Goal: Task Accomplishment & Management: Use online tool/utility

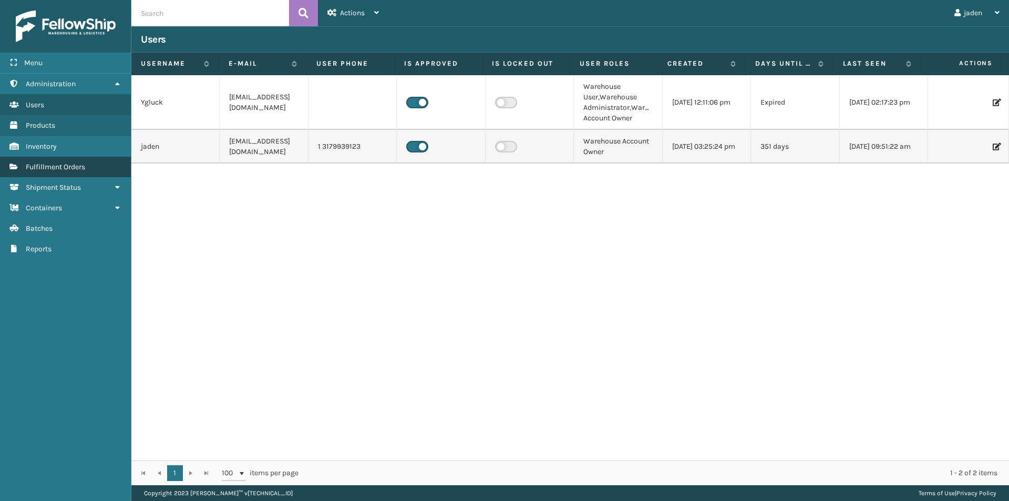
click at [78, 169] on span "Fulfillment Orders" at bounding box center [55, 166] width 59 height 9
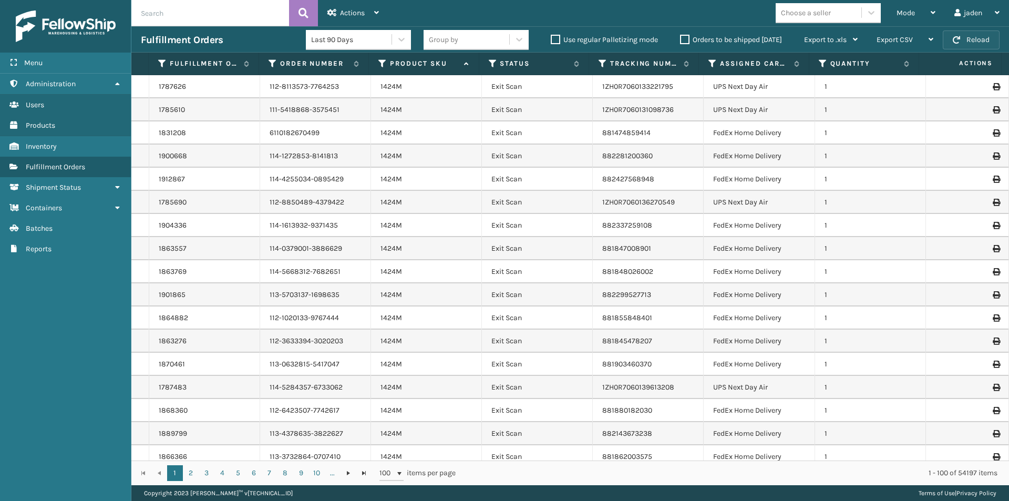
click at [969, 35] on button "Reload" at bounding box center [971, 39] width 57 height 19
click at [926, 8] on div "Mode" at bounding box center [915, 13] width 39 height 26
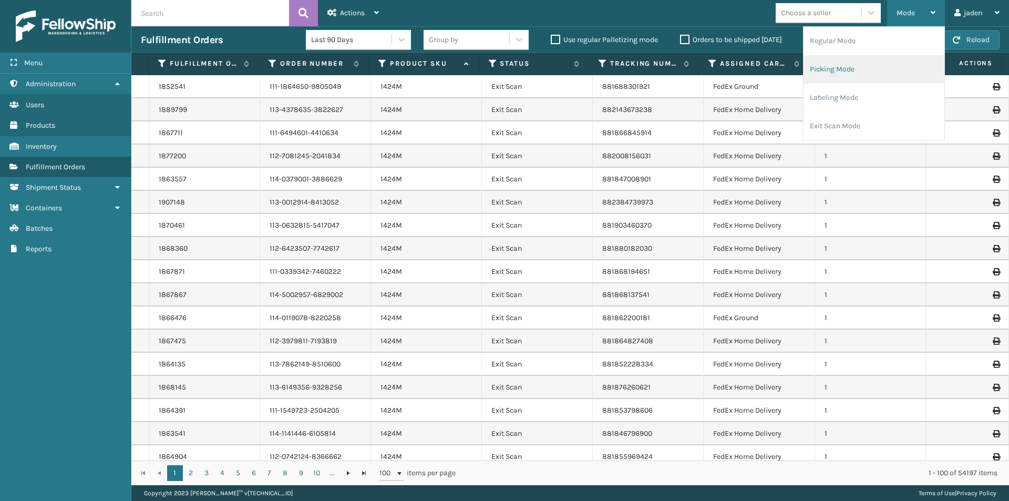
click at [869, 71] on li "Picking Mode" at bounding box center [873, 69] width 141 height 28
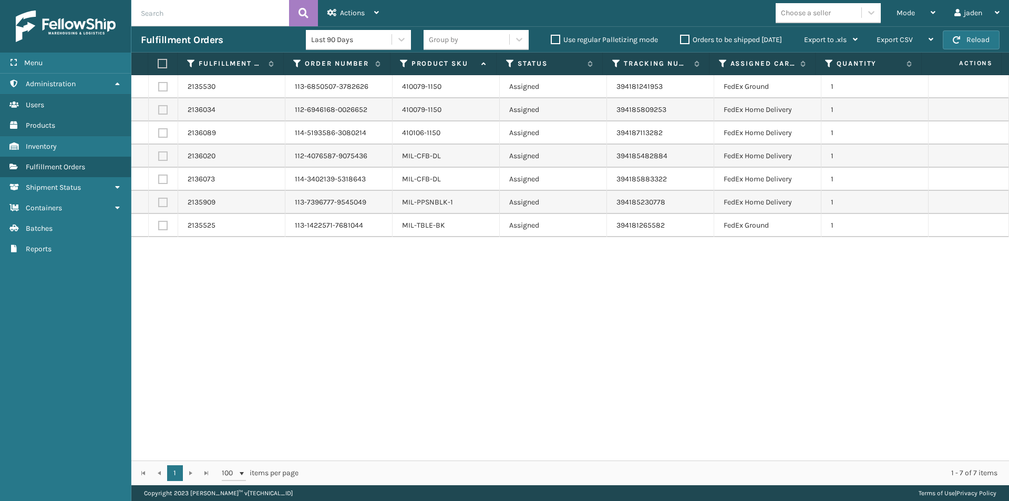
drag, startPoint x: 680, startPoint y: 291, endPoint x: 417, endPoint y: 366, distance: 273.7
click at [417, 366] on div "2135530 113-6850507-3782626 410079-1150 Assigned 394181241953 FedEx Ground 1 21…" at bounding box center [569, 267] width 877 height 385
click at [159, 63] on label at bounding box center [161, 63] width 7 height 9
click at [158, 63] on input "checkbox" at bounding box center [158, 63] width 1 height 7
checkbox input "true"
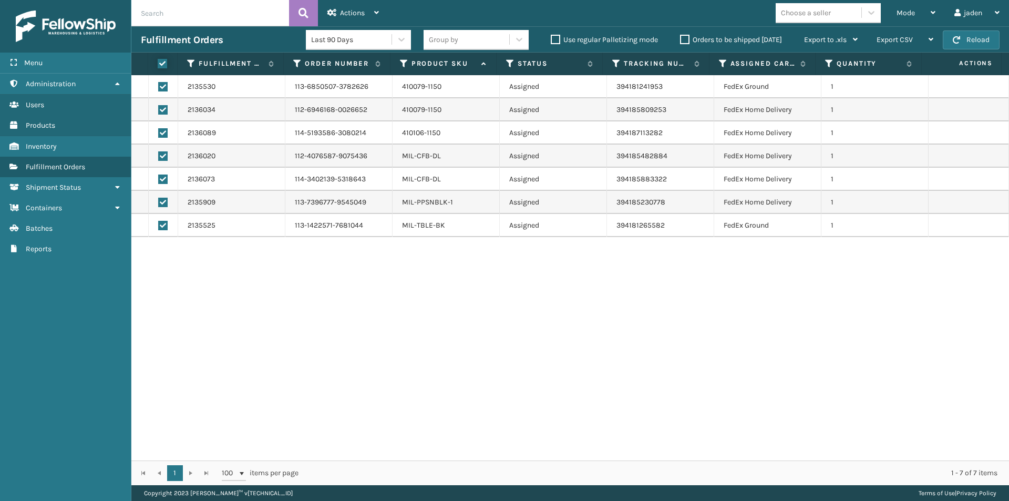
checkbox input "true"
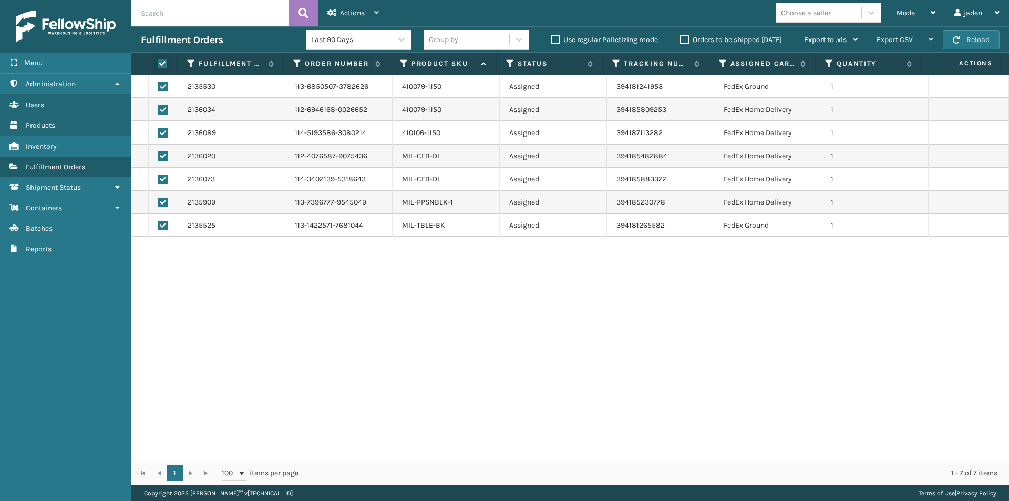
checkbox input "true"
click at [333, 13] on icon at bounding box center [331, 12] width 9 height 7
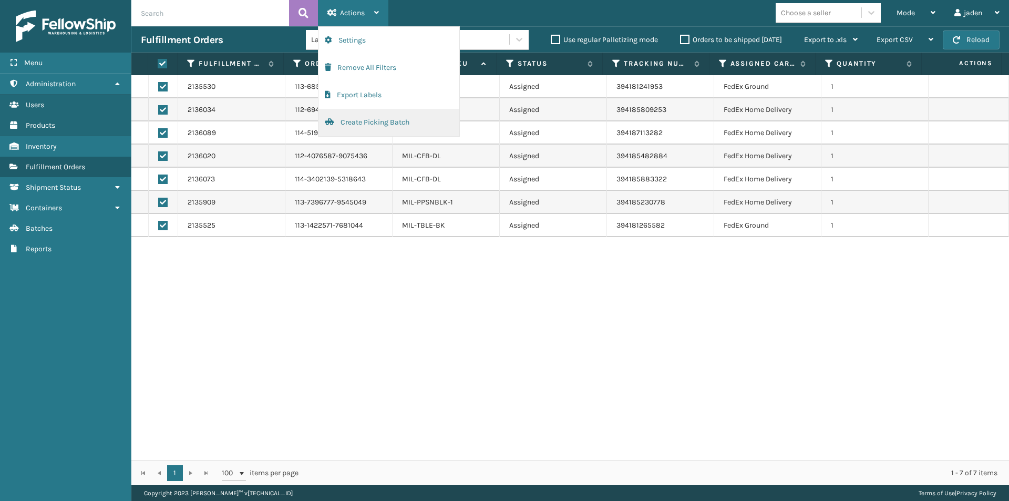
click at [339, 120] on button "Create Picking Batch" at bounding box center [388, 122] width 141 height 27
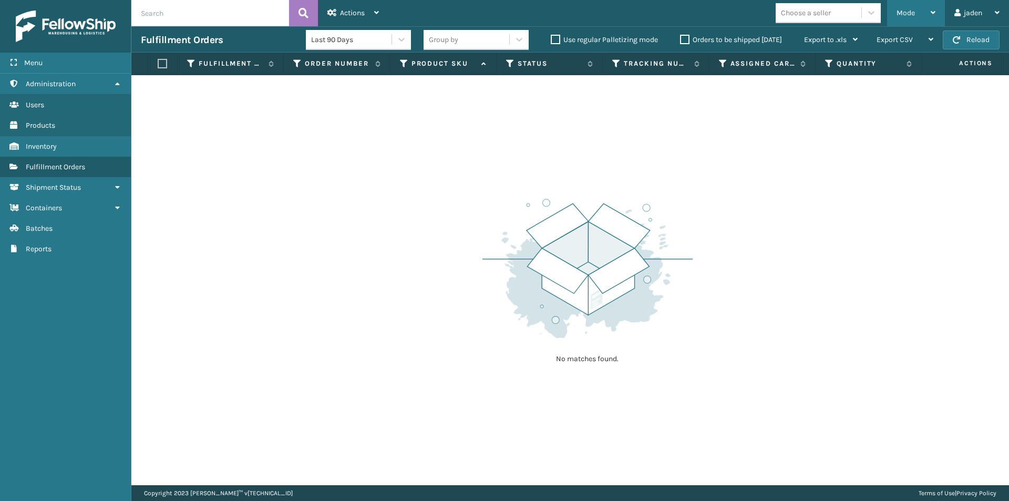
click at [911, 4] on div "Mode" at bounding box center [915, 13] width 39 height 26
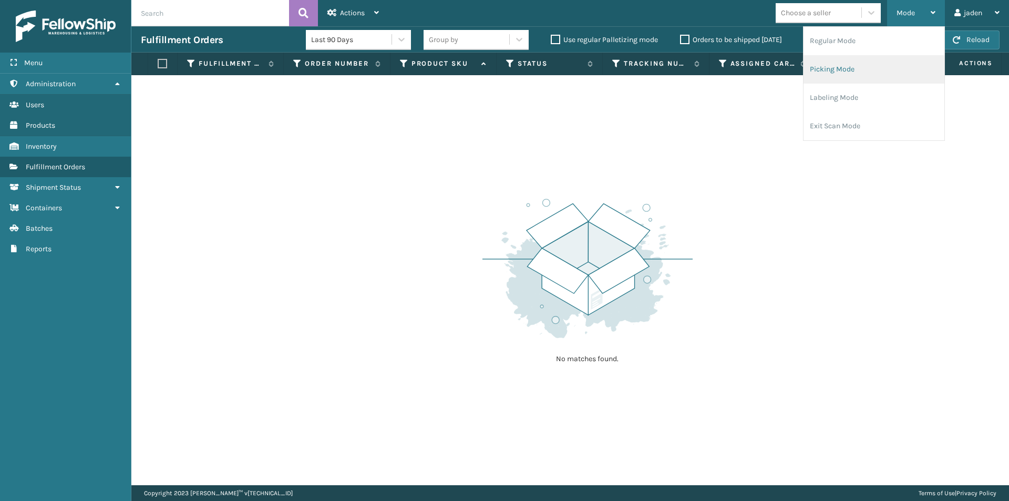
click at [873, 70] on li "Picking Mode" at bounding box center [873, 69] width 141 height 28
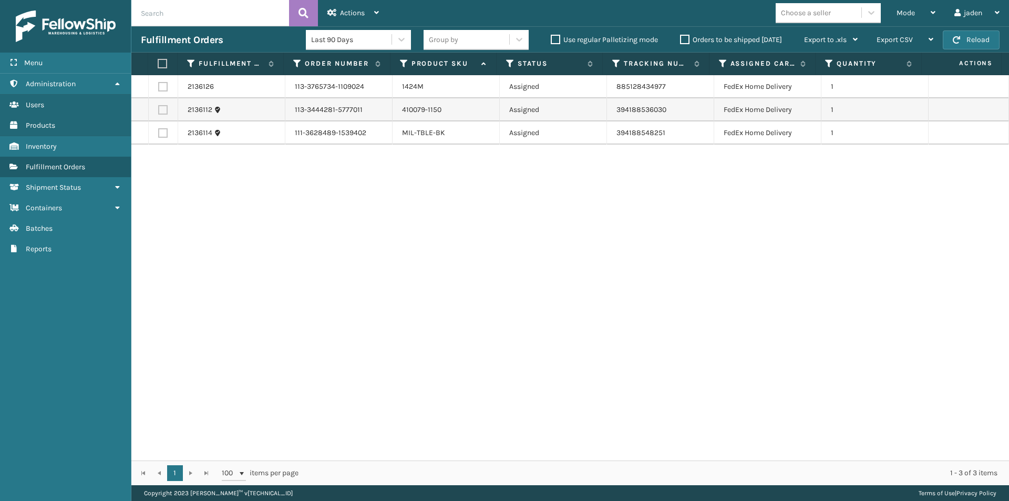
drag, startPoint x: 709, startPoint y: 212, endPoint x: 677, endPoint y: 209, distance: 32.2
drag, startPoint x: 677, startPoint y: 209, endPoint x: 398, endPoint y: 230, distance: 279.7
click at [398, 230] on div "2136126 113-3765734-1109024 1424M Assigned 885128434977 FedEx Home Delivery 1 2…" at bounding box center [569, 267] width 877 height 385
click at [975, 42] on button "Reload" at bounding box center [971, 39] width 57 height 19
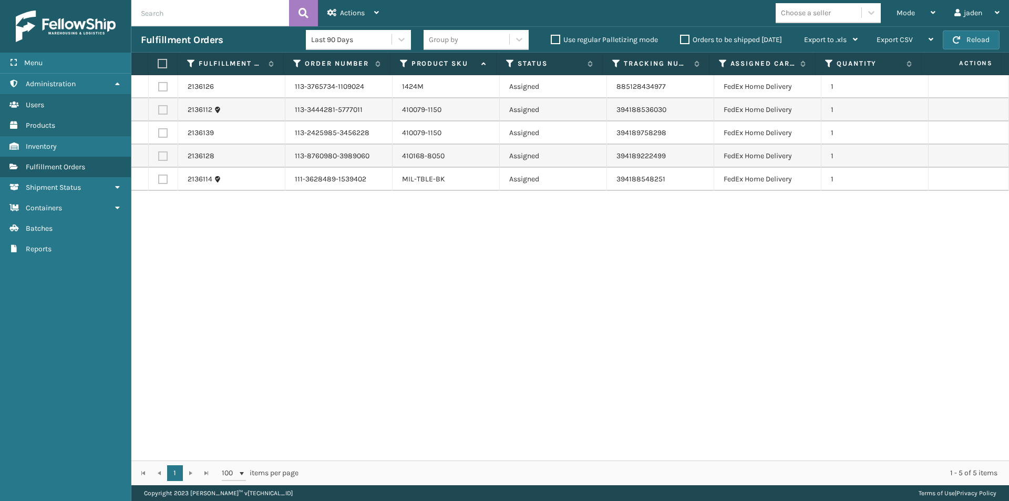
drag, startPoint x: 822, startPoint y: 285, endPoint x: 799, endPoint y: 289, distance: 23.1
drag, startPoint x: 799, startPoint y: 289, endPoint x: 375, endPoint y: 297, distance: 424.1
click at [375, 297] on div "2136126 113-3765734-1109024 1424M Assigned 885128434977 FedEx Home Delivery 1 2…" at bounding box center [569, 267] width 877 height 385
click at [975, 46] on button "Reload" at bounding box center [971, 39] width 57 height 19
drag, startPoint x: 781, startPoint y: 266, endPoint x: 482, endPoint y: 128, distance: 329.3
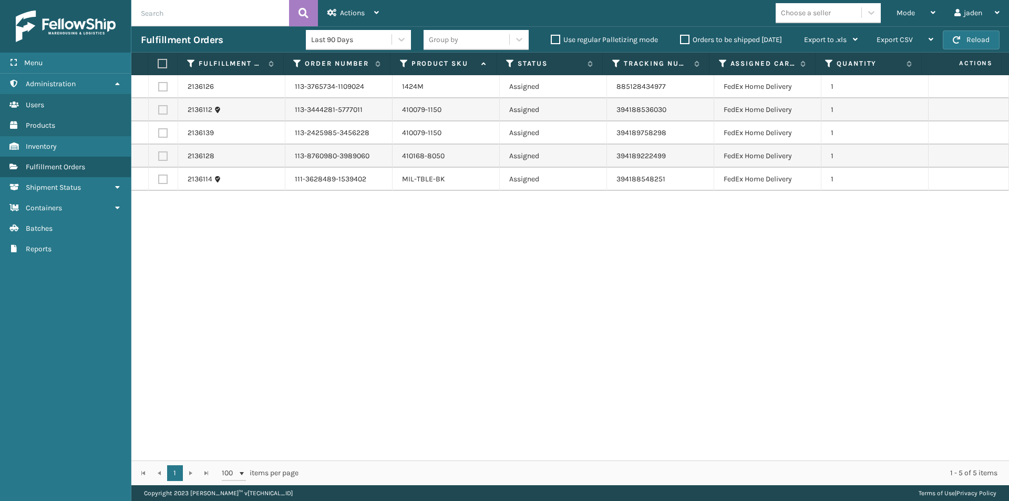
click at [452, 306] on div "2136126 113-3765734-1109024 1424M Assigned 885128434977 FedEx Home Delivery 1 2…" at bounding box center [569, 267] width 877 height 385
click at [970, 40] on button "Reload" at bounding box center [971, 39] width 57 height 19
click at [975, 26] on div "Fulfillment Orders Last 90 Days Group by Use regular Palletizing mode Orders to…" at bounding box center [569, 39] width 877 height 26
click at [974, 39] on button "Reload" at bounding box center [971, 39] width 57 height 19
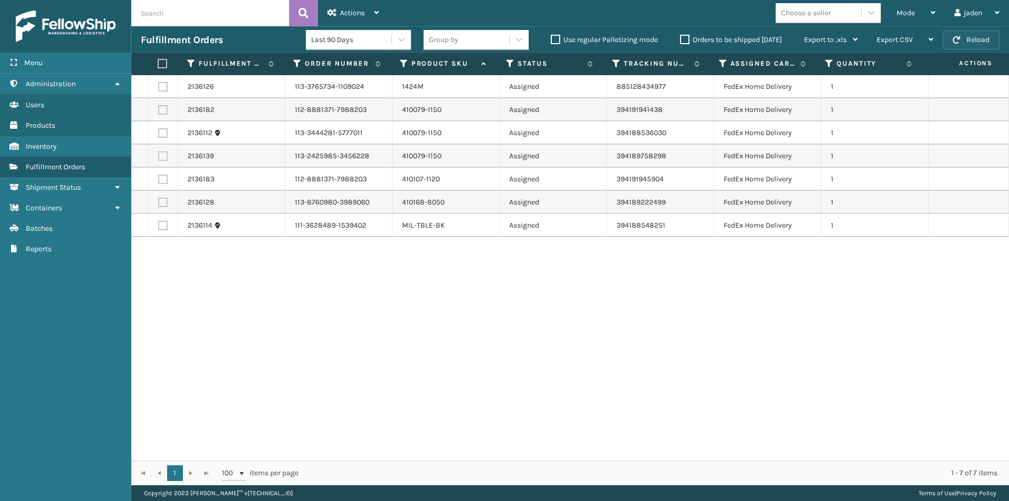
click at [974, 39] on button "Reload" at bounding box center [971, 39] width 57 height 19
click at [162, 63] on label at bounding box center [161, 63] width 7 height 9
click at [158, 63] on input "checkbox" at bounding box center [158, 63] width 1 height 7
checkbox input "true"
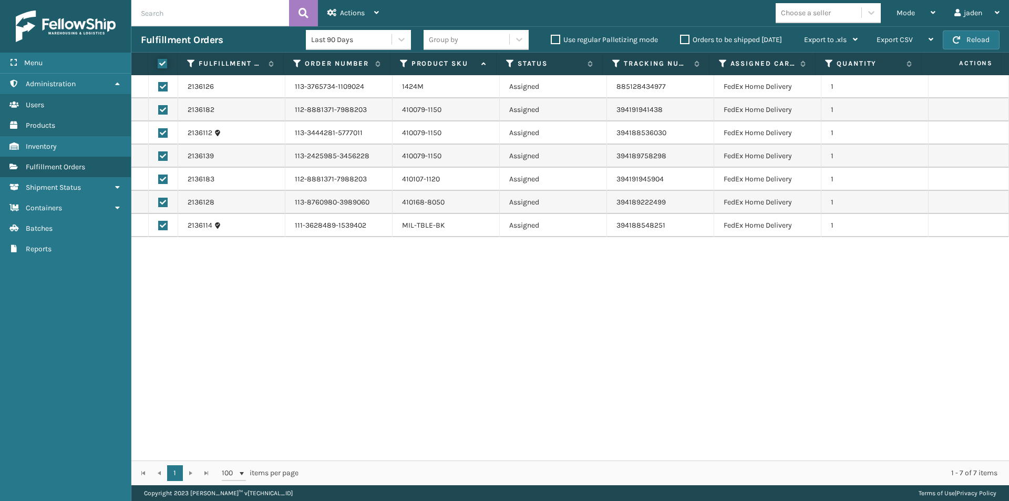
checkbox input "true"
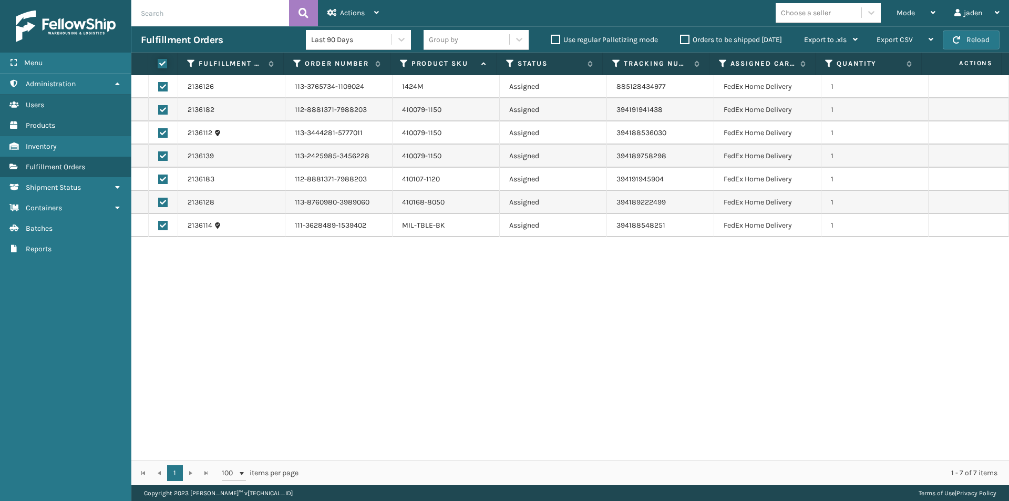
checkbox input "true"
click at [346, 20] on div "Actions" at bounding box center [352, 13] width 51 height 26
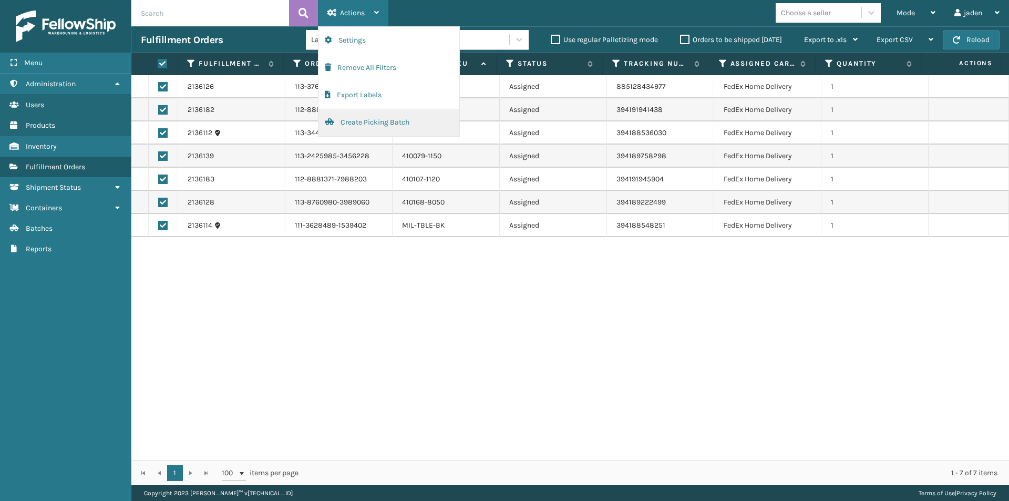
click at [382, 129] on button "Create Picking Batch" at bounding box center [388, 122] width 141 height 27
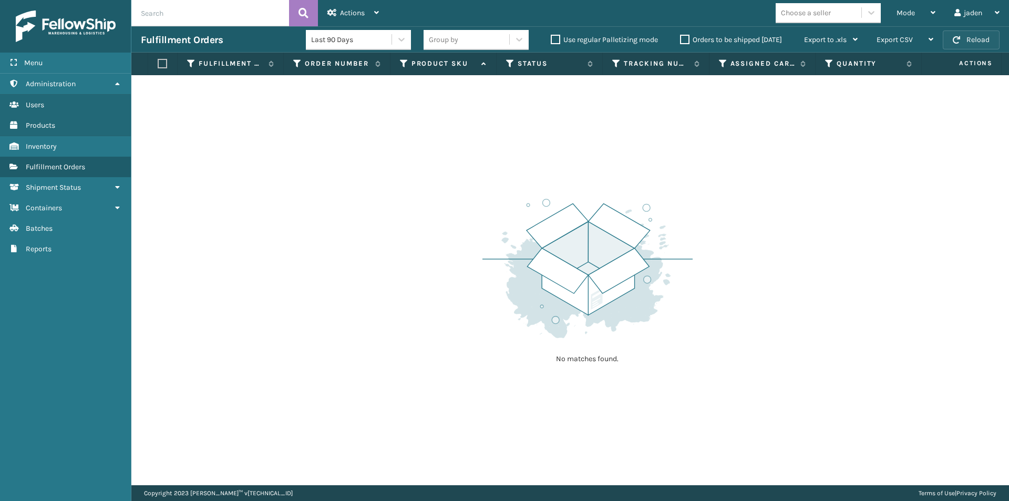
click at [957, 34] on button "Reload" at bounding box center [971, 39] width 57 height 19
click at [977, 36] on button "Reload" at bounding box center [971, 39] width 57 height 19
drag, startPoint x: 705, startPoint y: 150, endPoint x: 697, endPoint y: 150, distance: 7.4
drag, startPoint x: 697, startPoint y: 150, endPoint x: 464, endPoint y: 158, distance: 232.9
click at [464, 158] on div "No matches found." at bounding box center [569, 280] width 877 height 410
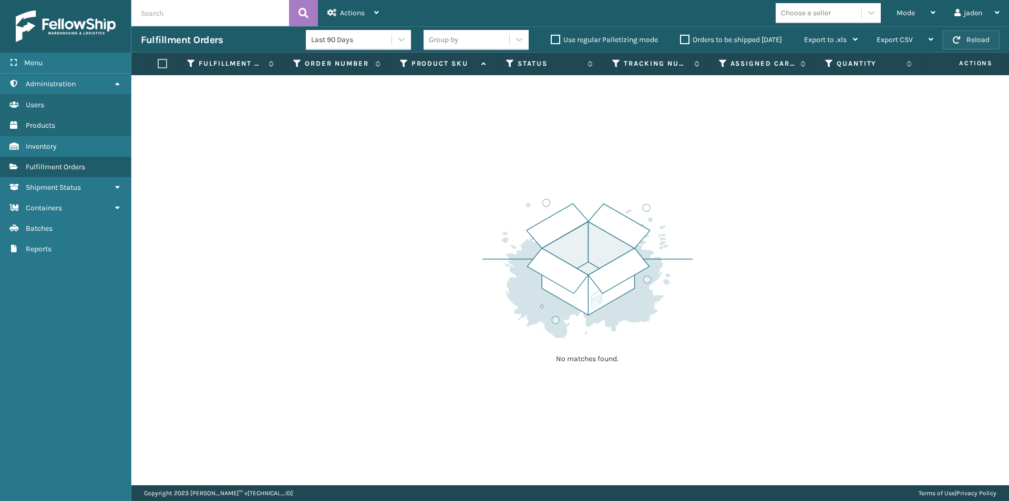
click at [993, 38] on button "Reload" at bounding box center [971, 39] width 57 height 19
click at [909, 2] on div "Mode" at bounding box center [915, 13] width 39 height 26
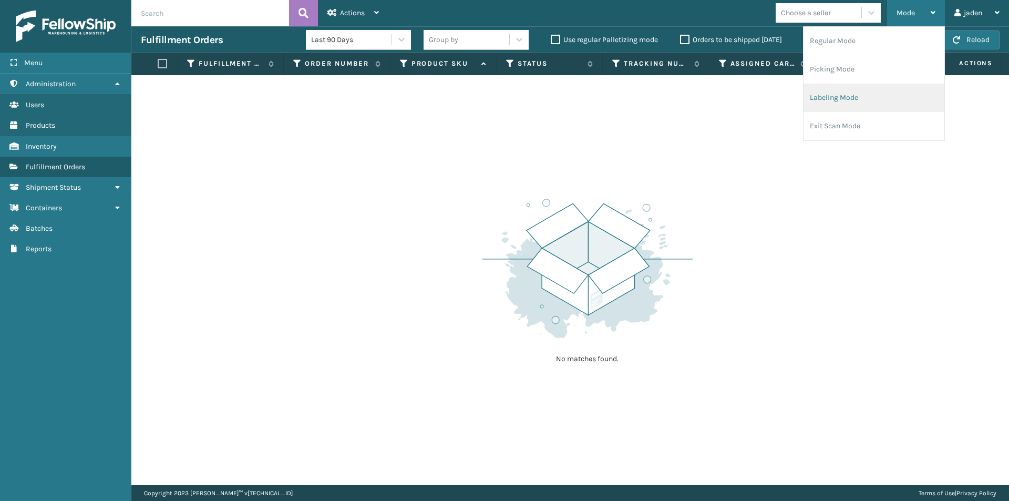
click at [871, 89] on li "Labeling Mode" at bounding box center [873, 98] width 141 height 28
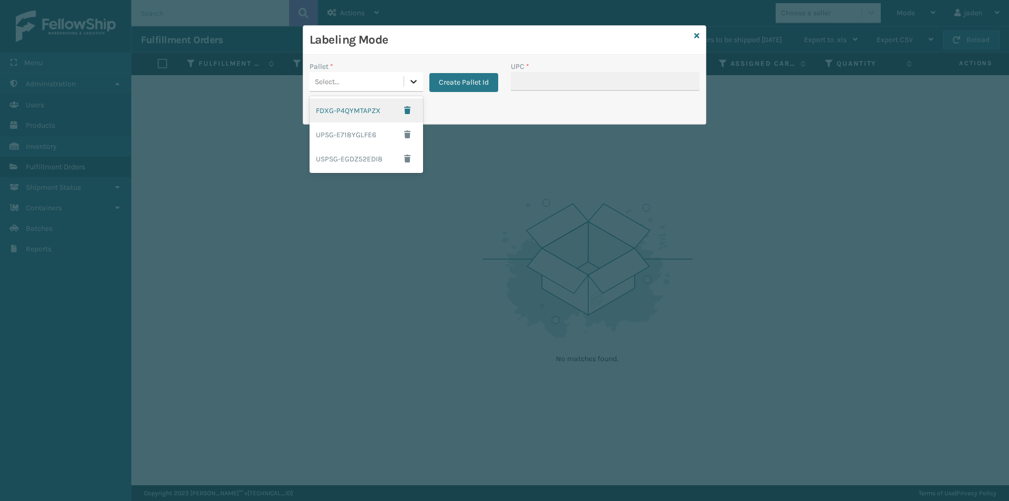
click at [404, 78] on div at bounding box center [413, 81] width 19 height 19
click at [318, 120] on div "FDXG-P4QYMTAPZX" at bounding box center [365, 110] width 113 height 24
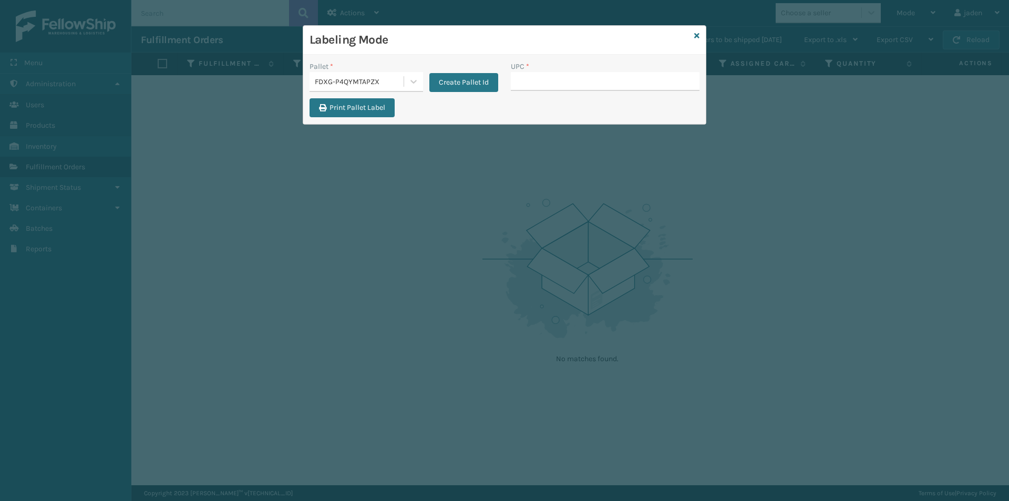
click at [600, 96] on div "UPC *" at bounding box center [604, 79] width 201 height 37
click at [604, 82] on input "UPC *" at bounding box center [605, 81] width 189 height 19
type input "410079-115"
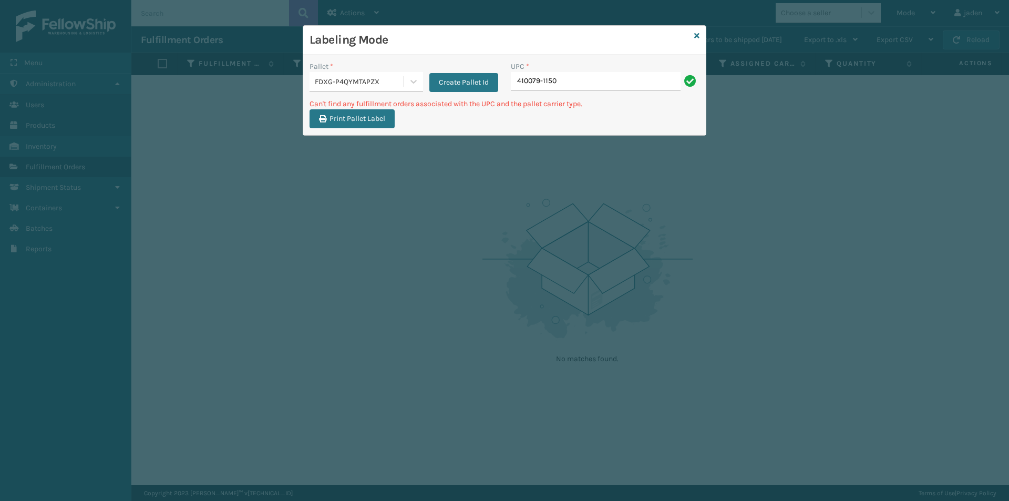
type input "410079-1150"
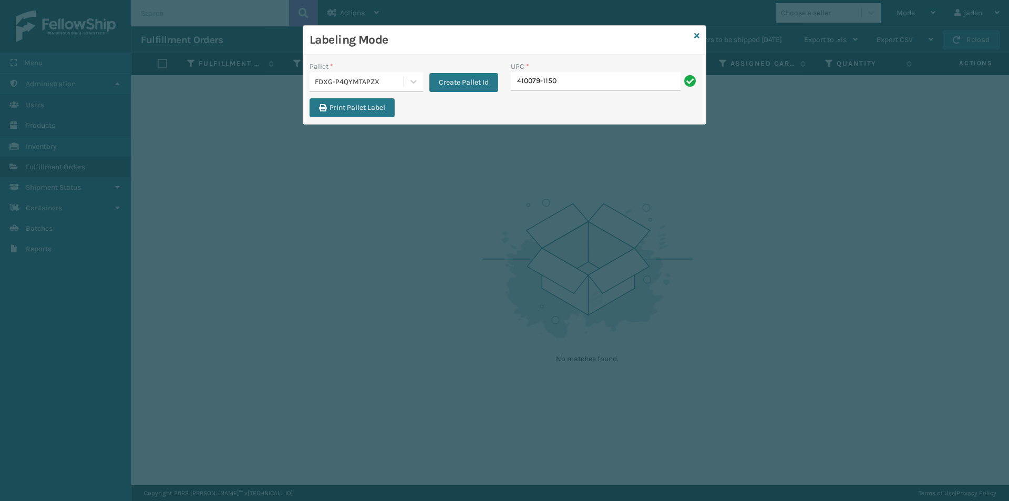
type input "410079-1150"
type input "4"
type input "410079-1110"
type input "410079-1150"
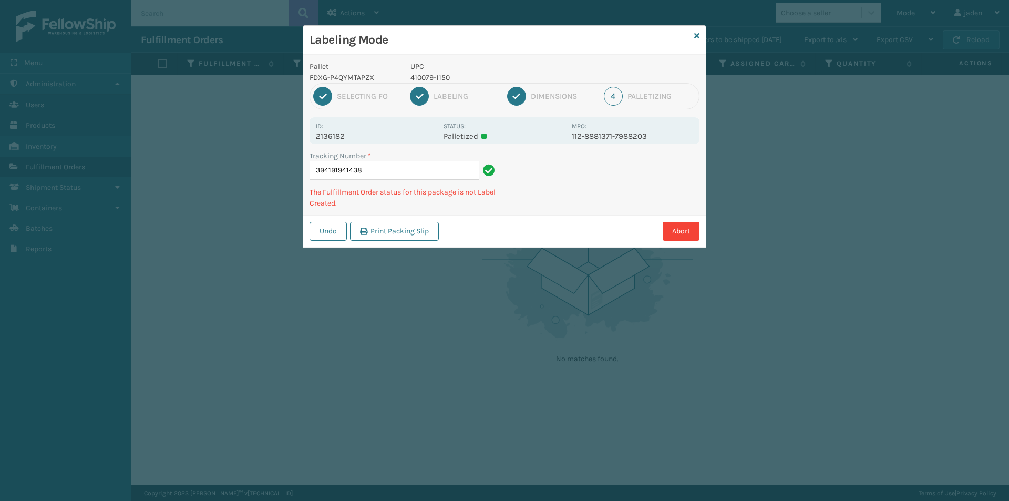
type input "3941919414384"
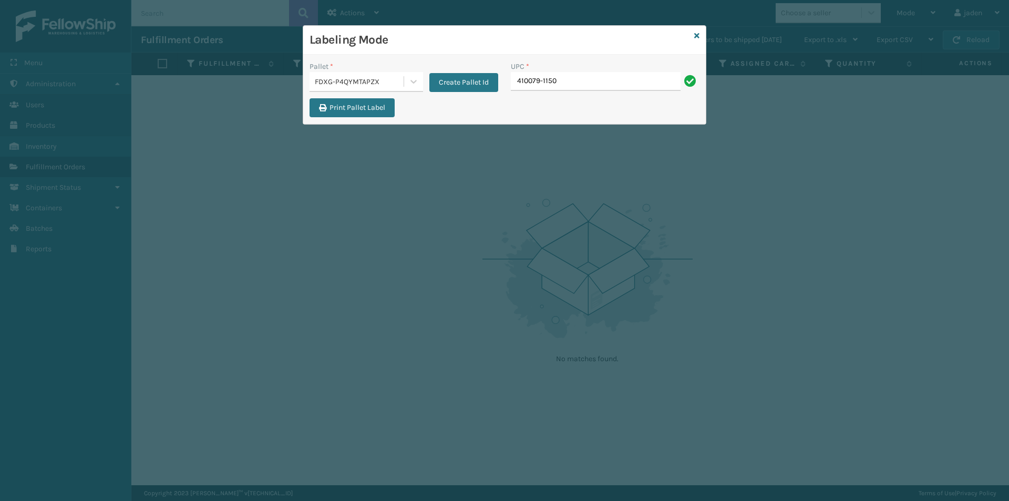
type input "410079-1150"
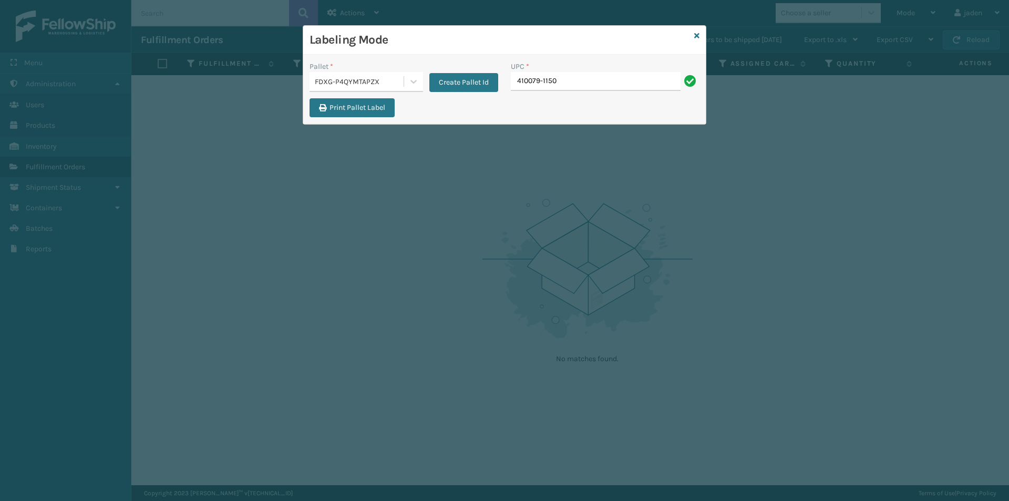
type input "410079-1150"
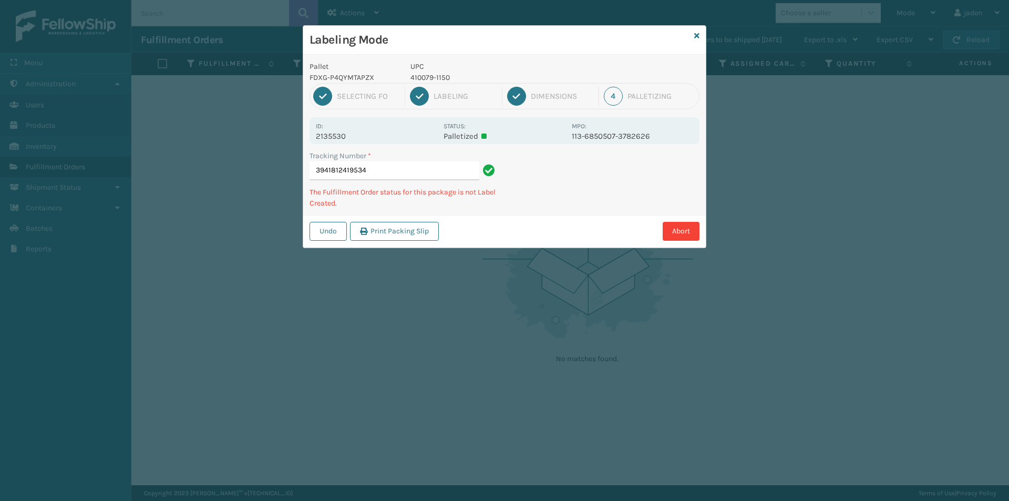
type input "39418124195344"
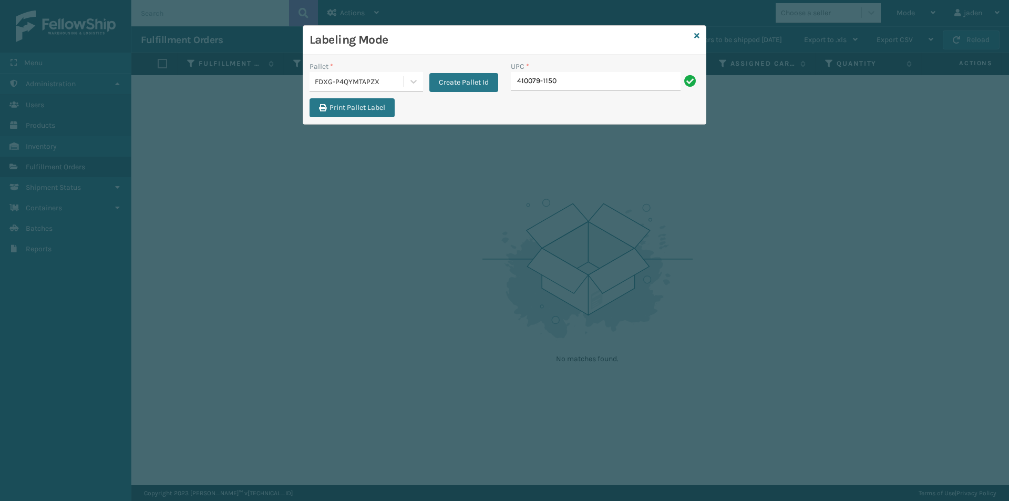
type input "410079-1150"
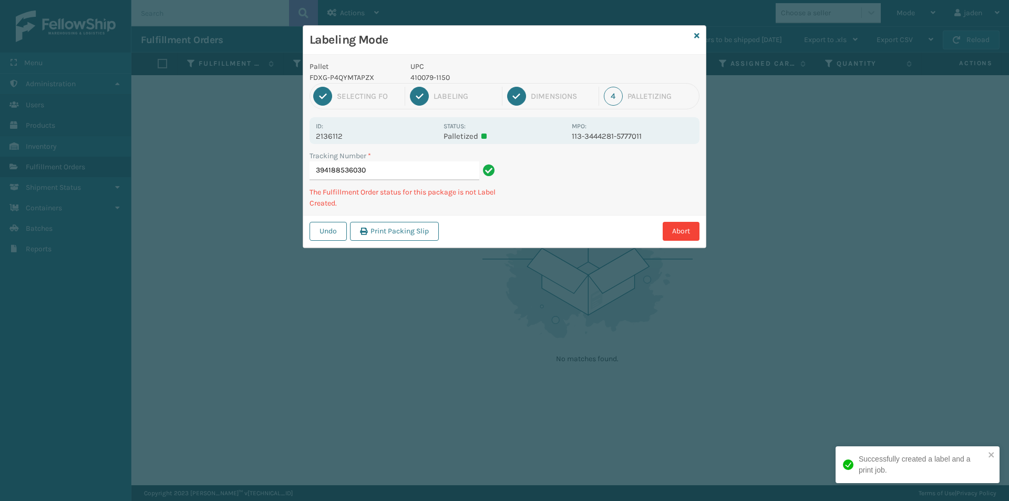
type input "3941885360304"
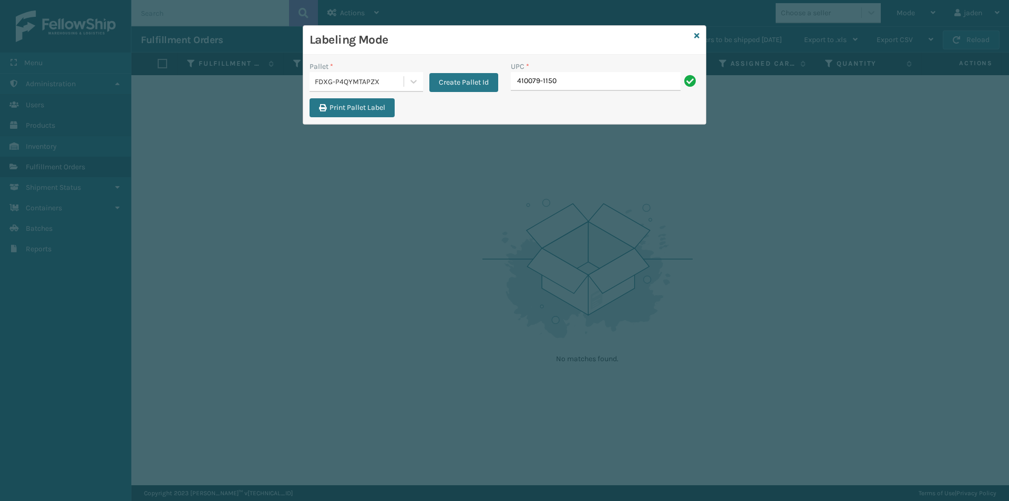
type input "410079-1150"
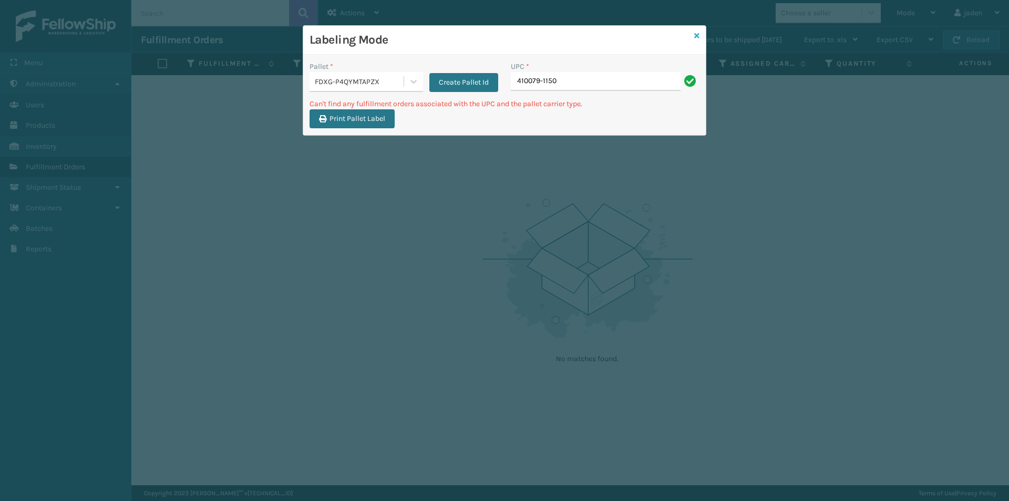
click at [695, 33] on icon at bounding box center [696, 35] width 5 height 7
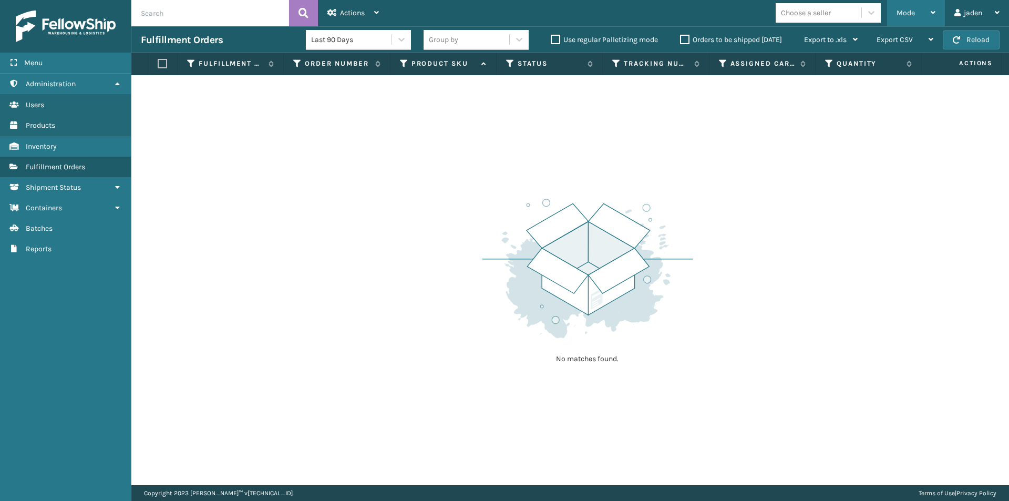
click at [908, 7] on div "Mode" at bounding box center [915, 13] width 39 height 26
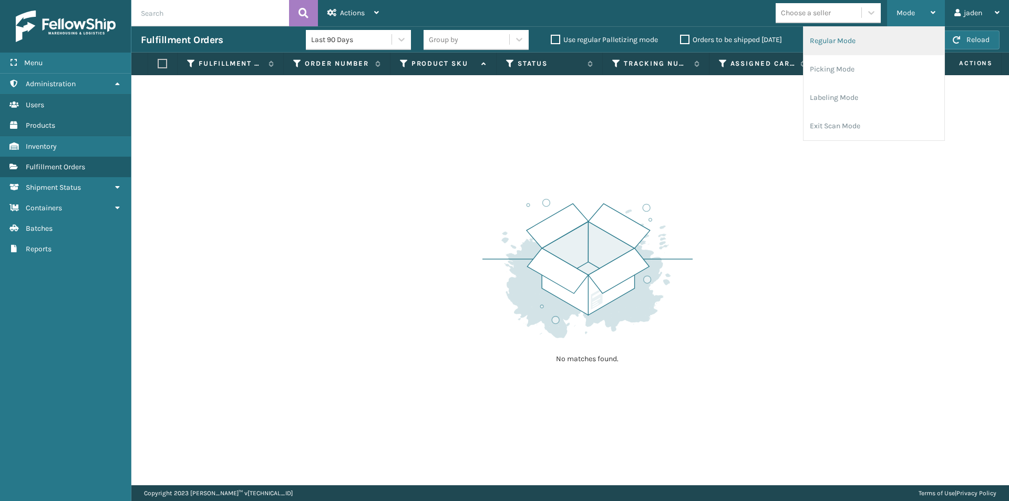
click at [849, 34] on li "Regular Mode" at bounding box center [873, 41] width 141 height 28
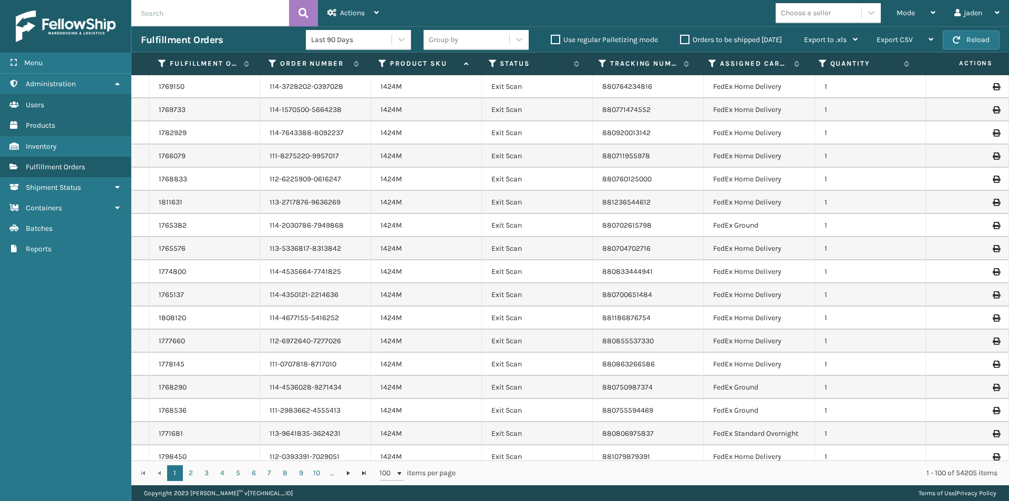
click at [157, 13] on input "text" at bounding box center [210, 13] width 158 height 26
type input "394189758298"
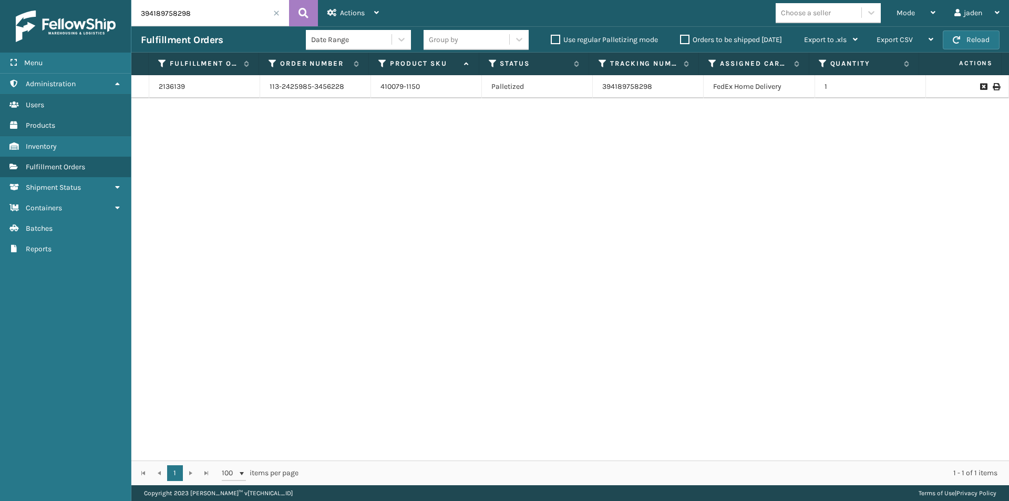
click at [992, 88] on icon at bounding box center [995, 86] width 6 height 7
click at [273, 16] on input "394189758298" at bounding box center [210, 13] width 158 height 26
click at [276, 14] on span at bounding box center [276, 13] width 6 height 6
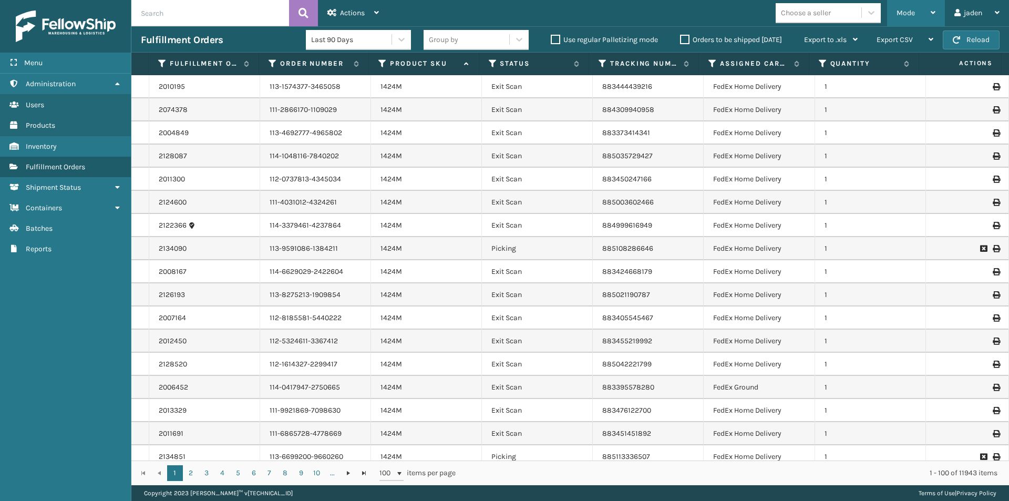
click at [927, 12] on div "Mode" at bounding box center [915, 13] width 39 height 26
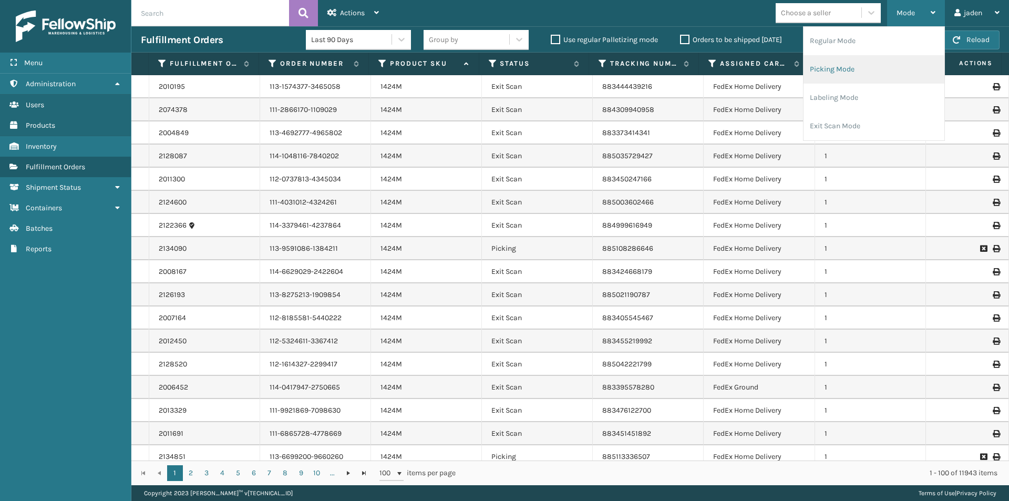
click at [878, 74] on li "Picking Mode" at bounding box center [873, 69] width 141 height 28
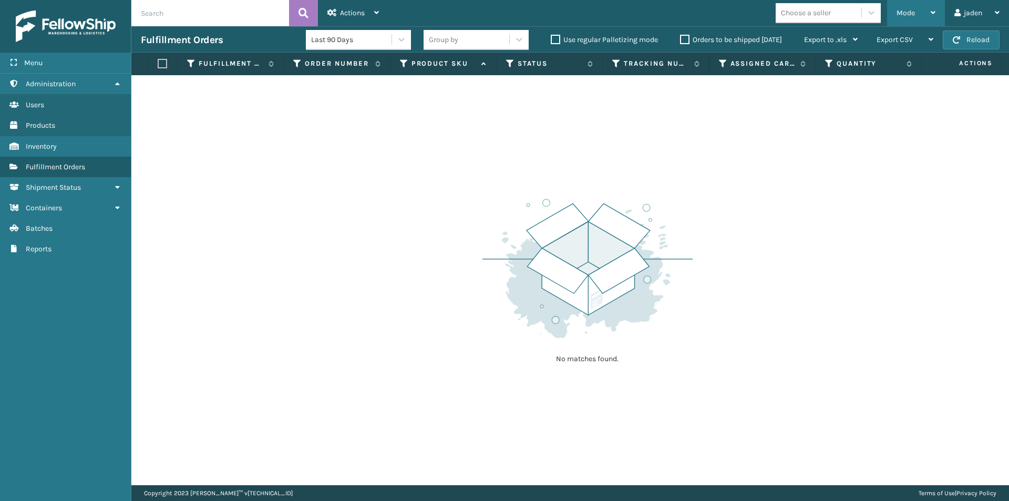
click at [908, 11] on span "Mode" at bounding box center [905, 12] width 18 height 9
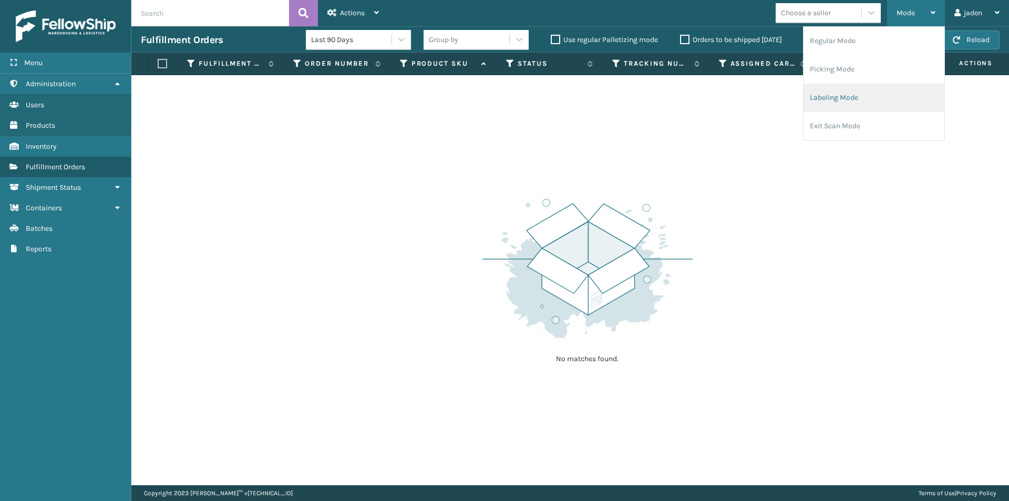
click at [873, 97] on li "Labeling Mode" at bounding box center [873, 98] width 141 height 28
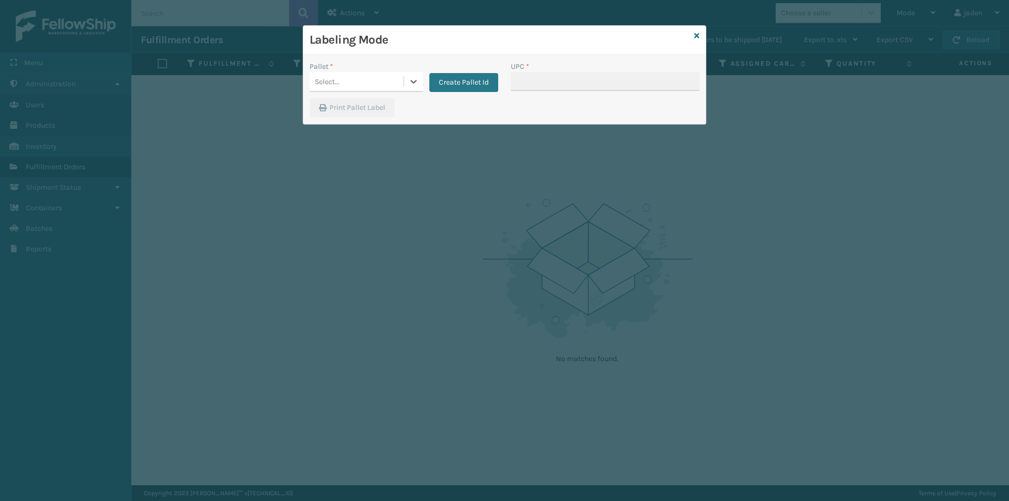
click at [401, 84] on div "Select..." at bounding box center [356, 81] width 94 height 17
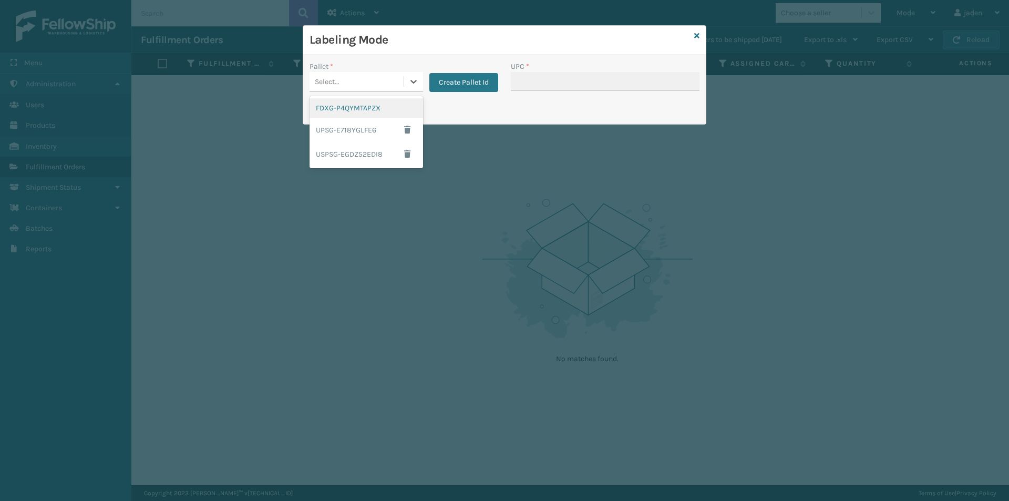
click at [339, 110] on div "FDXG-P4QYMTAPZX" at bounding box center [365, 107] width 113 height 19
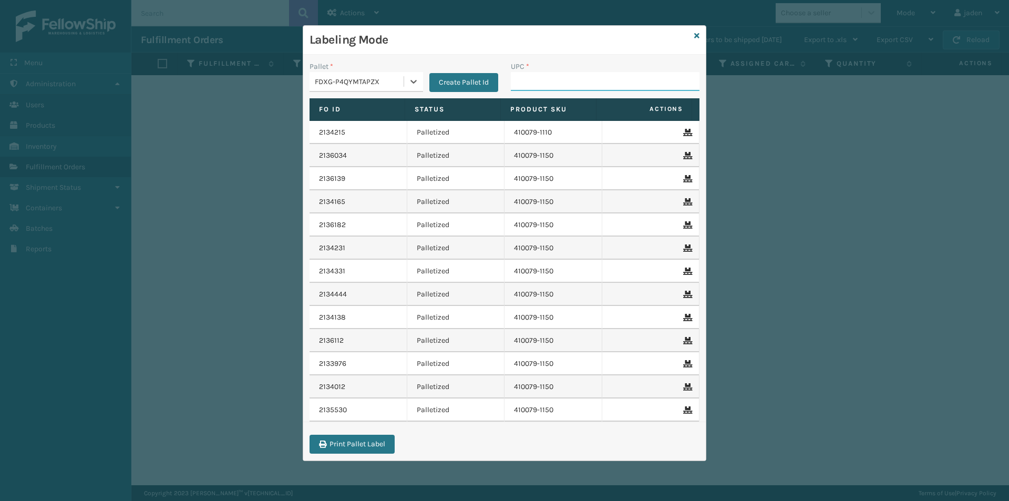
click at [539, 81] on input "UPC *" at bounding box center [605, 81] width 189 height 19
type input "410079-1150"
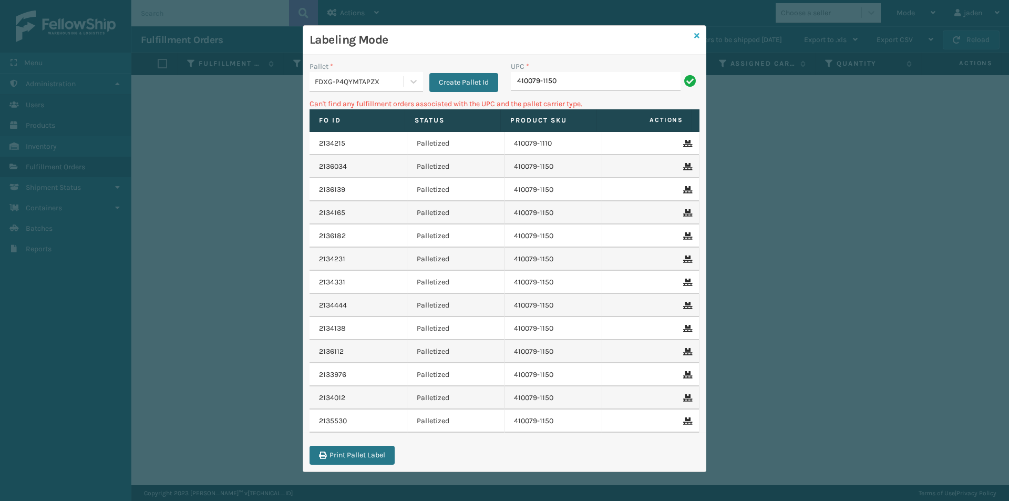
click at [700, 38] on div "Labeling Mode" at bounding box center [504, 40] width 402 height 29
click at [697, 35] on icon at bounding box center [696, 35] width 5 height 7
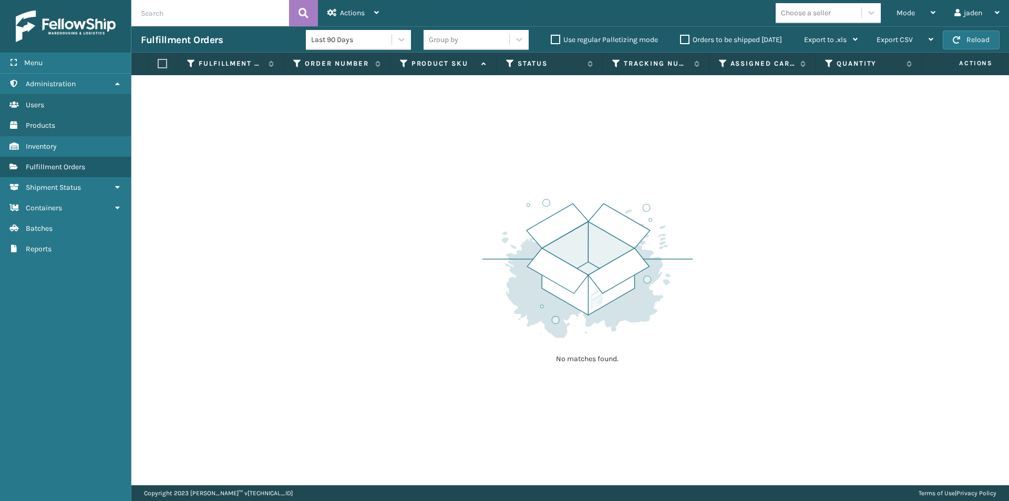
drag, startPoint x: 644, startPoint y: 164, endPoint x: 307, endPoint y: 130, distance: 338.5
click at [355, 171] on div "No matches found." at bounding box center [569, 280] width 877 height 410
click at [965, 45] on button "Reload" at bounding box center [971, 39] width 57 height 19
click at [922, 14] on div "Mode" at bounding box center [915, 13] width 39 height 26
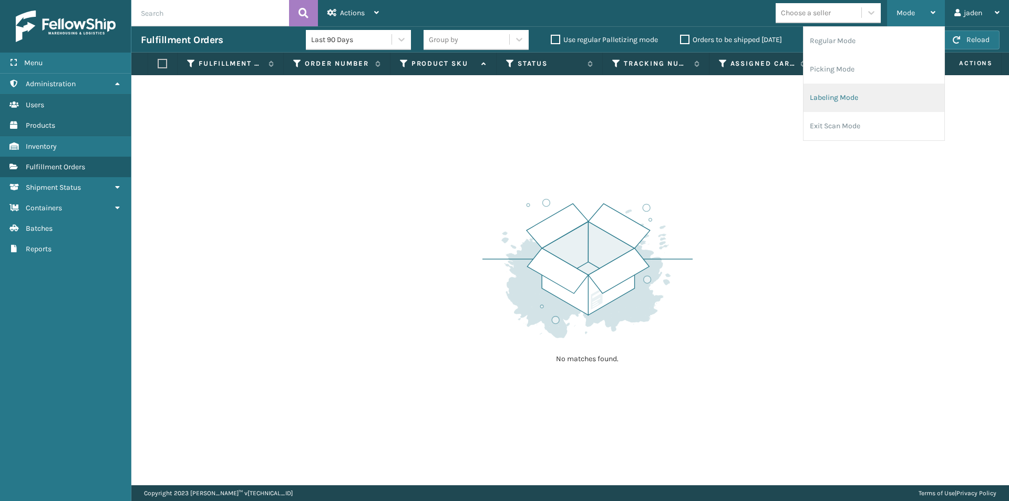
click at [881, 106] on li "Labeling Mode" at bounding box center [873, 98] width 141 height 28
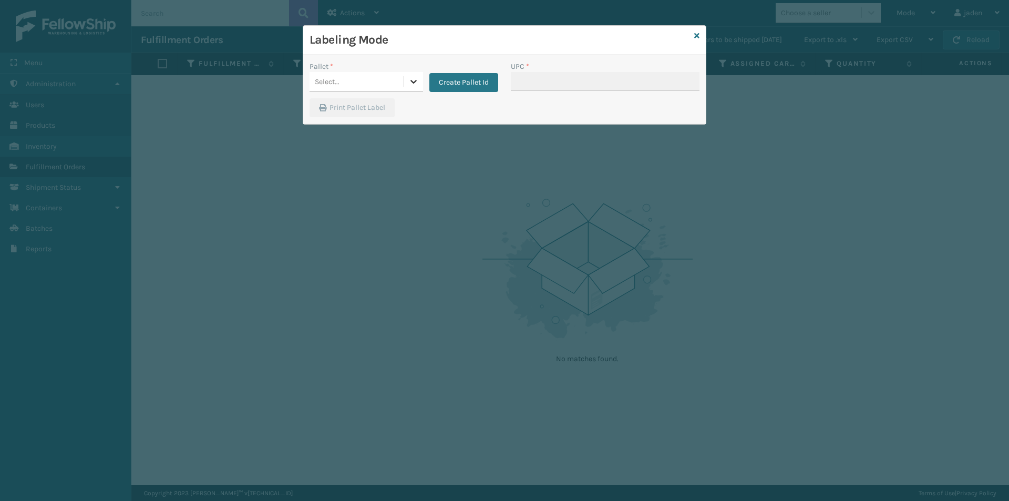
click at [410, 80] on icon at bounding box center [413, 81] width 11 height 11
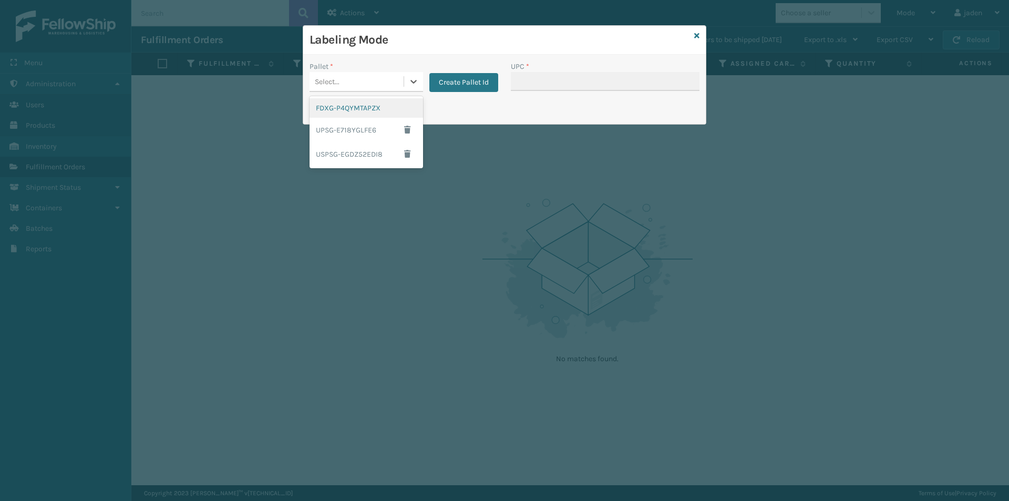
click at [360, 97] on div "FDXG-P4QYMTAPZX UPSG-E718YGLFE6 USPSG-EGDZ52EDI8" at bounding box center [365, 132] width 113 height 72
click at [363, 106] on div "FDXG-P4QYMTAPZX" at bounding box center [365, 107] width 113 height 19
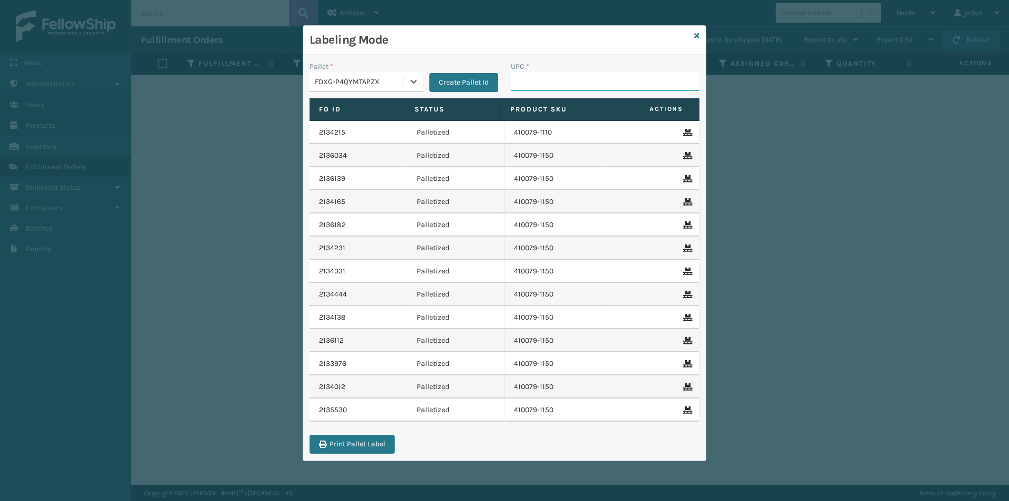
click at [522, 87] on input "UPC *" at bounding box center [605, 81] width 189 height 19
type input "410079-1110"
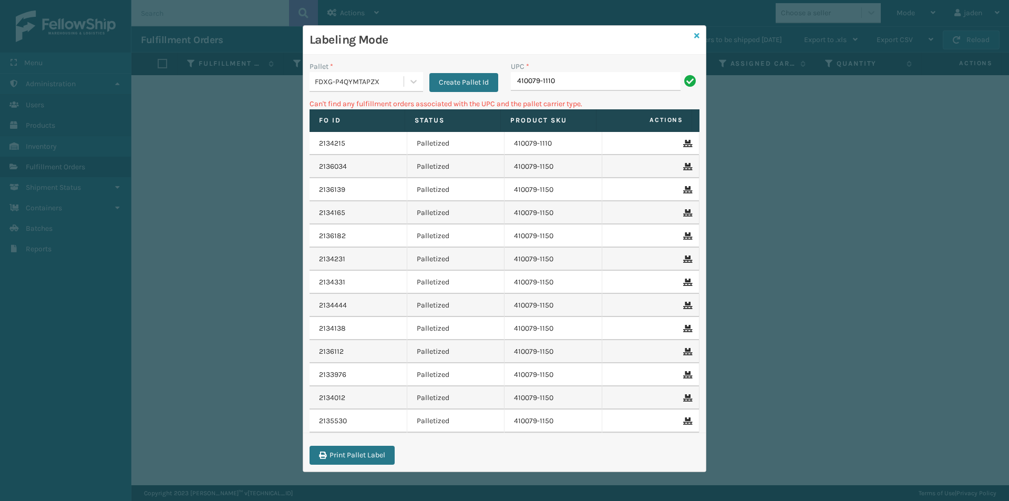
click at [698, 34] on icon at bounding box center [696, 35] width 5 height 7
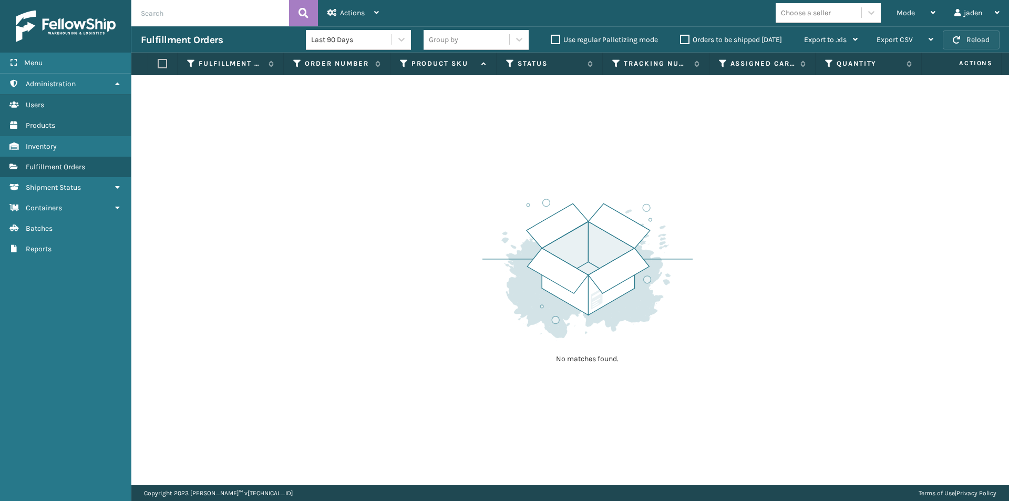
click at [978, 40] on button "Reload" at bounding box center [971, 39] width 57 height 19
drag, startPoint x: 535, startPoint y: 169, endPoint x: 363, endPoint y: 184, distance: 173.5
click at [363, 184] on div "No matches found." at bounding box center [569, 280] width 877 height 410
drag, startPoint x: 707, startPoint y: 185, endPoint x: 467, endPoint y: 168, distance: 240.2
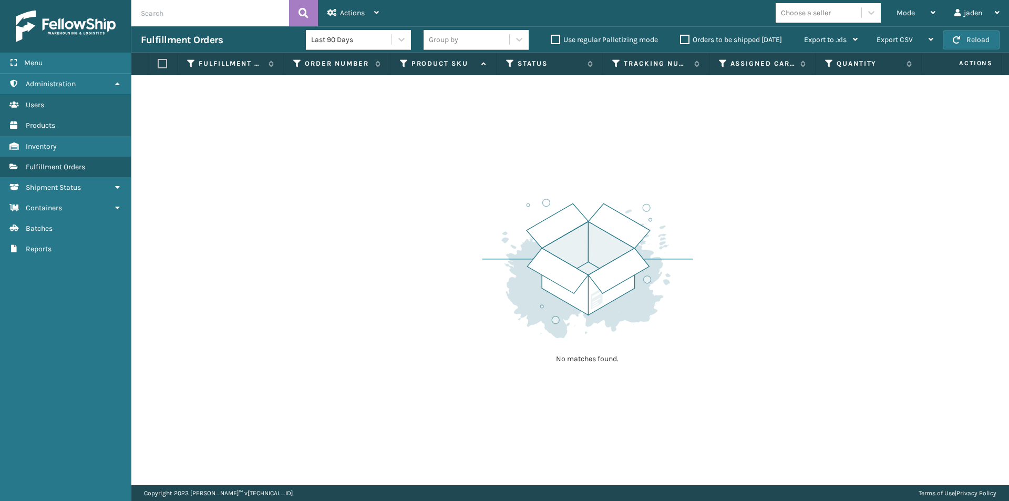
click at [467, 168] on div "No matches found." at bounding box center [569, 280] width 877 height 410
click at [967, 44] on button "Reload" at bounding box center [971, 39] width 57 height 19
click at [893, 20] on div "Mode Regular Mode Picking Mode Labeling Mode Exit Scan Mode" at bounding box center [916, 13] width 58 height 26
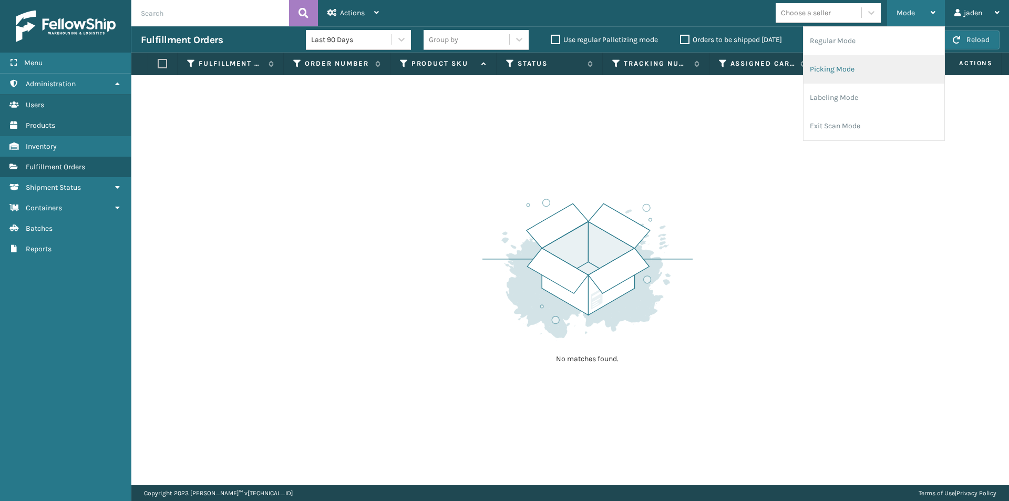
click at [869, 68] on li "Picking Mode" at bounding box center [873, 69] width 141 height 28
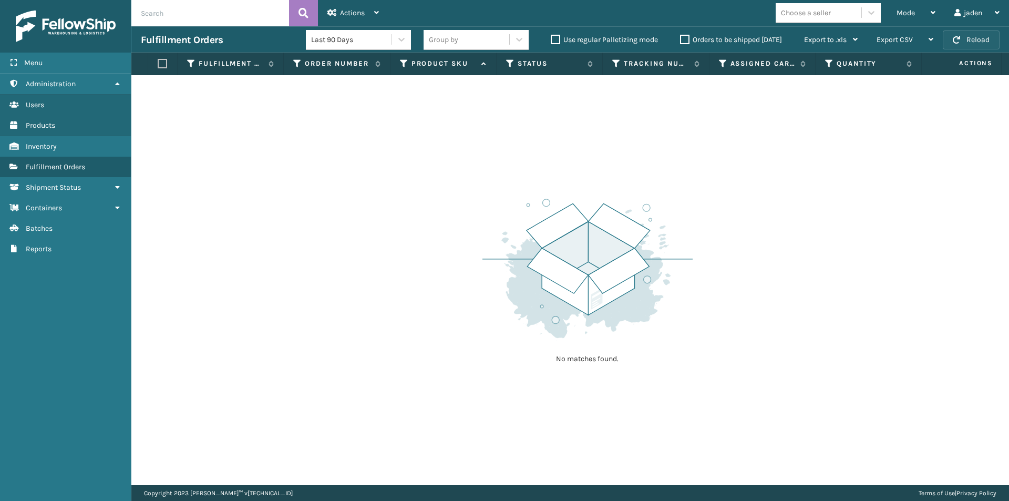
click at [991, 35] on button "Reload" at bounding box center [971, 39] width 57 height 19
click at [915, 17] on div "Mode" at bounding box center [915, 13] width 39 height 26
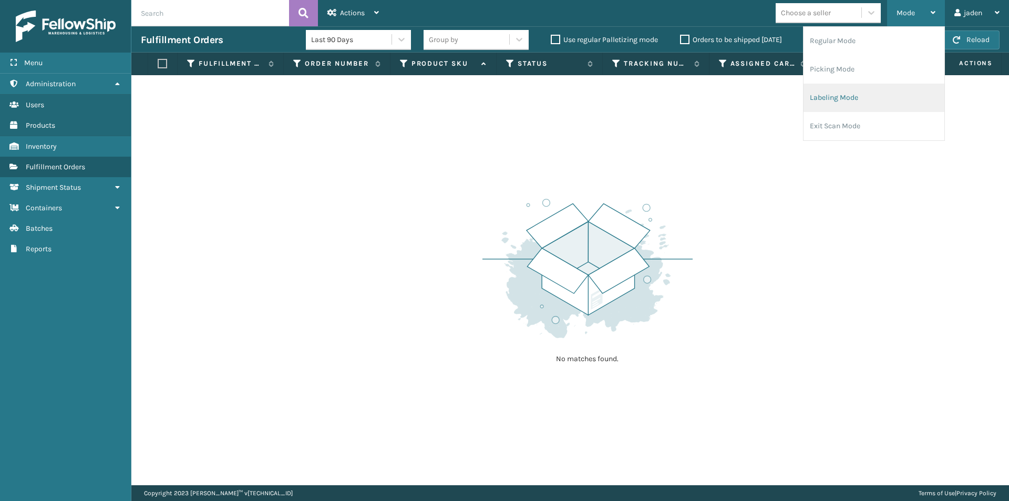
click at [855, 96] on li "Labeling Mode" at bounding box center [873, 98] width 141 height 28
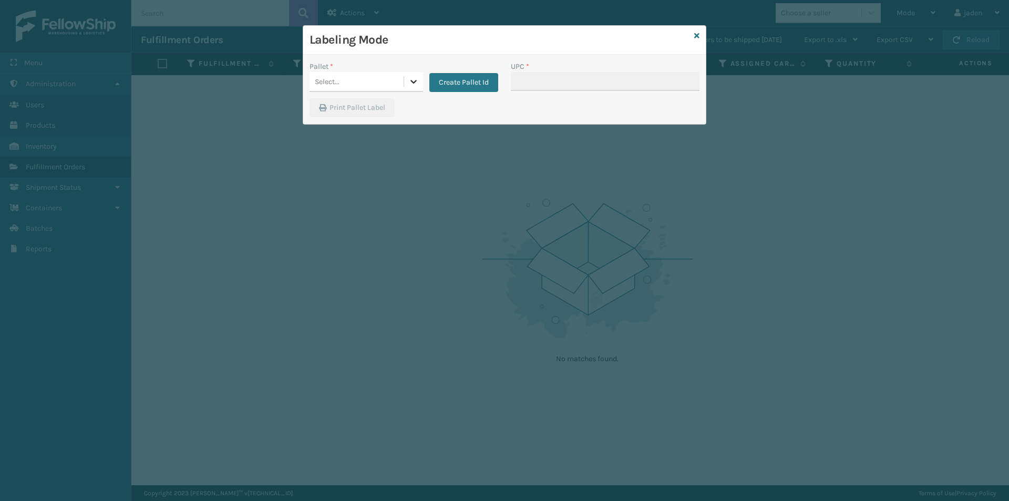
click at [412, 87] on div at bounding box center [413, 81] width 19 height 19
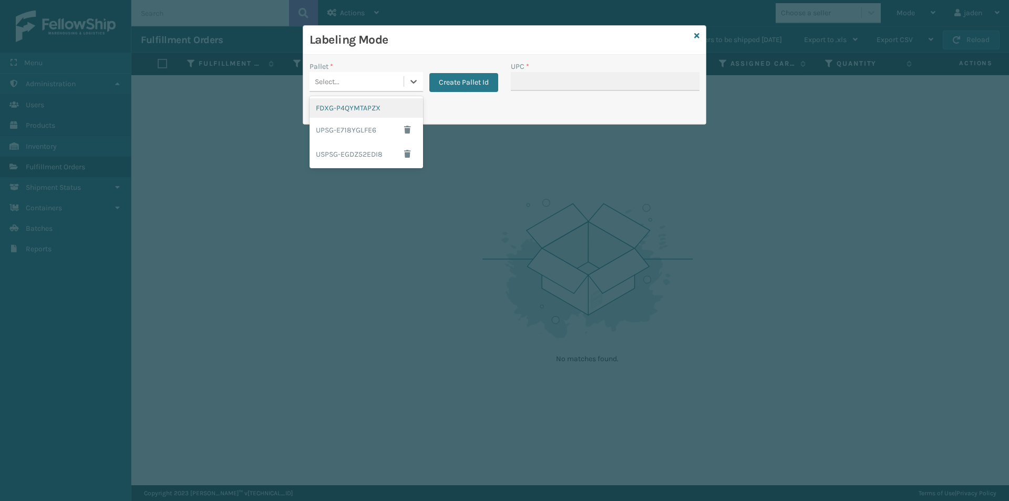
click at [339, 116] on div "FDXG-P4QYMTAPZX" at bounding box center [365, 107] width 113 height 19
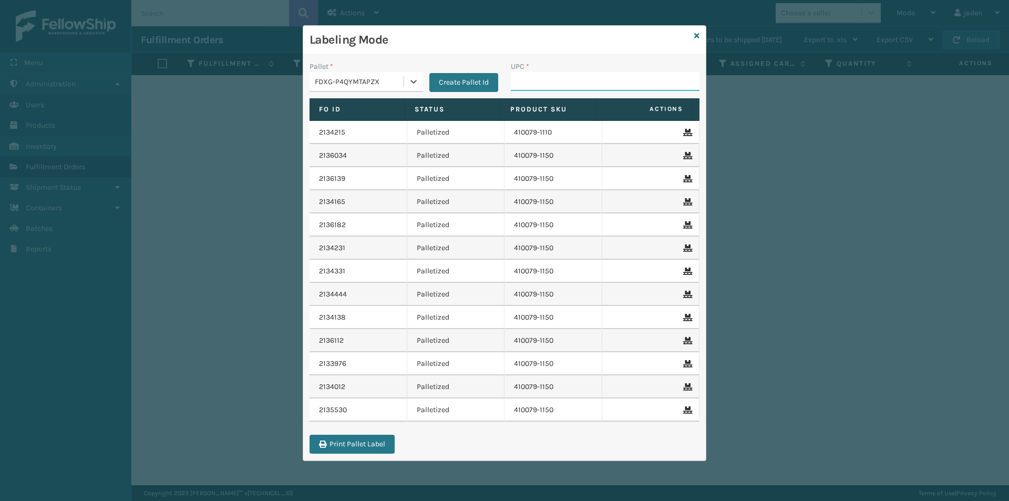
click at [526, 90] on input "UPC *" at bounding box center [605, 81] width 189 height 19
type input "410079-1110"
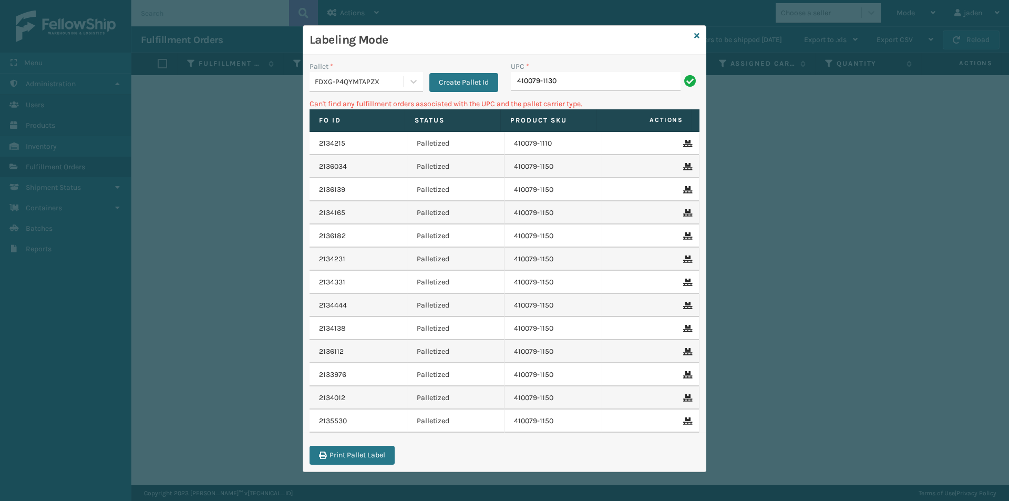
type input "410079-1130"
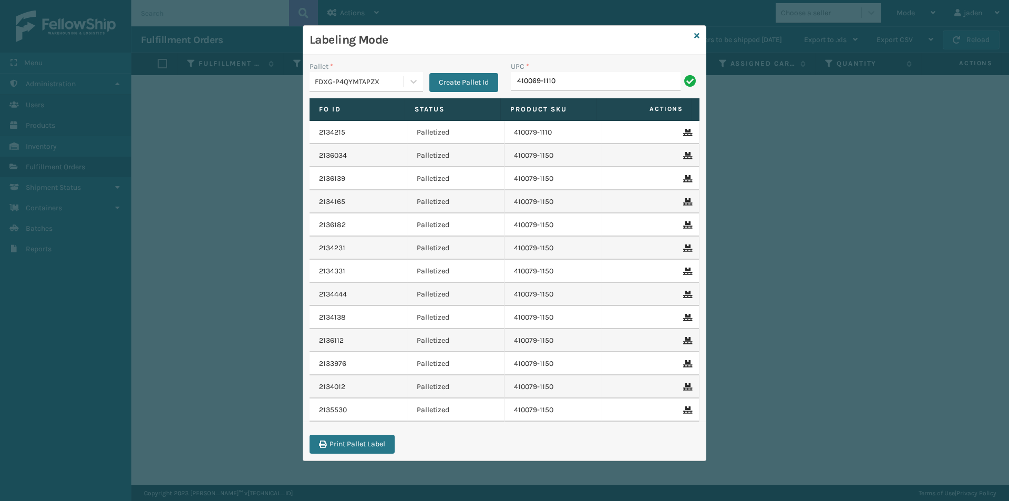
type input "410069-1110"
type input "080313014246"
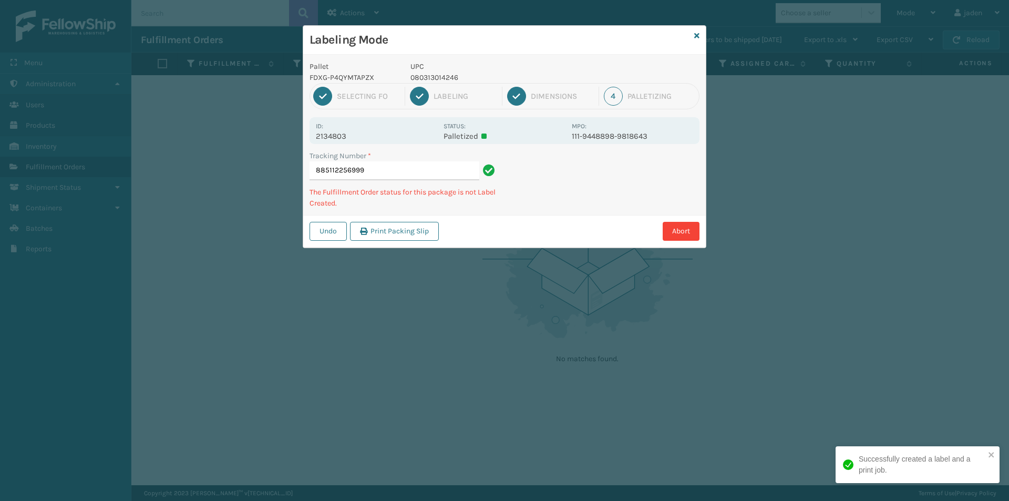
click at [432, 76] on p "080313014246" at bounding box center [487, 77] width 155 height 11
copy p "080313014246"
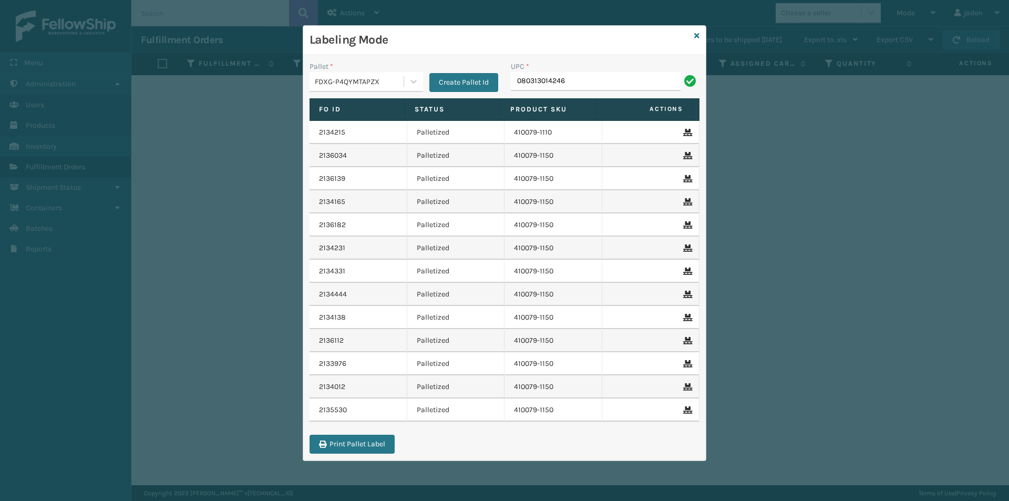
type input "080313014246"
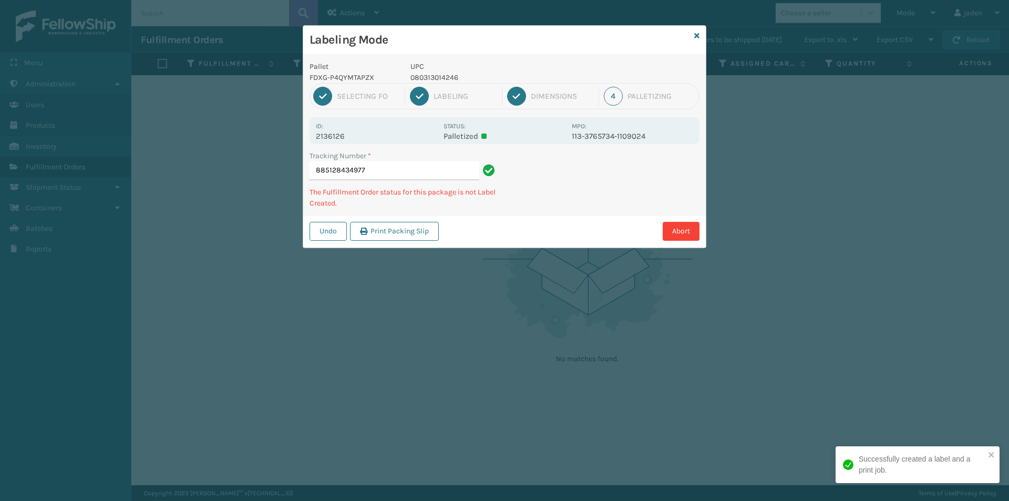
drag, startPoint x: 617, startPoint y: 220, endPoint x: 520, endPoint y: 241, distance: 99.4
click at [520, 241] on div "Undo Print Packing Slip Abort" at bounding box center [504, 231] width 402 height 32
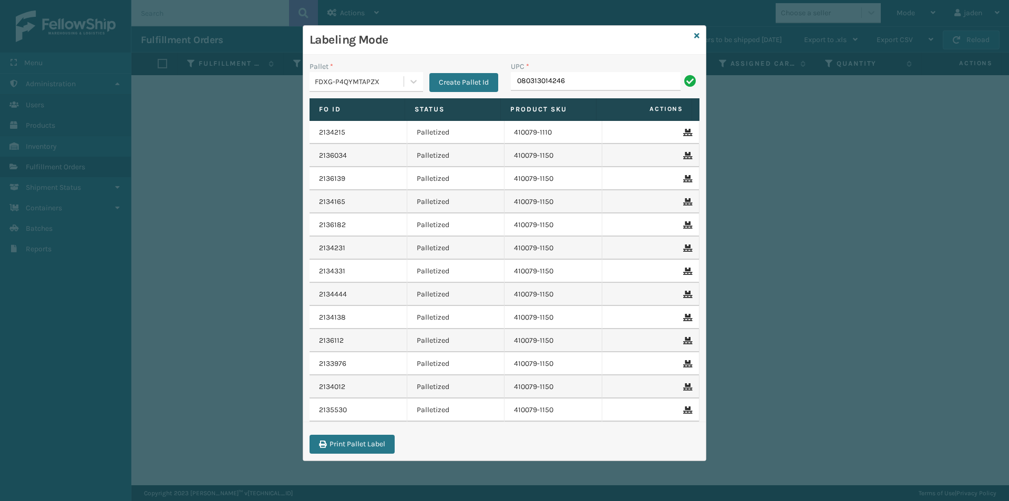
type input "080313014246"
type input "410079-1150"
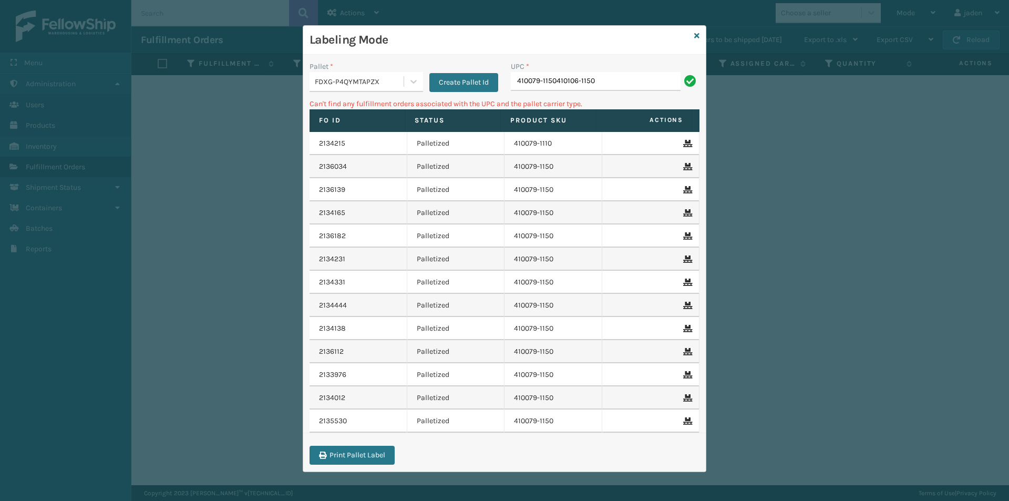
type input "410079-1150410106-1150"
type input "4"
type input "410106-1150"
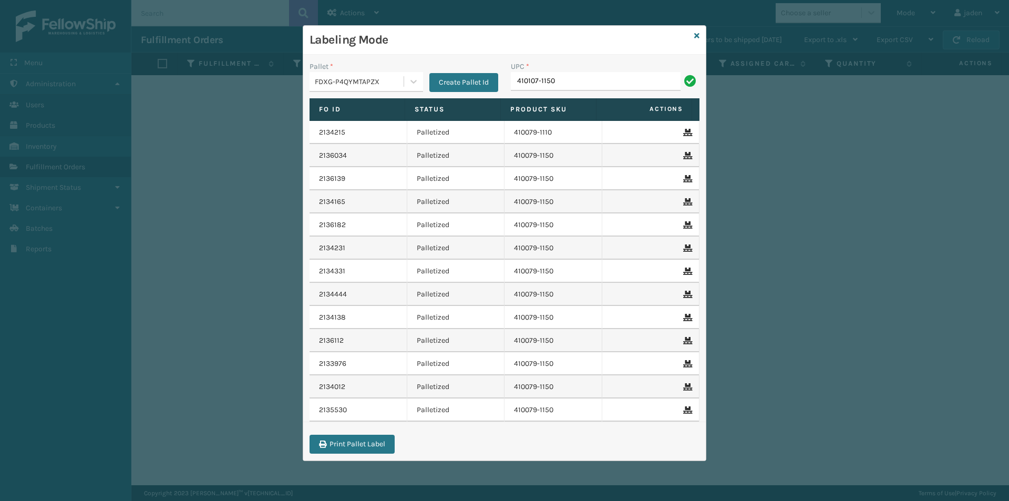
type input "410107-1150"
type input "410107-1120"
type input "410167-1120"
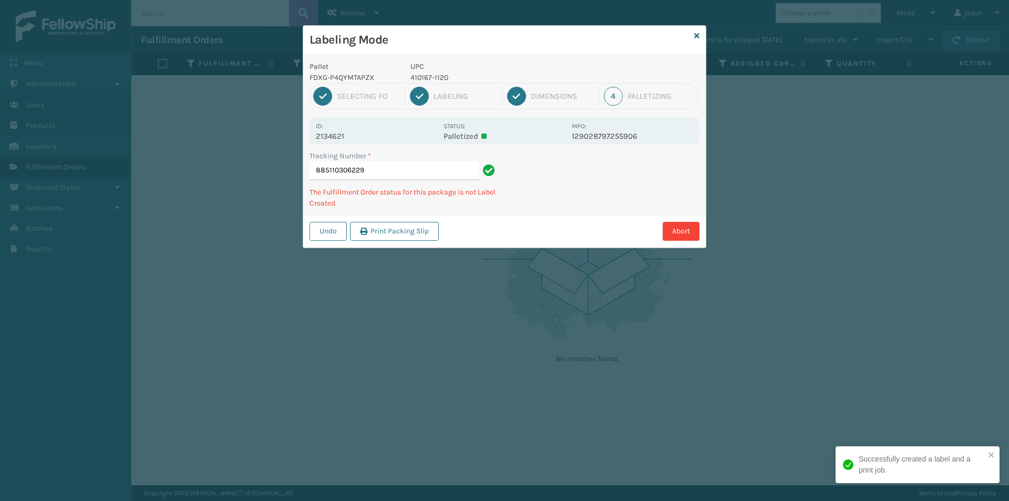
click at [430, 82] on p "410167-1120" at bounding box center [487, 77] width 155 height 11
click at [430, 81] on p "410167-1120" at bounding box center [487, 77] width 155 height 11
copy p "410167-1120"
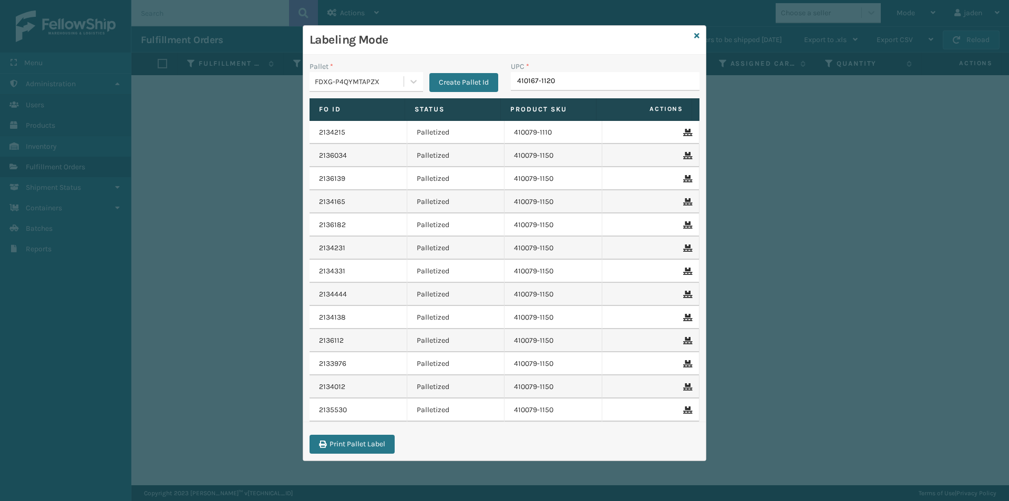
type input "410167-1120"
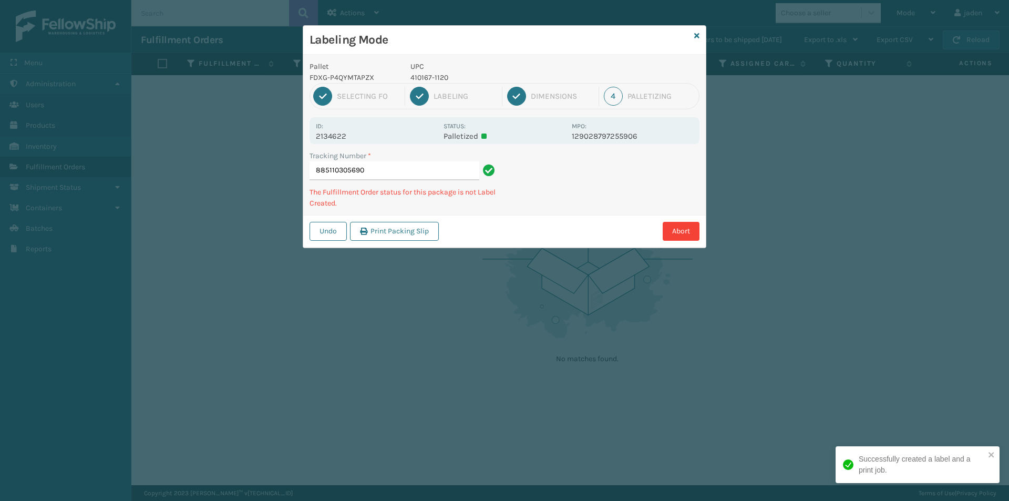
drag, startPoint x: 637, startPoint y: 186, endPoint x: 631, endPoint y: 186, distance: 6.3
drag, startPoint x: 631, startPoint y: 186, endPoint x: 553, endPoint y: 225, distance: 87.2
click at [553, 225] on div "Abort" at bounding box center [570, 231] width 257 height 19
drag, startPoint x: 625, startPoint y: 182, endPoint x: 636, endPoint y: 178, distance: 11.6
click at [585, 214] on div "Tracking Number * 885110305690 The Fulfillment Order status for this package is…" at bounding box center [504, 182] width 402 height 65
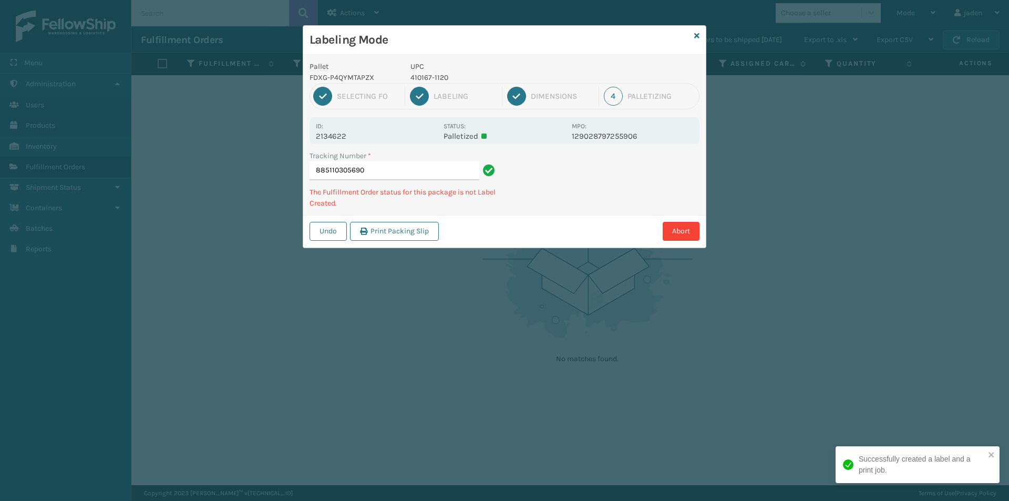
drag, startPoint x: 647, startPoint y: 171, endPoint x: 640, endPoint y: 171, distance: 7.4
drag, startPoint x: 640, startPoint y: 171, endPoint x: 578, endPoint y: 123, distance: 78.2
click at [521, 231] on div "Undo Print Packing Slip Abort" at bounding box center [504, 231] width 402 height 32
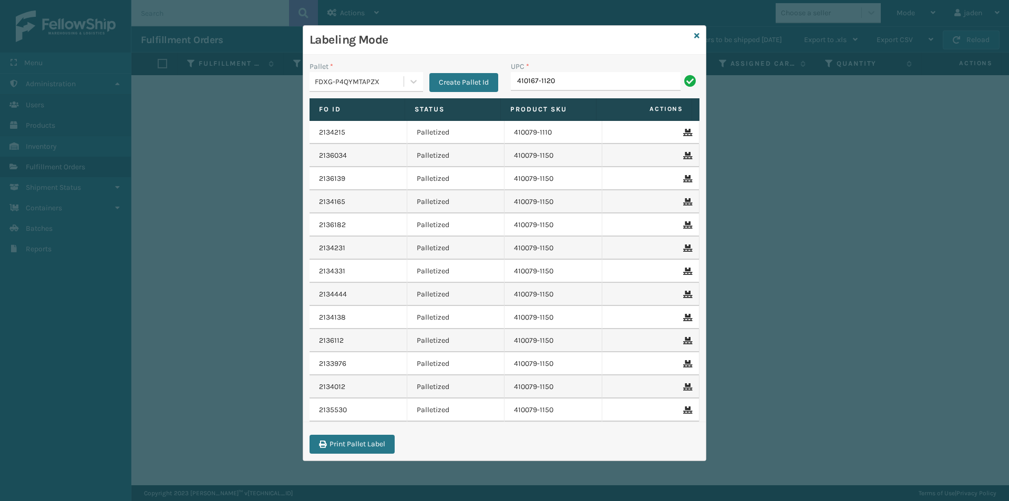
type input "410167-1120"
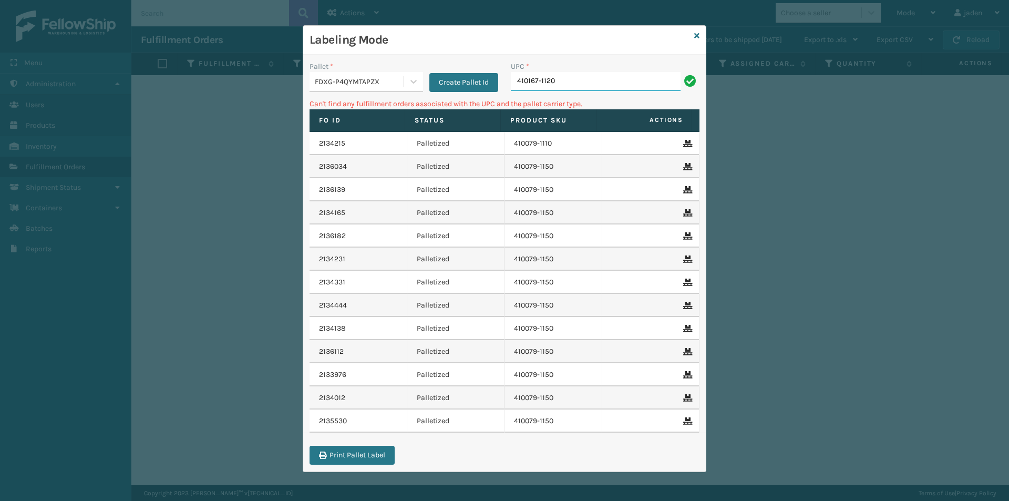
click at [580, 75] on input "410167-1120" at bounding box center [596, 81] width 170 height 19
type input "410168-8010"
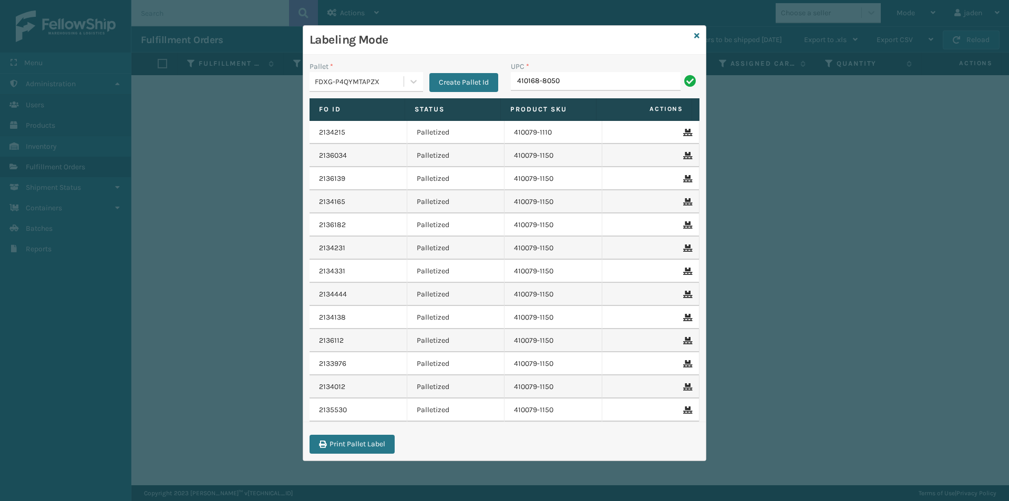
type input "410168-8050"
type input "410168-8060"
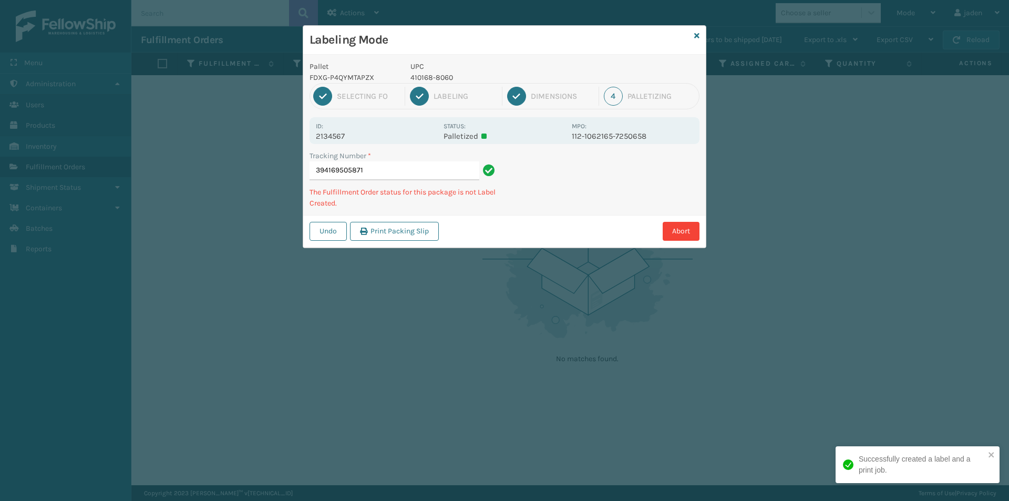
type input "3941695058714"
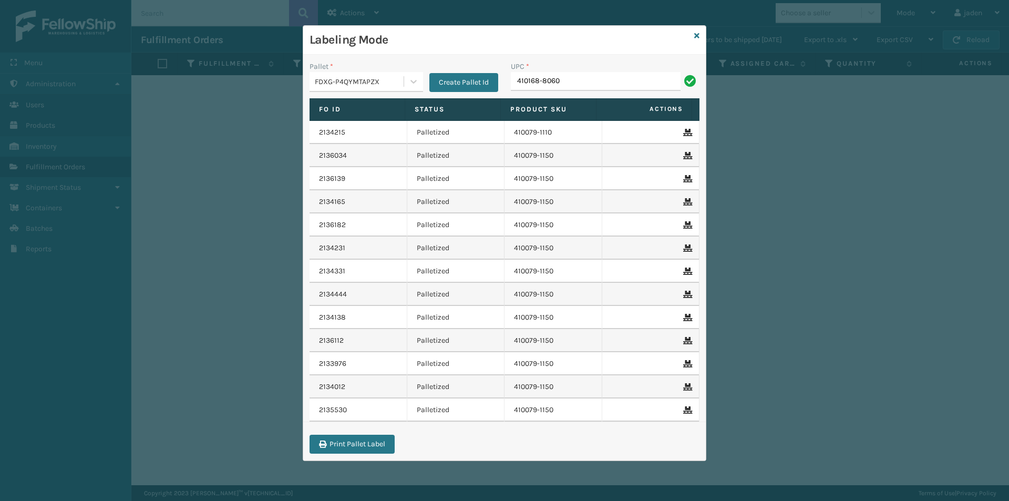
type input "410168-8060"
type input "8"
type input "8103mgu"
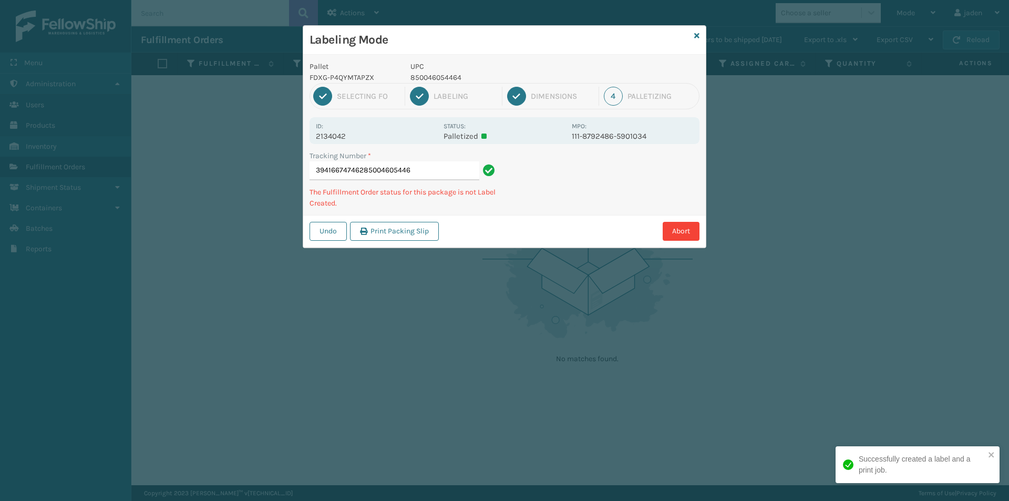
type input "394166747462850046054464"
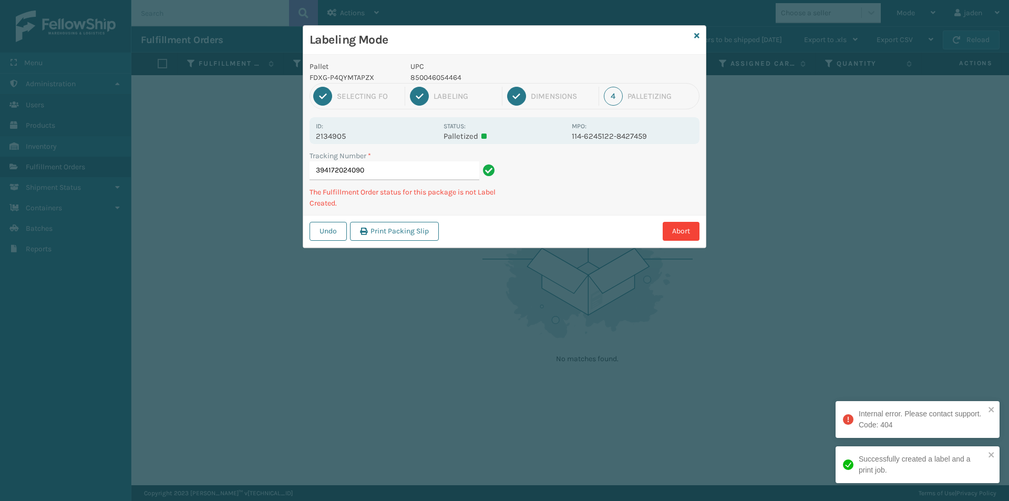
click at [440, 81] on p "850046054464" at bounding box center [487, 77] width 155 height 11
copy p "850046054464"
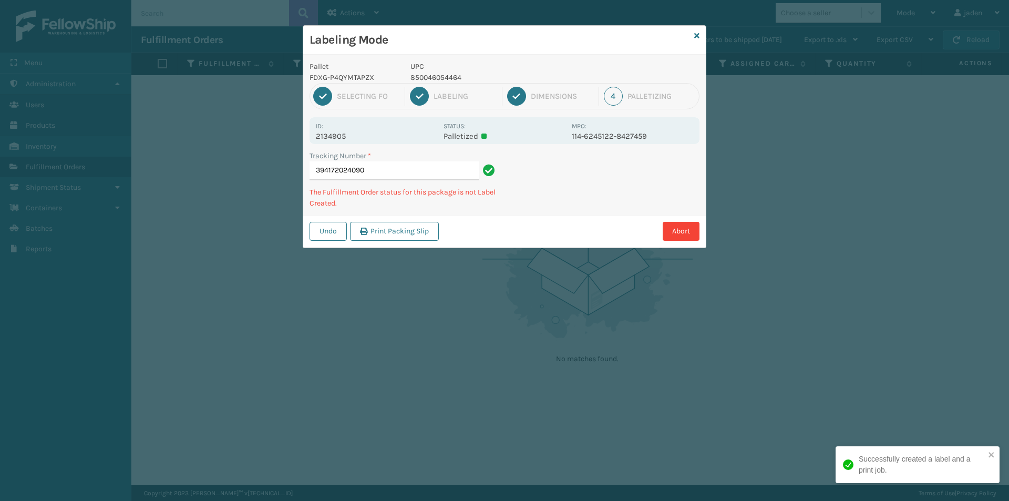
drag, startPoint x: 606, startPoint y: 172, endPoint x: 572, endPoint y: 188, distance: 38.1
click at [556, 221] on div "Undo Print Packing Slip Abort" at bounding box center [504, 231] width 402 height 32
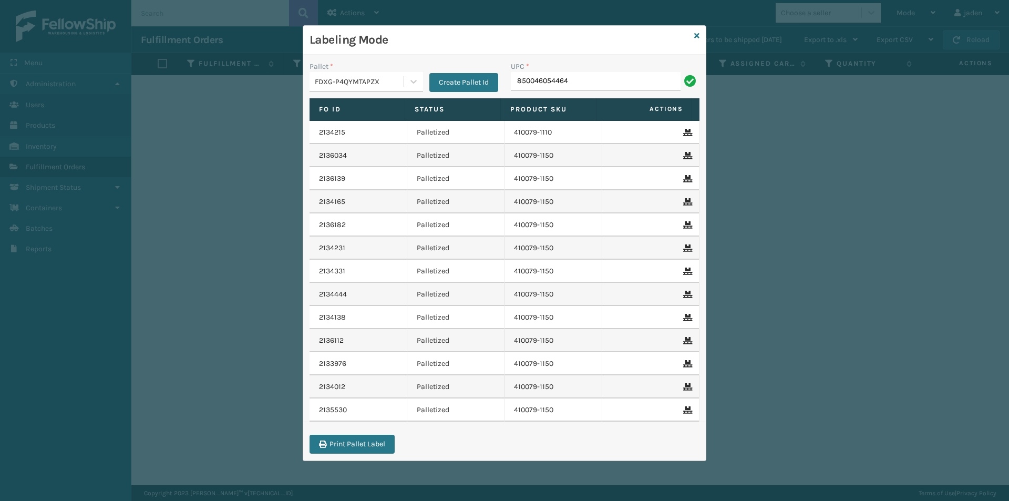
type input "850046054464"
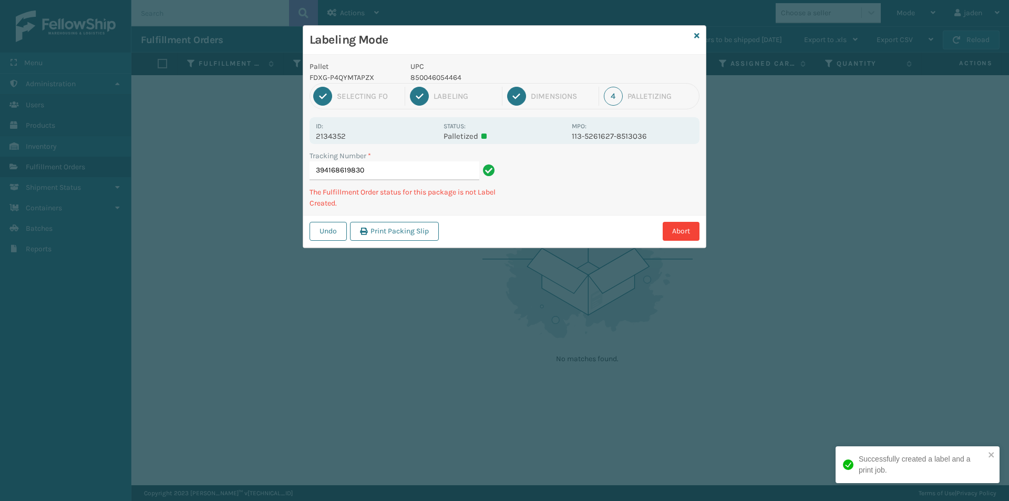
drag, startPoint x: 702, startPoint y: 147, endPoint x: 605, endPoint y: 173, distance: 100.7
click at [605, 190] on div "Tracking Number * 394168619830 The Fulfillment Order status for this package is…" at bounding box center [504, 182] width 402 height 65
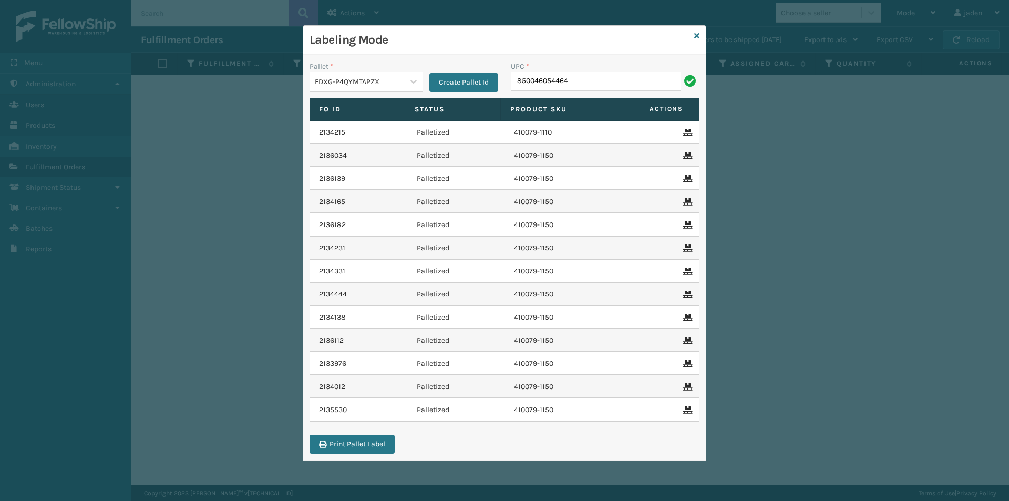
type input "850046054464"
drag, startPoint x: 536, startPoint y: 76, endPoint x: 537, endPoint y: 82, distance: 6.9
type input "850046054464"
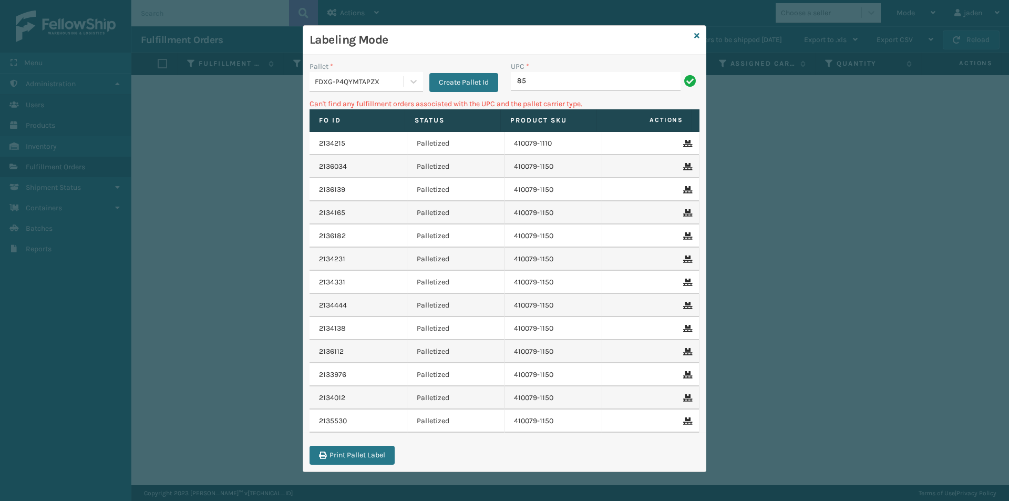
type input "8"
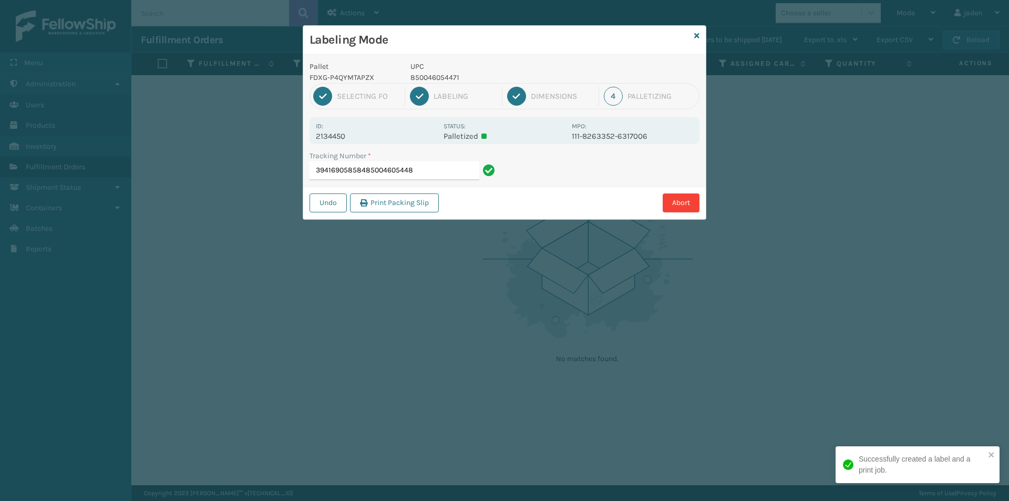
type input "394169058584850046054488"
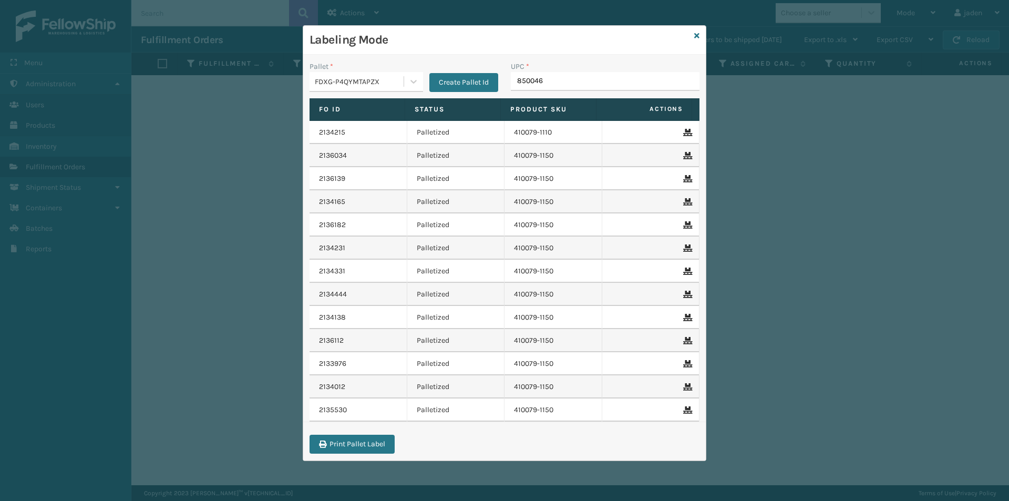
type input "8500460"
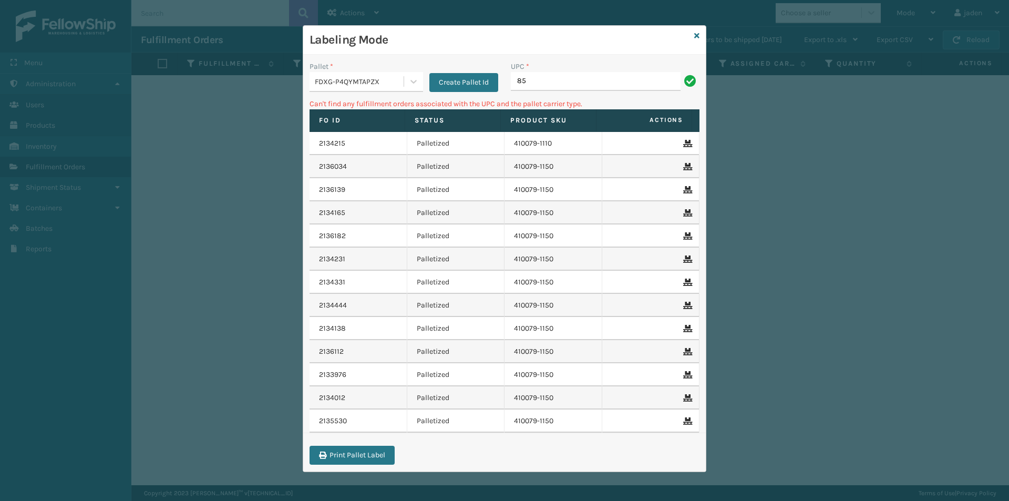
type input "8"
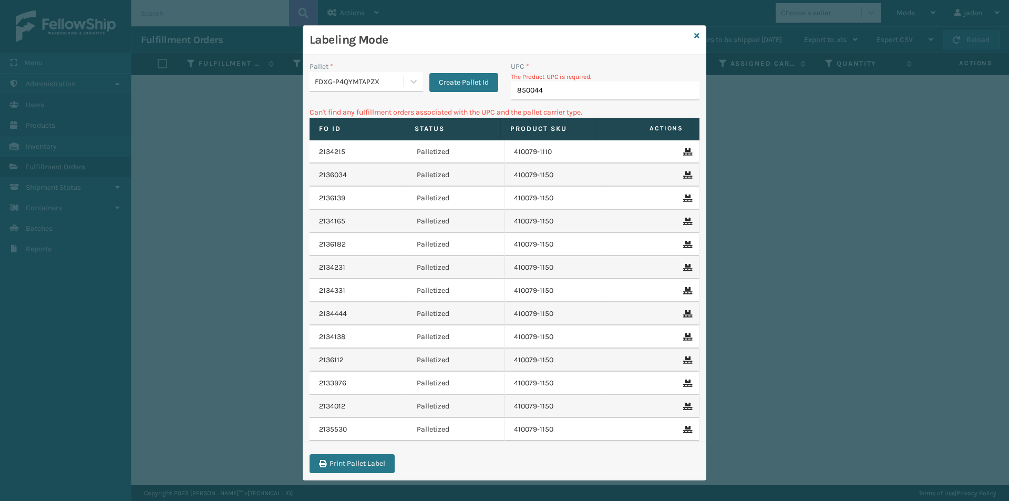
type input "8500442"
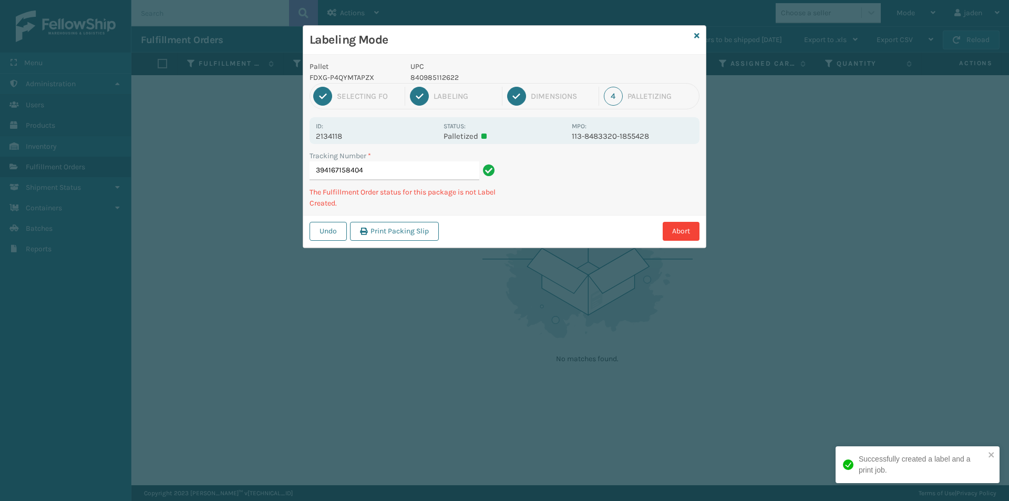
click at [438, 73] on p "840985112622" at bounding box center [487, 77] width 155 height 11
click at [438, 74] on p "840985112622" at bounding box center [487, 77] width 155 height 11
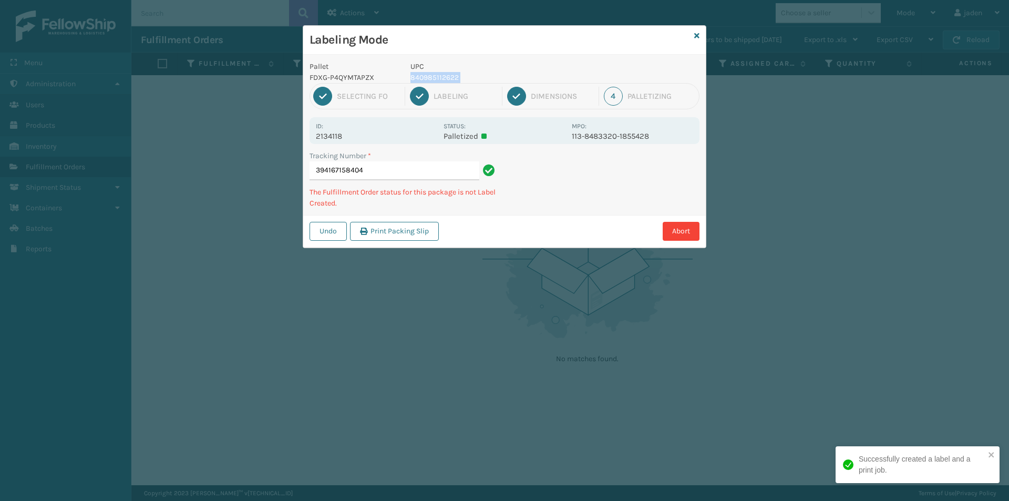
copy p "840985112622"
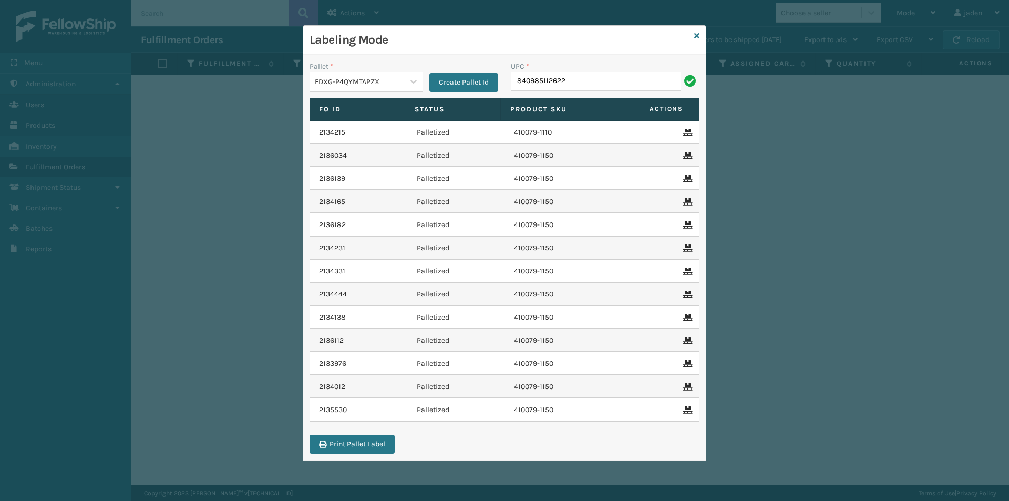
type input "840985112622"
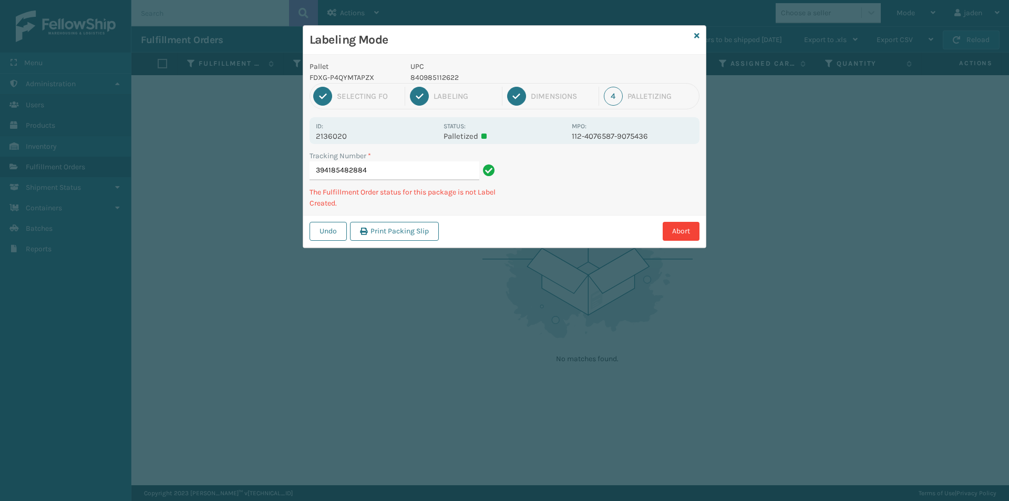
drag, startPoint x: 585, startPoint y: 158, endPoint x: 570, endPoint y: 177, distance: 24.0
click at [541, 190] on div "Tracking Number * 394185482884 The Fulfillment Order status for this package is…" at bounding box center [504, 182] width 402 height 65
drag, startPoint x: 627, startPoint y: 165, endPoint x: 597, endPoint y: 195, distance: 42.0
click at [499, 238] on div "Undo Print Packing Slip Abort" at bounding box center [504, 231] width 402 height 32
drag, startPoint x: 602, startPoint y: 193, endPoint x: 568, endPoint y: 205, distance: 36.2
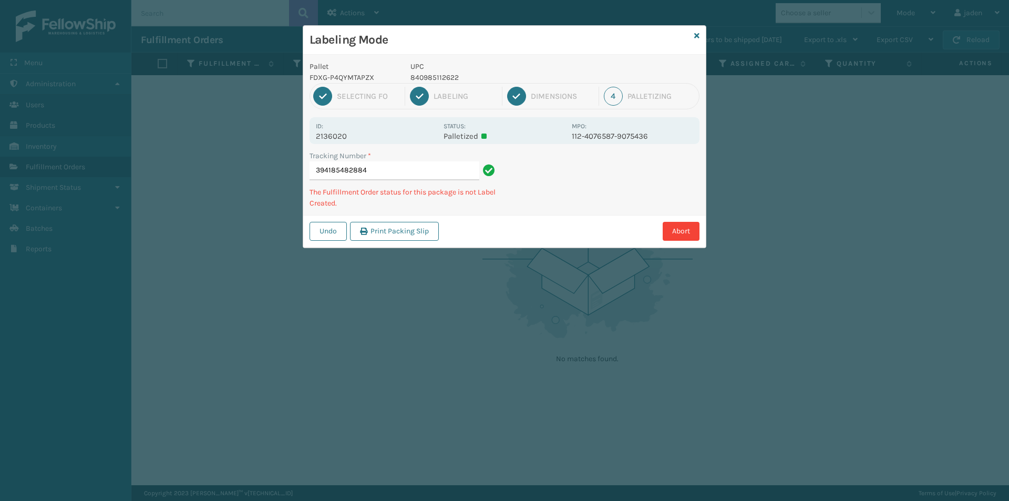
click at [465, 247] on div "Labeling Mode Pallet FDXG-P4QYMTAPZX UPC 840985112622 1 Selecting FO 2 Labeling…" at bounding box center [504, 250] width 1009 height 501
drag, startPoint x: 624, startPoint y: 189, endPoint x: 614, endPoint y: 190, distance: 10.5
click at [510, 242] on div "Undo Print Packing Slip Abort" at bounding box center [504, 231] width 402 height 32
drag, startPoint x: 673, startPoint y: 169, endPoint x: 585, endPoint y: 192, distance: 90.7
click at [500, 241] on div "Labeling Mode Pallet FDXG-P4QYMTAPZX UPC 840985112622 1 Selecting FO 2 Labeling…" at bounding box center [504, 250] width 1009 height 501
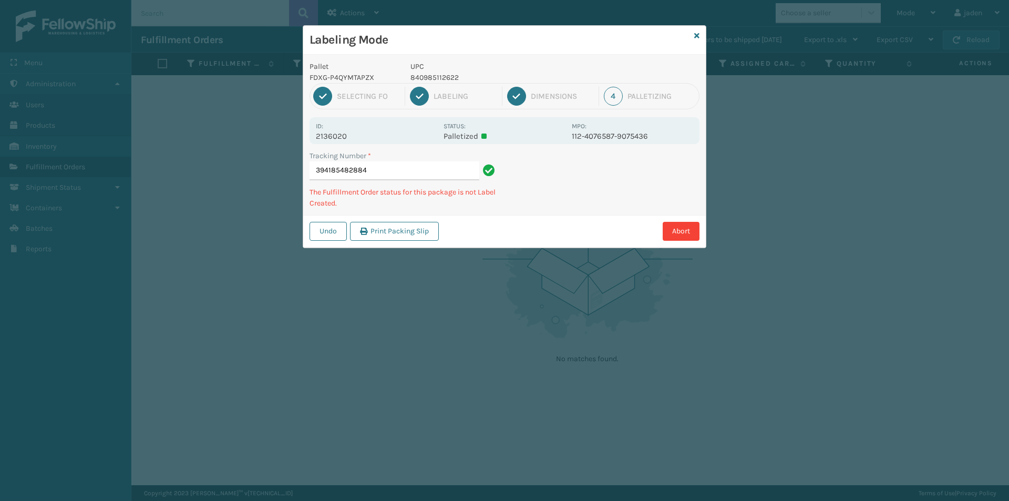
drag, startPoint x: 635, startPoint y: 174, endPoint x: 516, endPoint y: 188, distance: 119.5
click at [466, 246] on div "Undo Print Packing Slip Abort" at bounding box center [504, 231] width 402 height 32
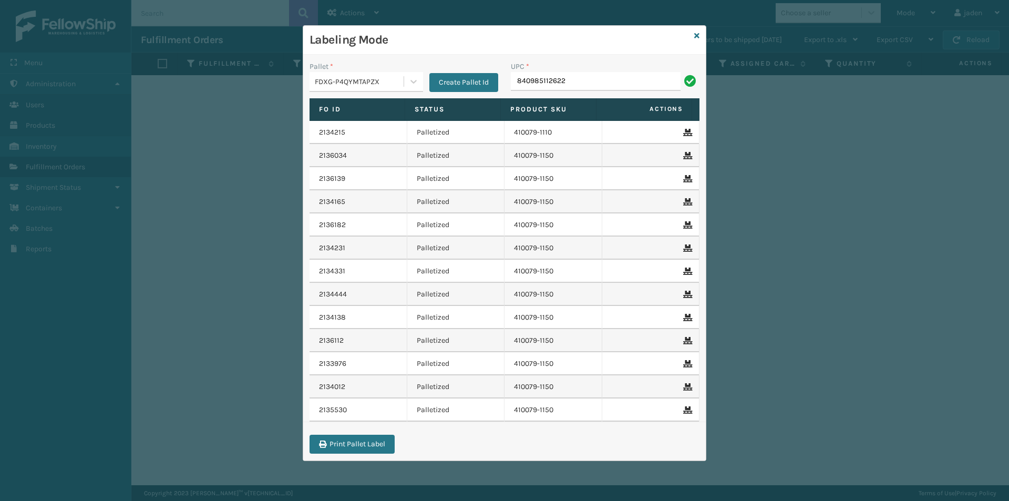
type input "840985112622"
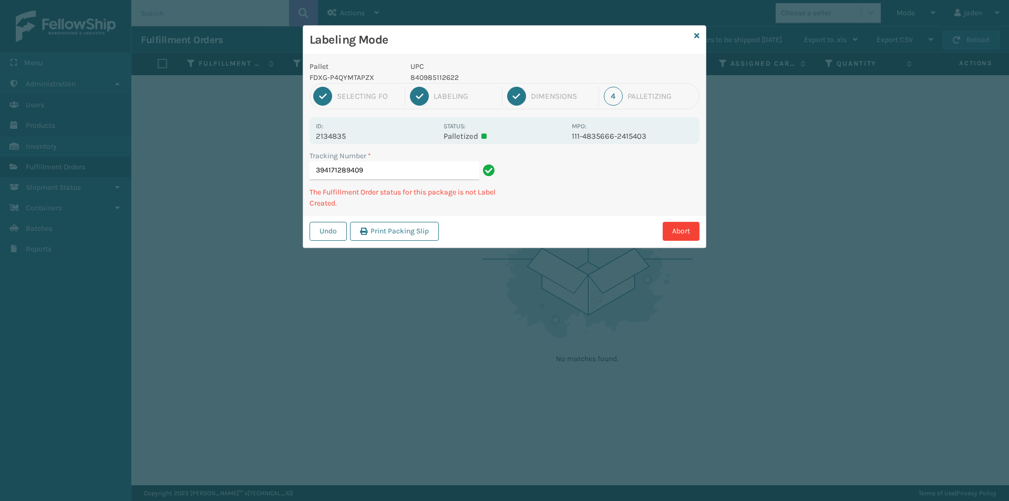
drag, startPoint x: 607, startPoint y: 188, endPoint x: 599, endPoint y: 188, distance: 7.4
drag, startPoint x: 599, startPoint y: 188, endPoint x: 683, endPoint y: 170, distance: 85.3
click at [531, 221] on div "Undo Print Packing Slip Abort" at bounding box center [504, 231] width 402 height 32
drag, startPoint x: 689, startPoint y: 165, endPoint x: 602, endPoint y: 215, distance: 100.5
click at [562, 237] on div "Abort" at bounding box center [570, 231] width 257 height 19
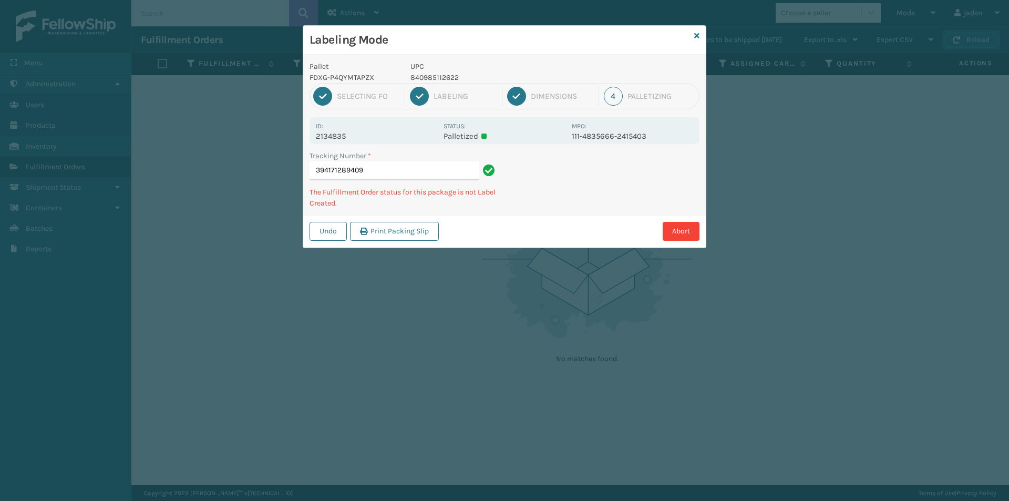
drag, startPoint x: 601, startPoint y: 213, endPoint x: 630, endPoint y: 200, distance: 31.7
click at [479, 261] on div "Labeling Mode Pallet FDXG-P4QYMTAPZX UPC 840985112622 1 Selecting FO 2 Labeling…" at bounding box center [504, 250] width 1009 height 501
drag, startPoint x: 639, startPoint y: 196, endPoint x: 534, endPoint y: 247, distance: 117.0
click at [529, 251] on div "Labeling Mode Pallet FDXG-P4QYMTAPZX UPC 840985112622 1 Selecting FO 2 Labeling…" at bounding box center [504, 250] width 1009 height 501
drag, startPoint x: 668, startPoint y: 194, endPoint x: 568, endPoint y: 226, distance: 104.7
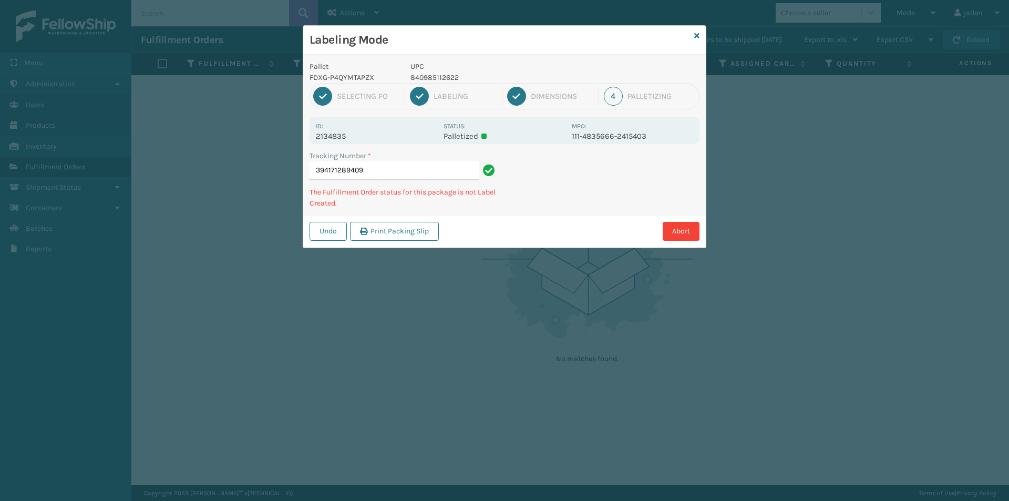
click at [562, 238] on div "Abort" at bounding box center [570, 231] width 257 height 19
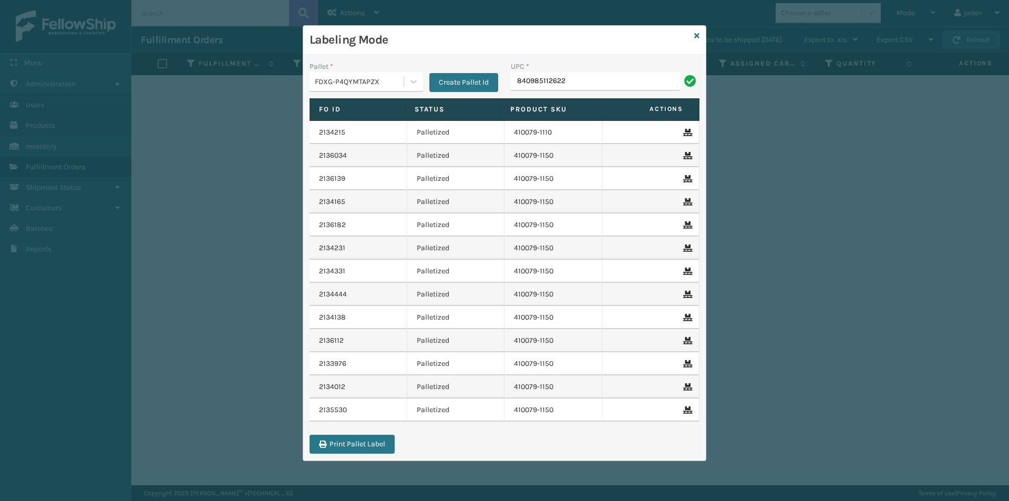
type input "840985112622"
type input "8409851"
type input "804879477"
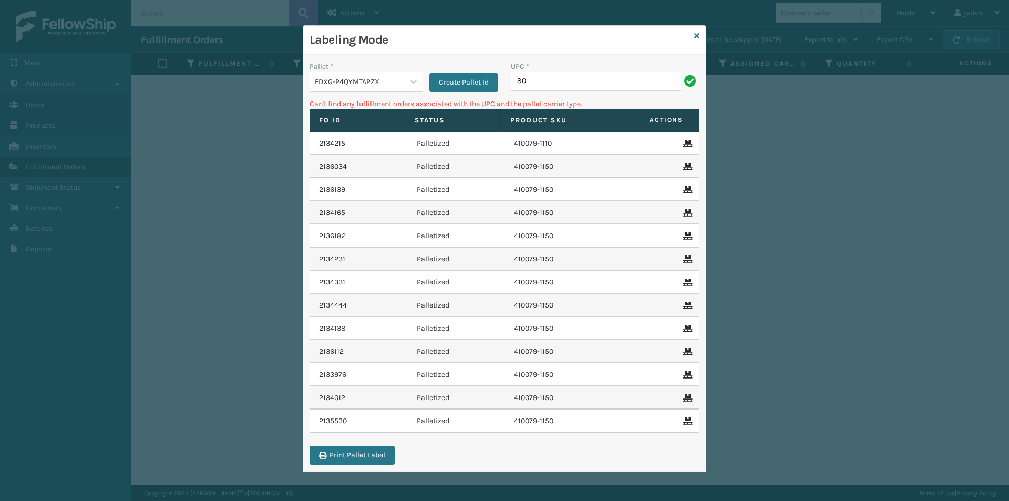
type input "8"
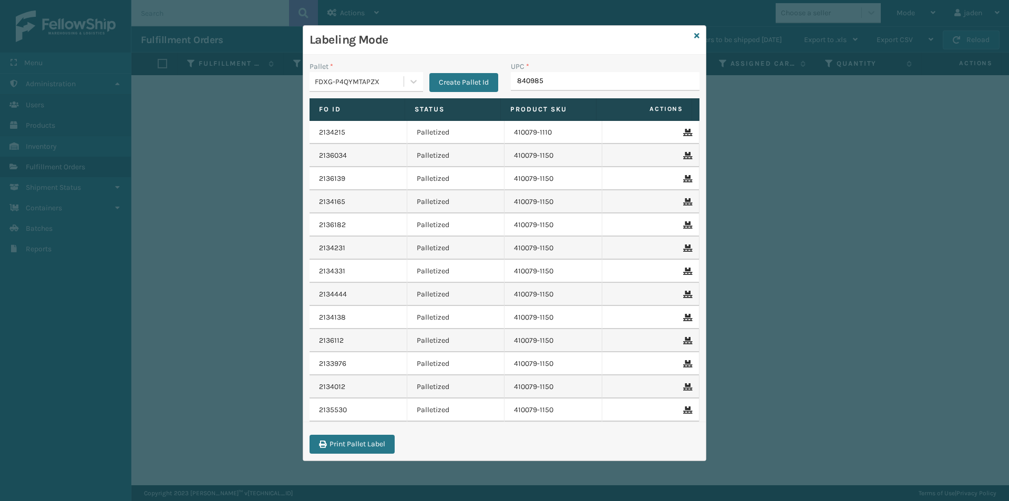
type input "8409851"
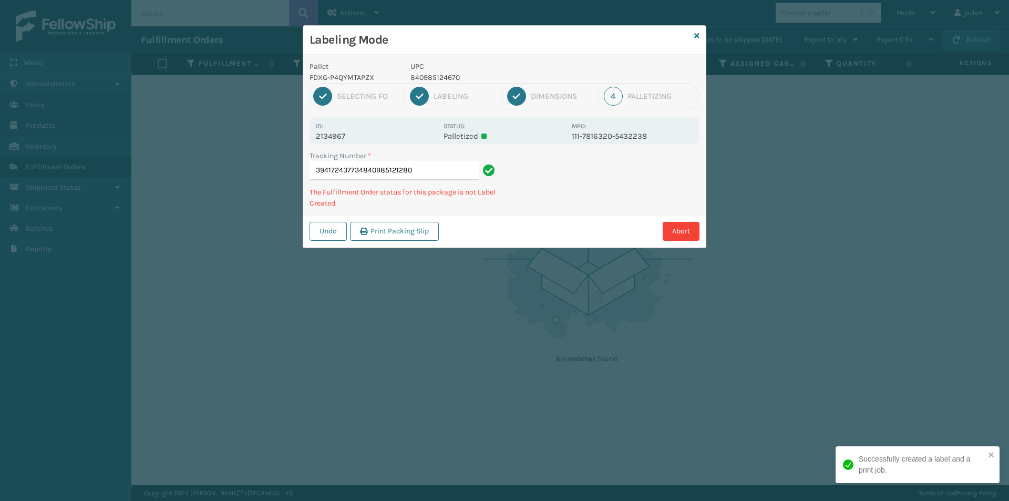
type input "394172437734840985121280"
type input "394169562775840985122522"
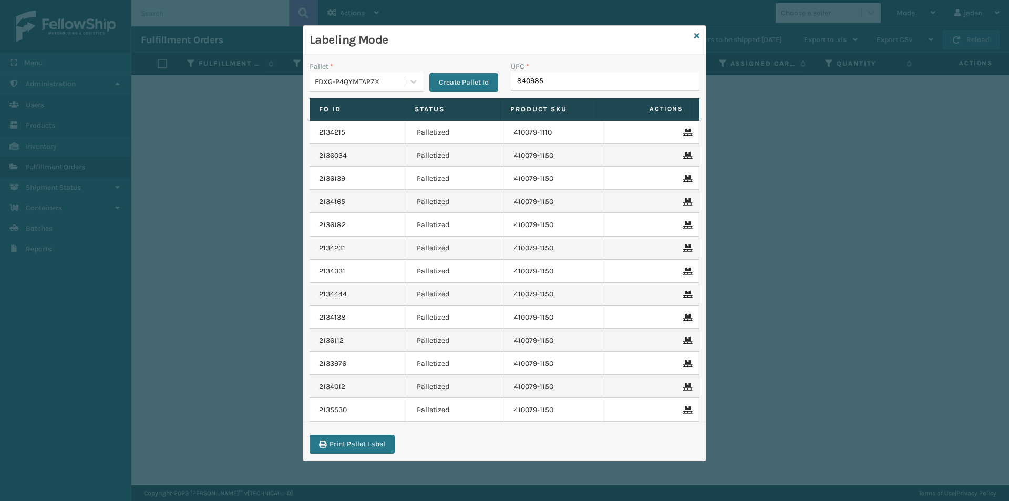
type input "8409851"
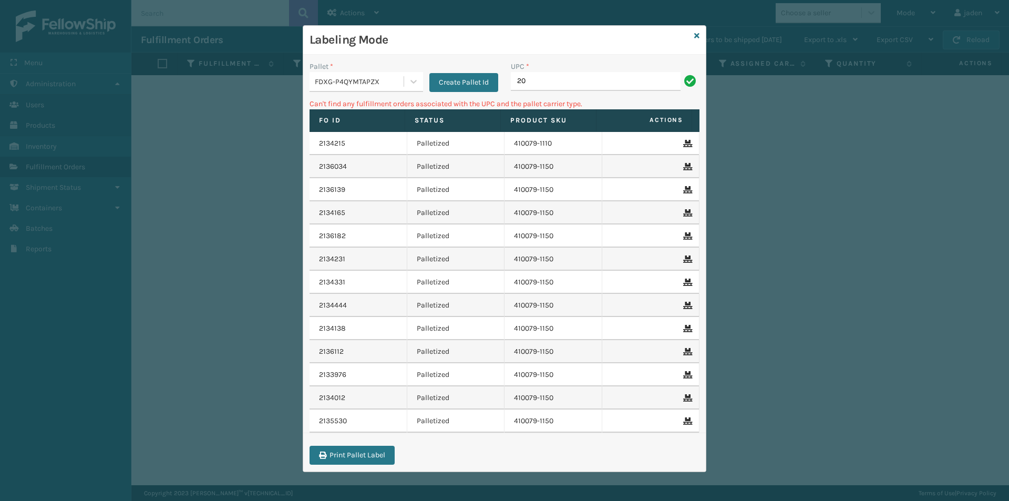
type input "2"
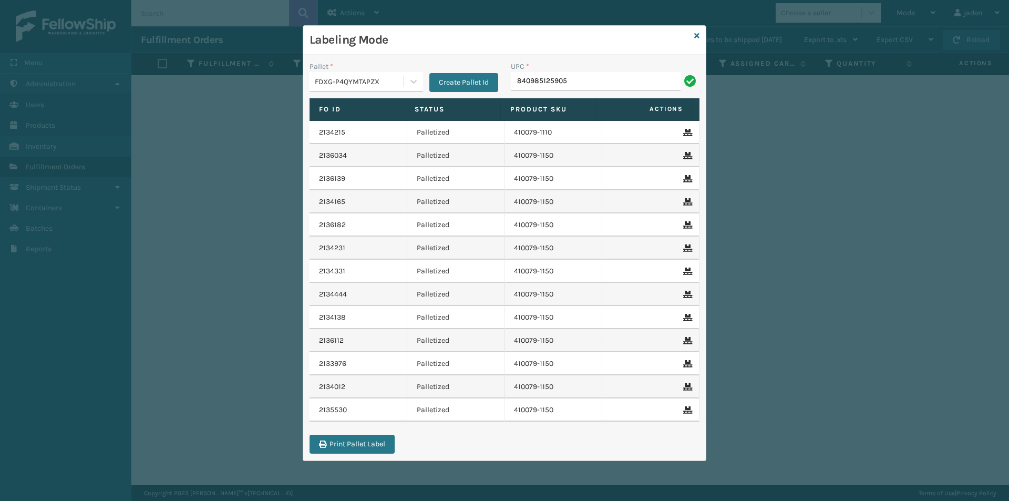
type input "840985125905"
type input "8409851"
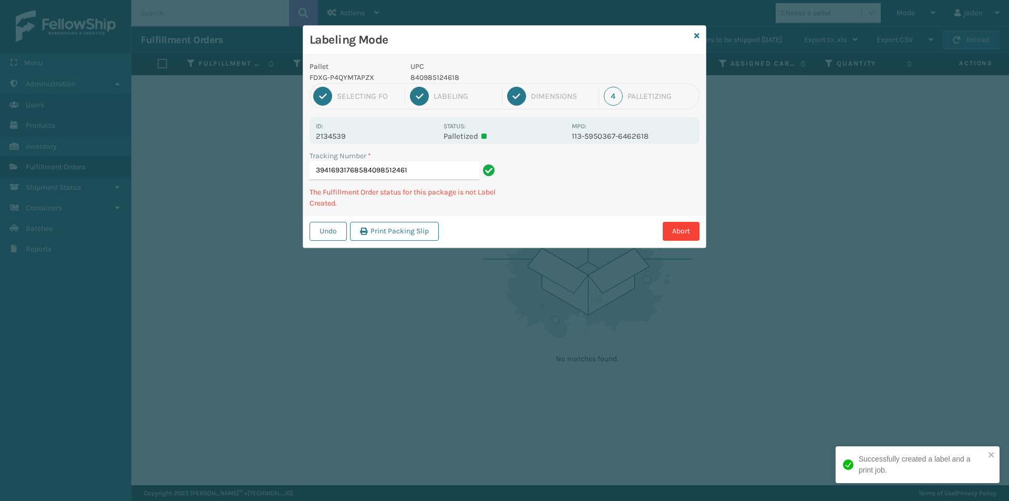
type input "394169317685840985124618"
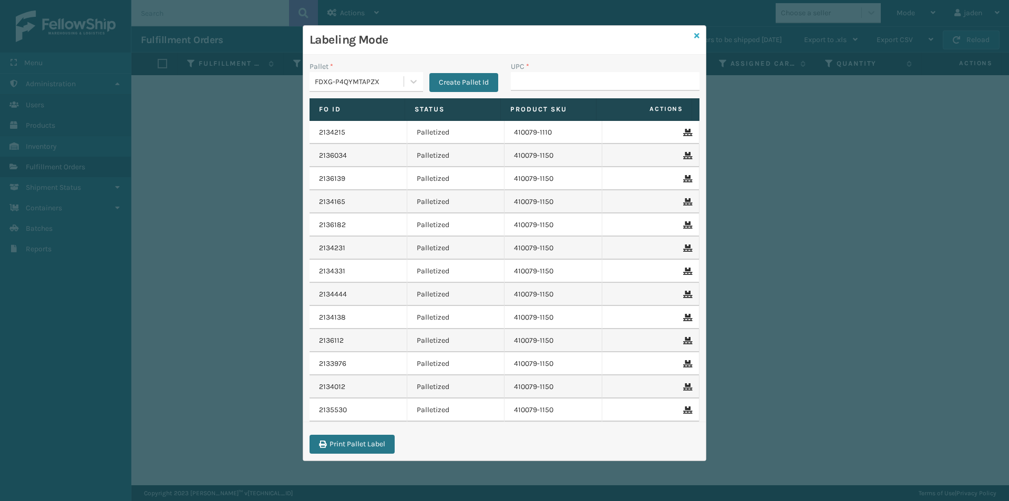
click at [698, 36] on icon at bounding box center [696, 35] width 5 height 7
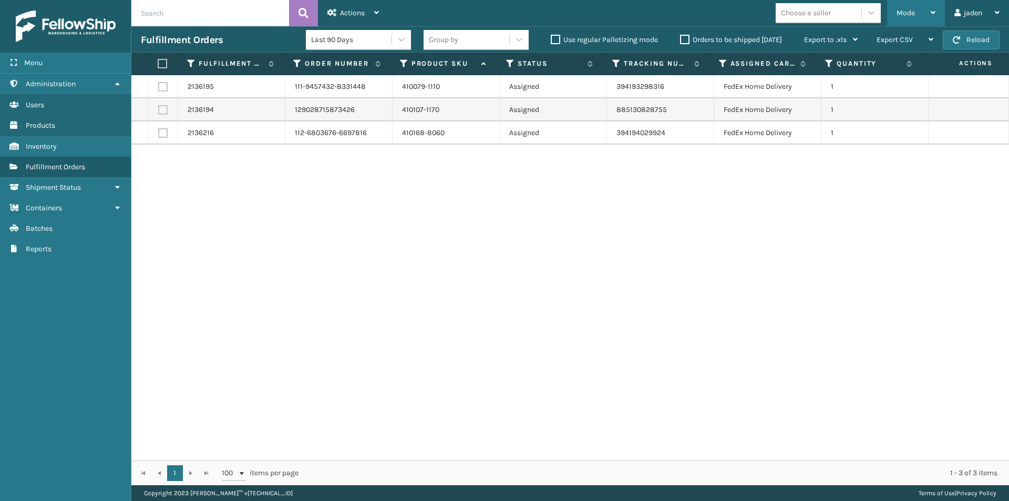
click at [917, 11] on div "Mode" at bounding box center [915, 13] width 39 height 26
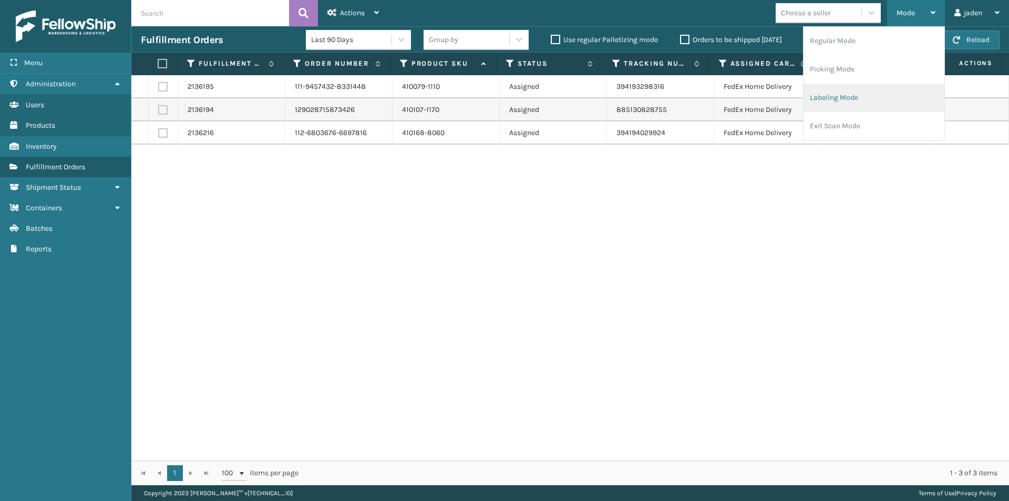
click at [855, 107] on li "Labeling Mode" at bounding box center [873, 98] width 141 height 28
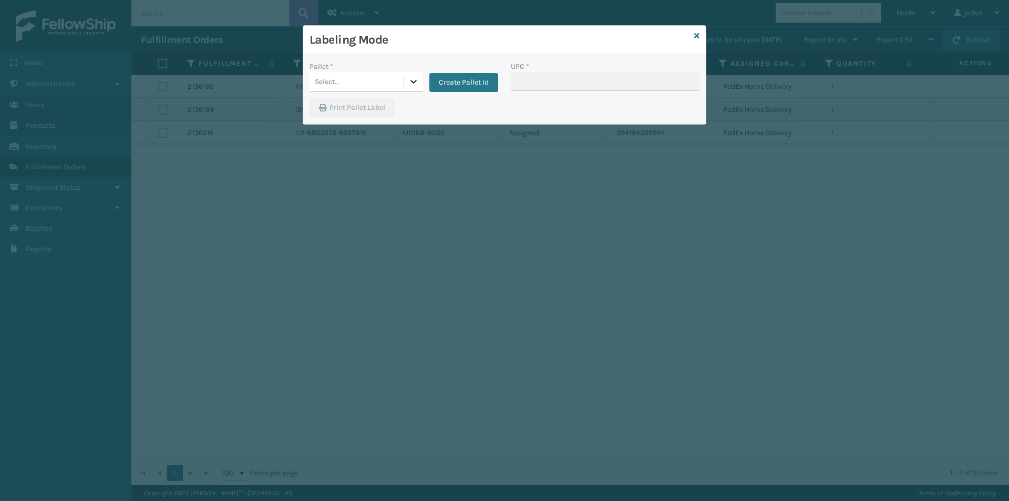
click at [419, 84] on div at bounding box center [413, 81] width 19 height 19
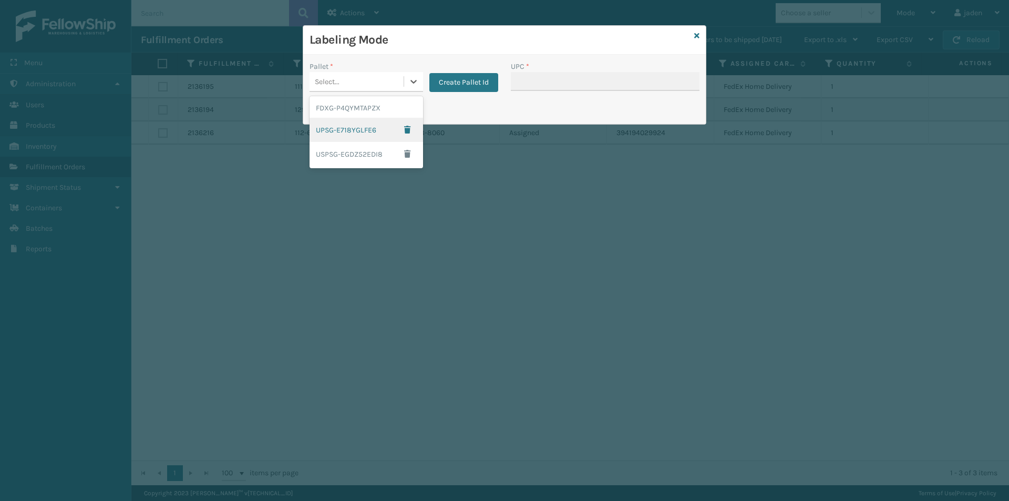
click at [343, 132] on div "UPSG-E718YGLFE6" at bounding box center [365, 130] width 113 height 24
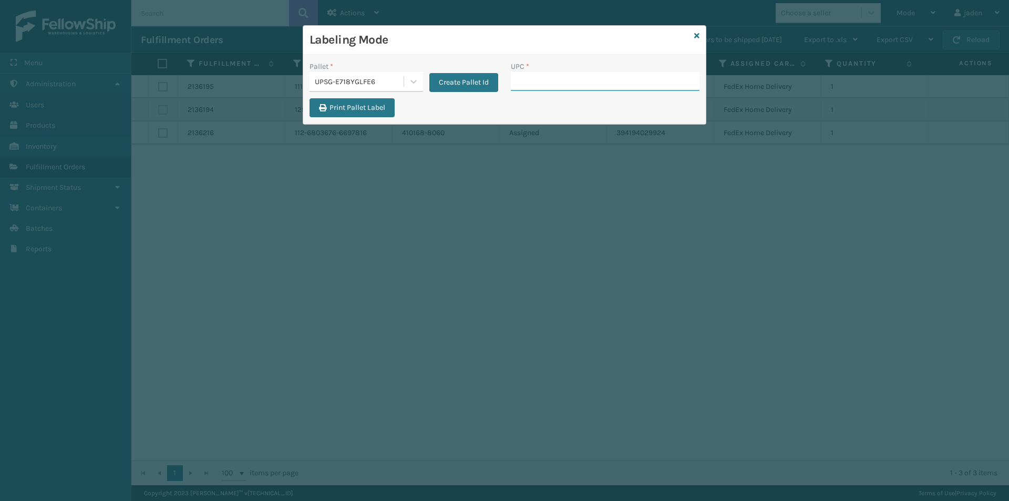
click at [535, 87] on input "UPC *" at bounding box center [605, 81] width 189 height 19
click at [536, 87] on input "UPC *" at bounding box center [605, 81] width 189 height 19
type input "410069-1110"
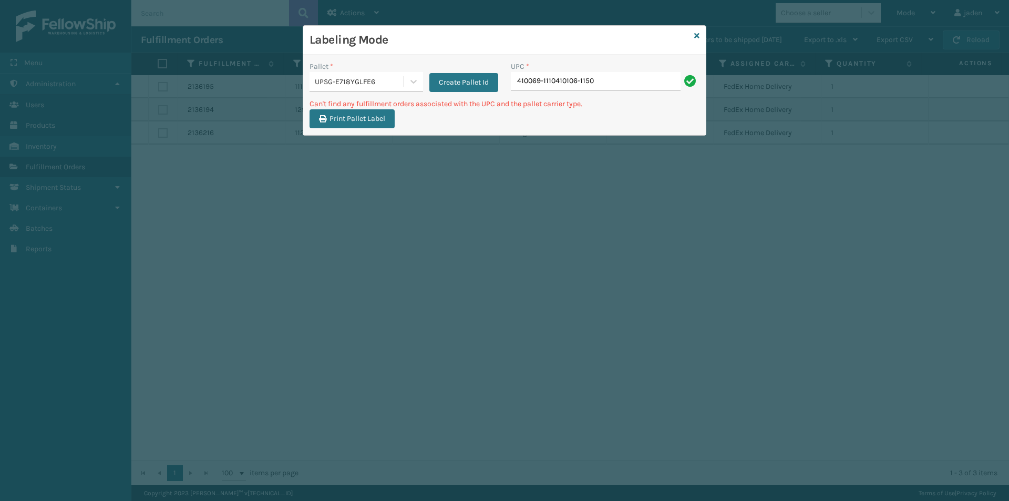
drag, startPoint x: 555, startPoint y: 81, endPoint x: 481, endPoint y: 105, distance: 77.1
click at [481, 105] on div "Pallet * UPSG-E718YGLFE6 Create Pallet Id UPC * 410069-1110410106-1150 Can't fi…" at bounding box center [504, 95] width 402 height 80
type input "410106-1150"
click at [578, 89] on input "410106-1150" at bounding box center [596, 81] width 170 height 19
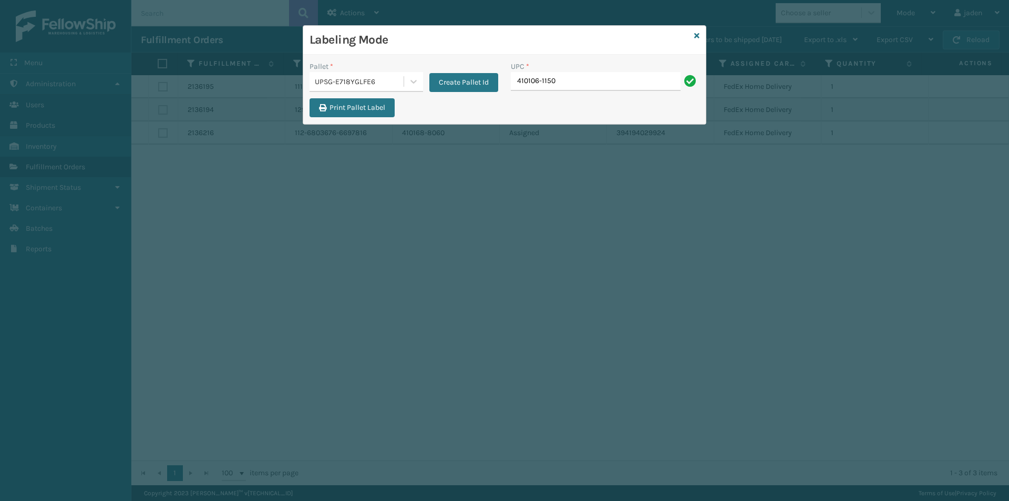
type input "410106-1150"
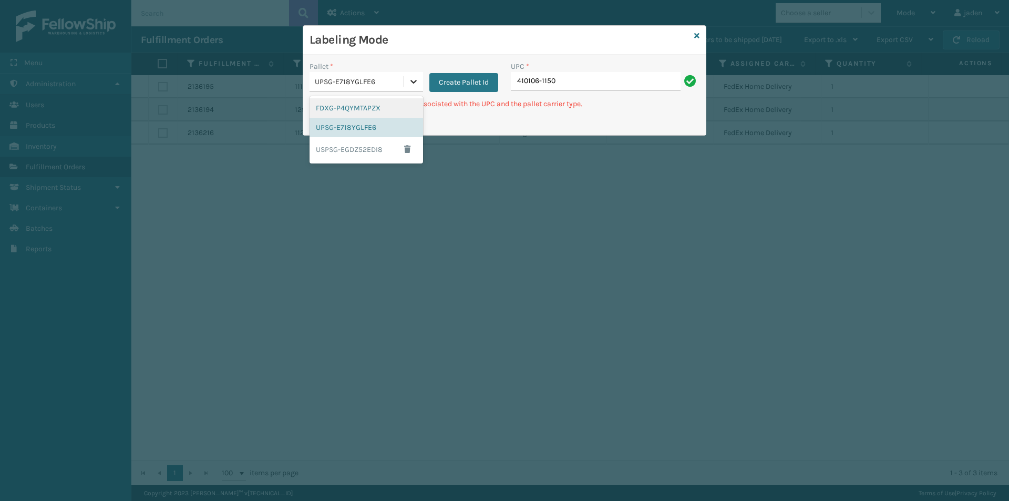
click at [409, 80] on icon at bounding box center [413, 81] width 11 height 11
click at [459, 85] on button "Create Pallet Id" at bounding box center [463, 82] width 69 height 19
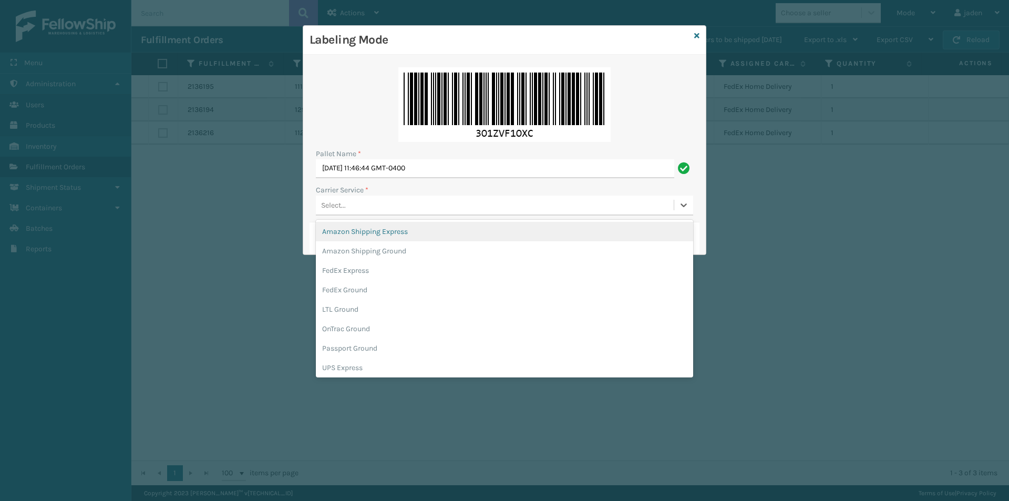
click at [387, 205] on div "Select..." at bounding box center [495, 205] width 358 height 17
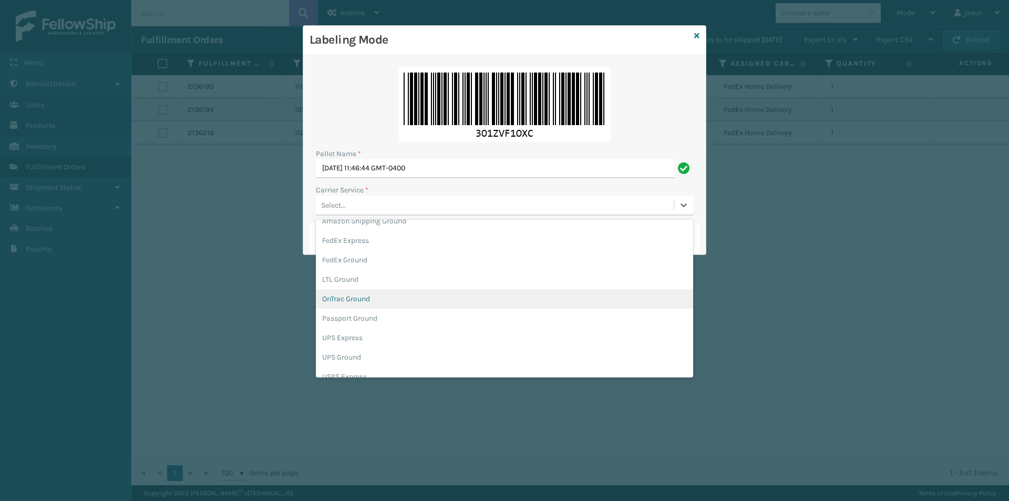
scroll to position [60, 0]
click at [357, 311] on div "UPS Express" at bounding box center [504, 306] width 377 height 19
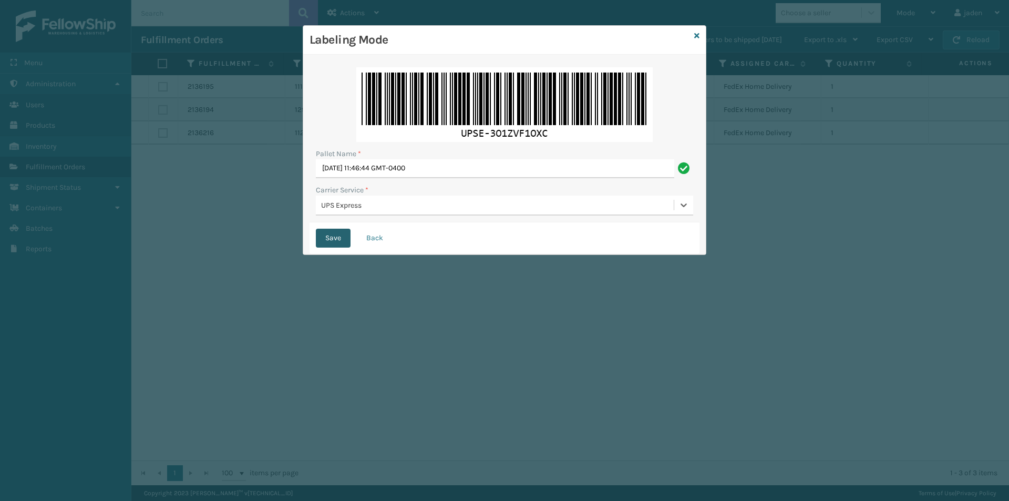
click at [334, 237] on button "Save" at bounding box center [333, 238] width 35 height 19
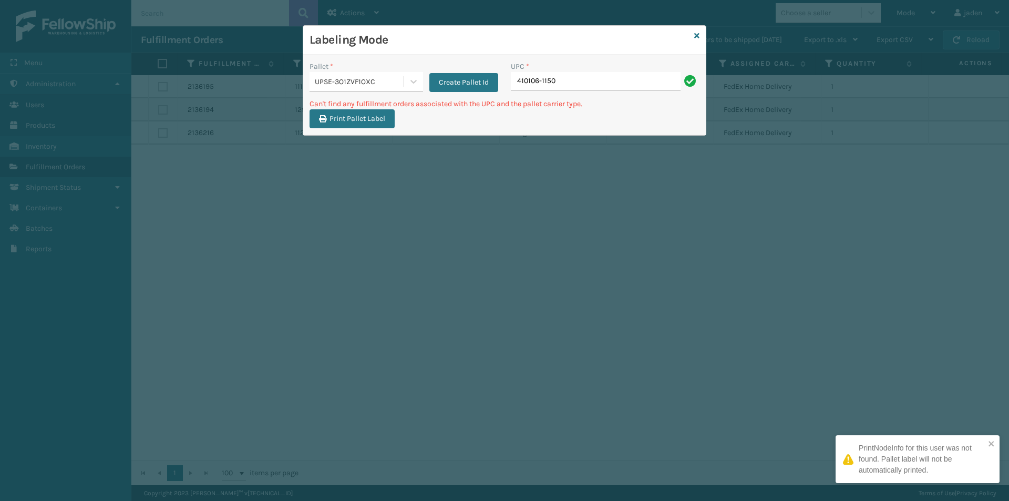
click at [576, 91] on div "UPC * 410106-1150" at bounding box center [604, 79] width 201 height 37
click at [581, 81] on input "410106-1150" at bounding box center [596, 81] width 170 height 19
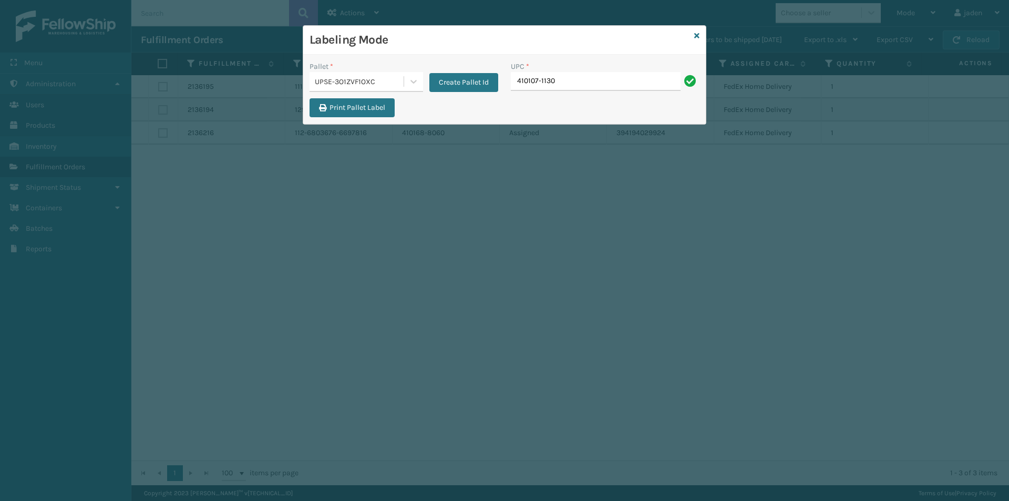
type input "410107-1130"
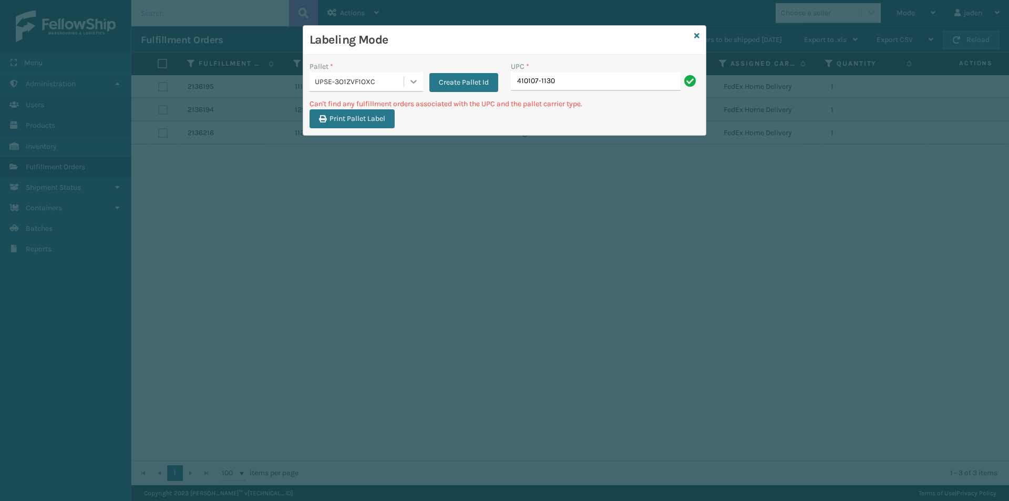
click at [405, 81] on div at bounding box center [413, 81] width 19 height 19
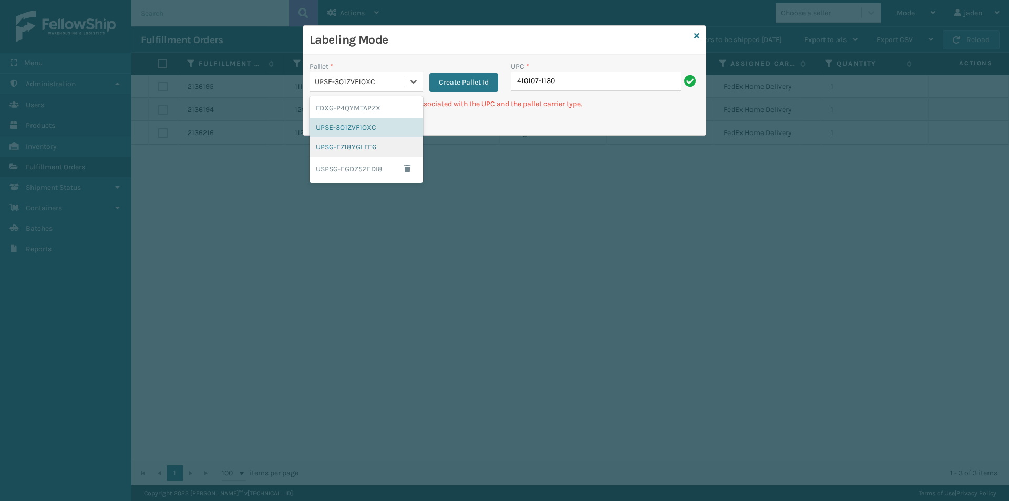
click at [349, 143] on div "UPSG-E718YGLFE6" at bounding box center [365, 146] width 113 height 19
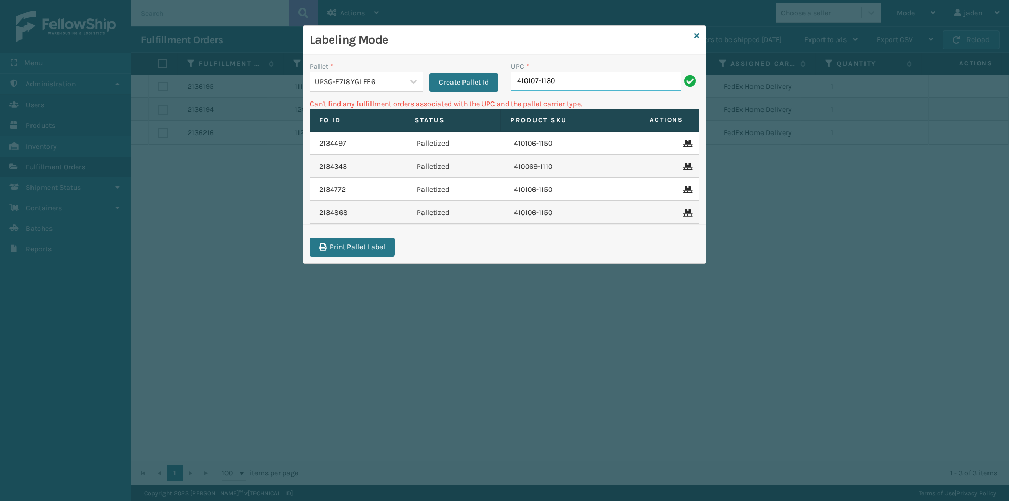
click at [640, 73] on input "410107-1130" at bounding box center [596, 81] width 170 height 19
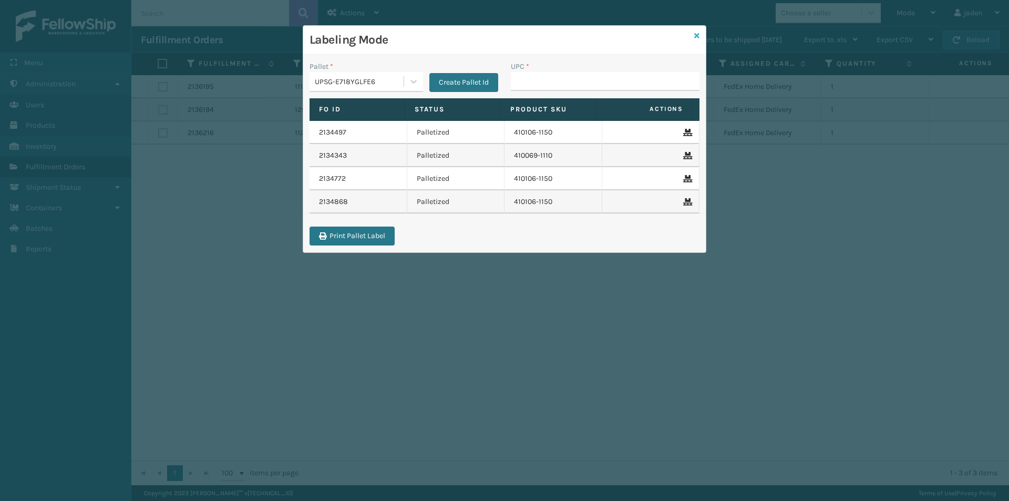
click at [698, 36] on icon at bounding box center [696, 35] width 5 height 7
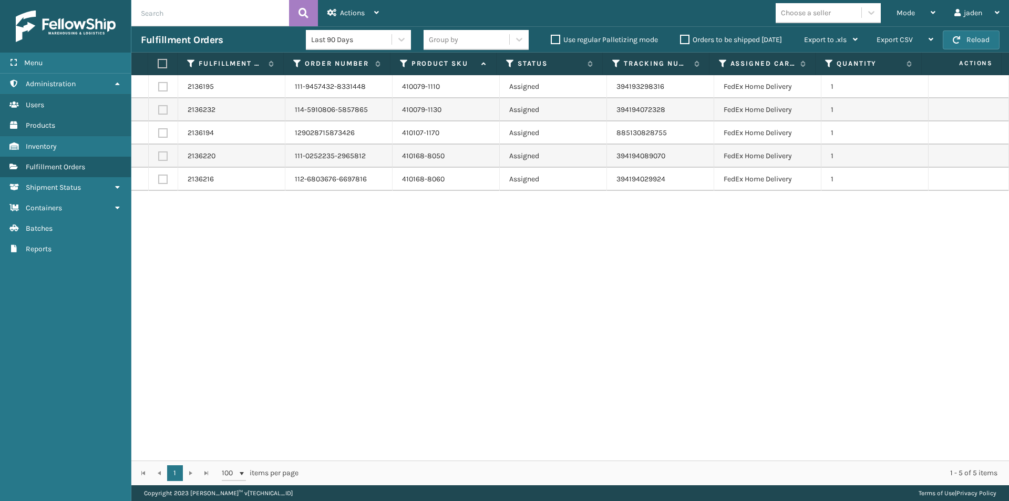
drag, startPoint x: 556, startPoint y: 214, endPoint x: 344, endPoint y: 260, distance: 217.6
click at [344, 260] on div "2136195 111-9457432-8331448 410079-1110 Assigned 394193298316 FedEx Home Delive…" at bounding box center [569, 267] width 877 height 385
click at [952, 42] on button "Reload" at bounding box center [971, 39] width 57 height 19
drag, startPoint x: 705, startPoint y: 271, endPoint x: 692, endPoint y: 275, distance: 14.0
drag, startPoint x: 692, startPoint y: 275, endPoint x: 441, endPoint y: 299, distance: 251.7
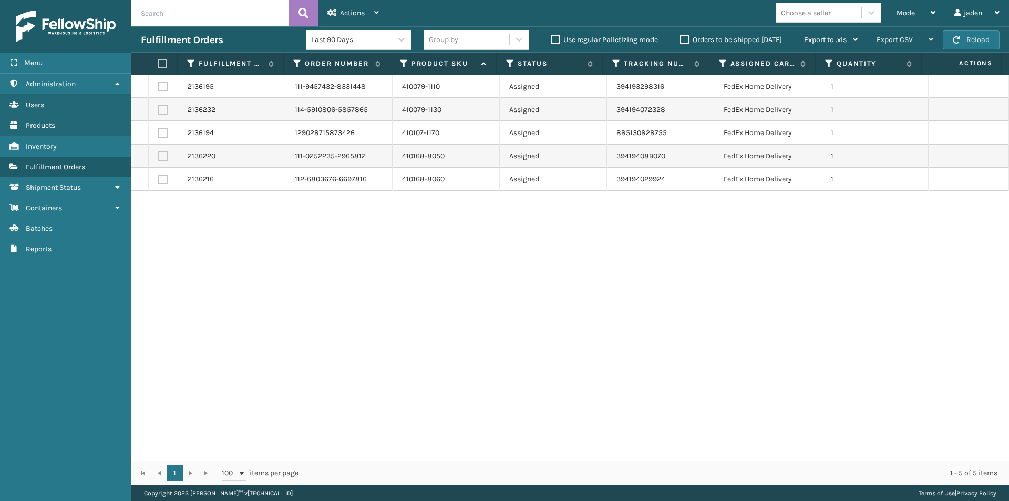
click at [441, 299] on div "2136195 111-9457432-8331448 410079-1110 Assigned 394193298316 FedEx Home Delive…" at bounding box center [569, 267] width 877 height 385
click at [971, 35] on button "Reload" at bounding box center [971, 39] width 57 height 19
click at [916, 9] on div "Mode" at bounding box center [915, 13] width 39 height 26
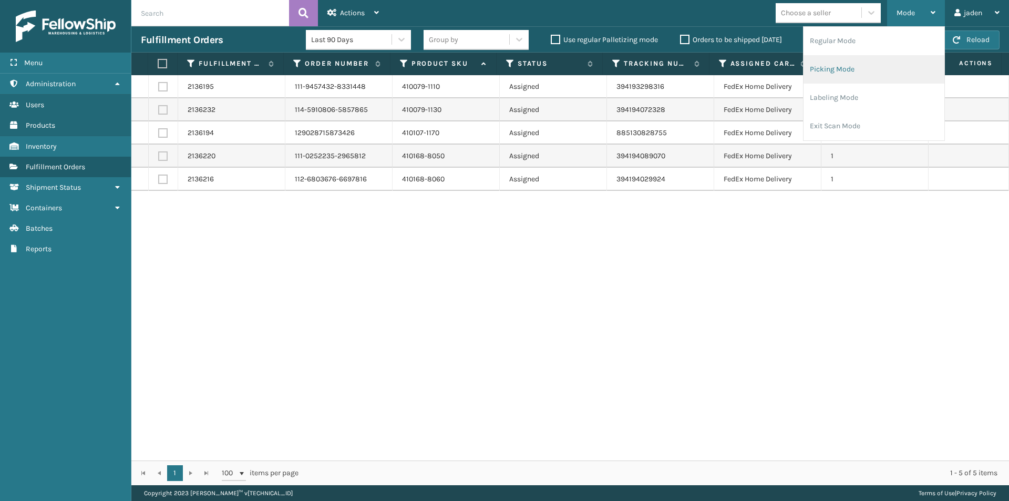
click at [860, 66] on li "Picking Mode" at bounding box center [873, 69] width 141 height 28
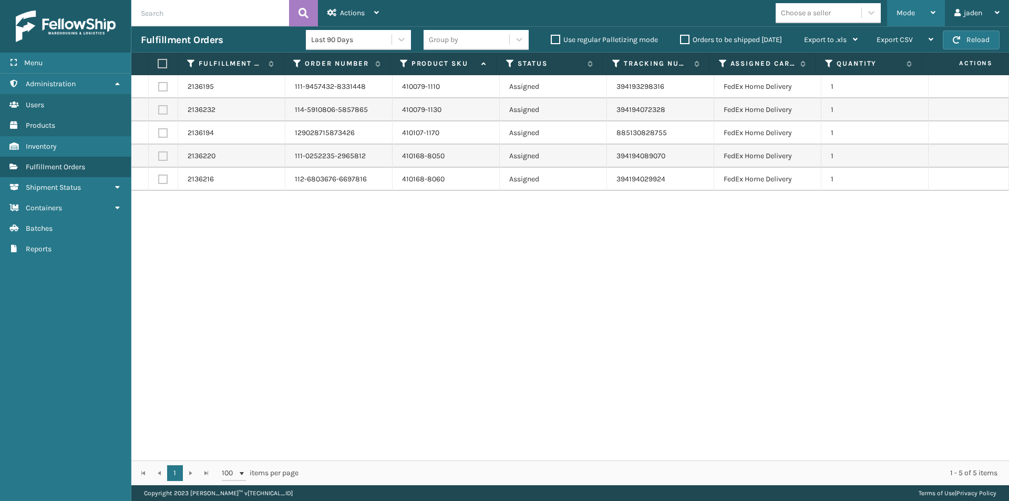
drag, startPoint x: 921, startPoint y: 13, endPoint x: 902, endPoint y: 16, distance: 18.7
click at [920, 13] on div "Mode" at bounding box center [915, 13] width 39 height 26
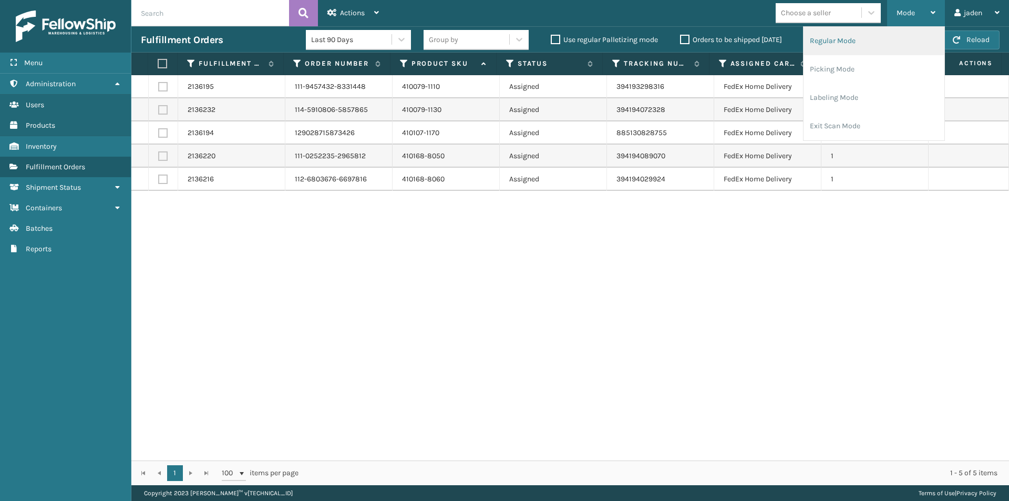
click at [858, 42] on li "Regular Mode" at bounding box center [873, 41] width 141 height 28
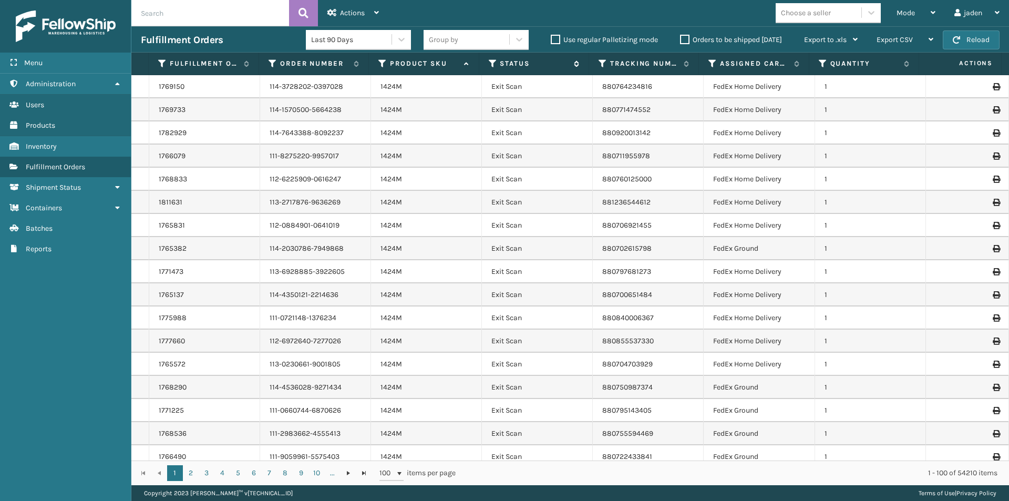
click at [492, 65] on icon at bounding box center [493, 63] width 8 height 9
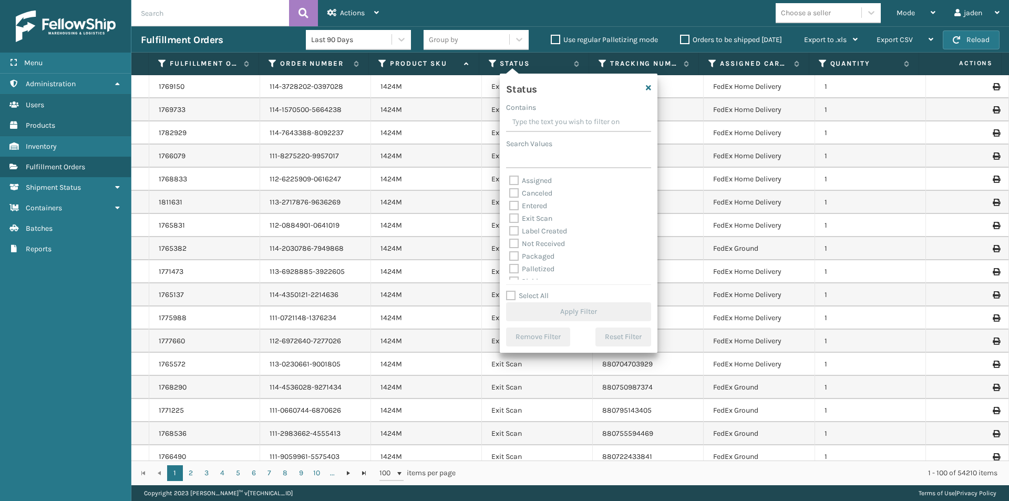
drag, startPoint x: 578, startPoint y: 122, endPoint x: 567, endPoint y: 122, distance: 11.0
click at [567, 122] on input "Contains" at bounding box center [578, 122] width 145 height 19
click at [508, 223] on div "Assigned Canceled Entered Exit Scan Label Created Not Received Packaged Palleti…" at bounding box center [578, 226] width 145 height 105
click at [513, 223] on label "Picking" at bounding box center [527, 222] width 37 height 9
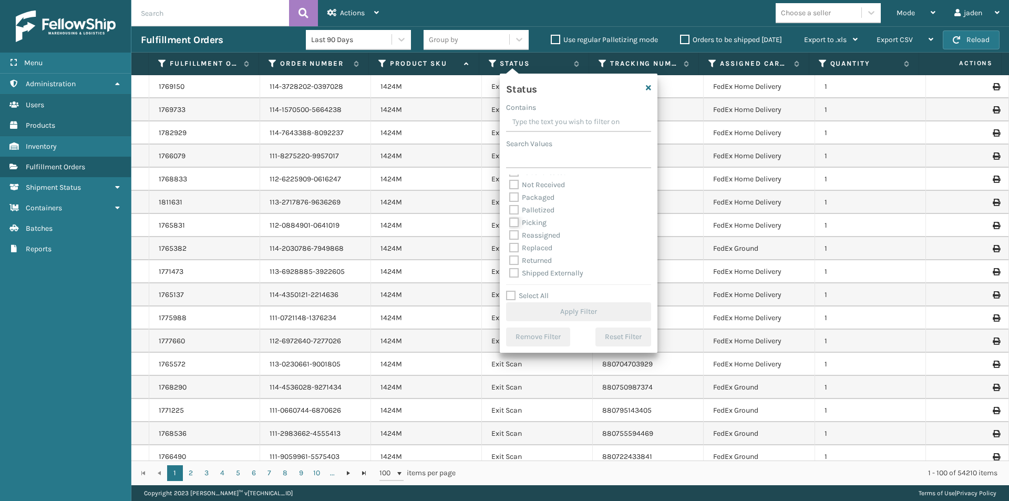
click at [510, 223] on input "Picking" at bounding box center [509, 219] width 1 height 7
checkbox input "true"
click at [560, 307] on button "Apply Filter" at bounding box center [578, 311] width 145 height 19
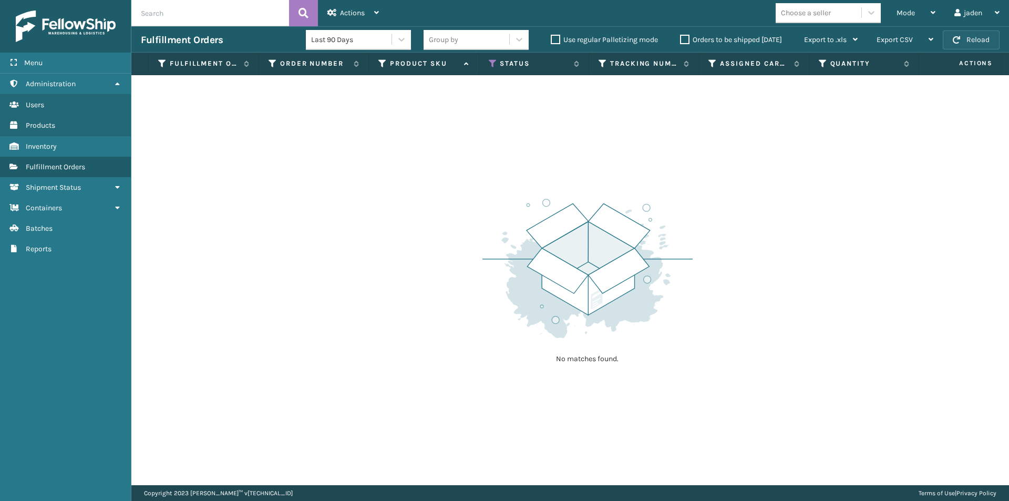
click at [971, 38] on button "Reload" at bounding box center [971, 39] width 57 height 19
click at [493, 65] on icon at bounding box center [493, 63] width 8 height 9
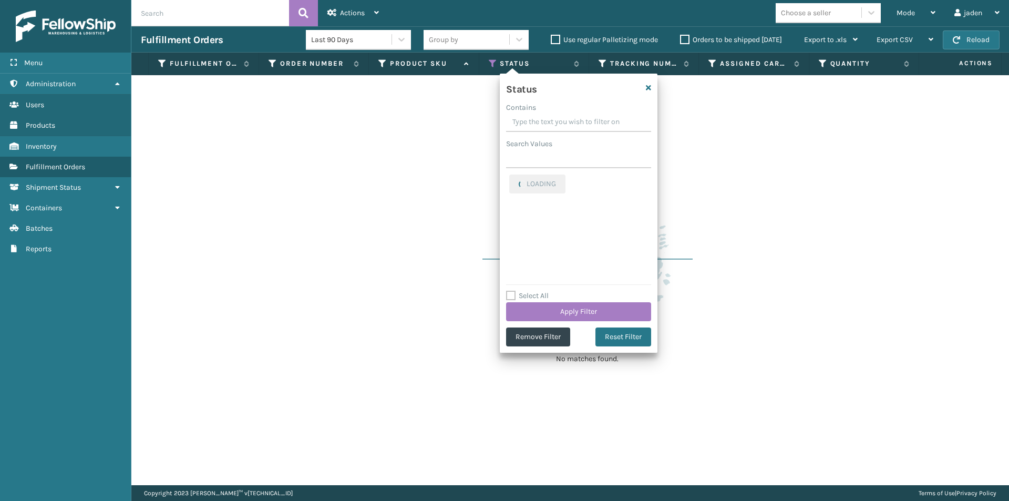
drag, startPoint x: 597, startPoint y: 119, endPoint x: 566, endPoint y: 115, distance: 30.8
click at [566, 115] on input "Contains" at bounding box center [578, 122] width 145 height 19
click at [512, 183] on label "Picking" at bounding box center [527, 180] width 37 height 9
click at [510, 181] on input "Picking" at bounding box center [509, 177] width 1 height 7
checkbox input "false"
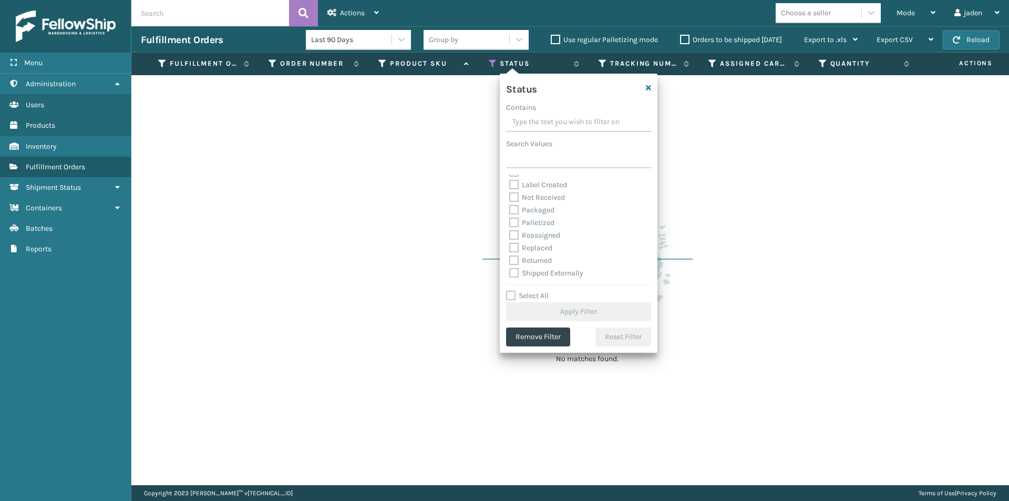
click at [518, 218] on label "Palletized" at bounding box center [531, 222] width 45 height 9
click at [510, 218] on input "Palletized" at bounding box center [509, 219] width 1 height 7
checkbox input "true"
click at [567, 309] on button "Apply Filter" at bounding box center [578, 311] width 145 height 19
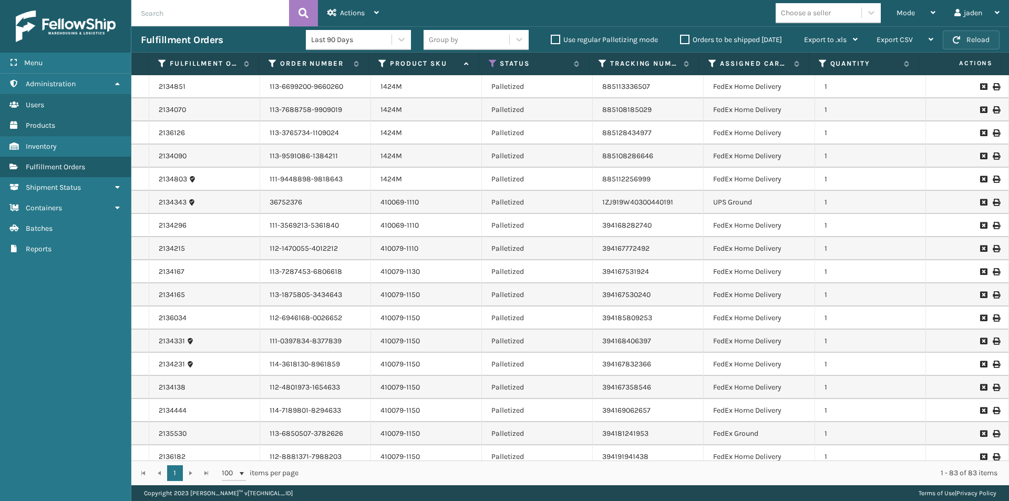
click at [967, 37] on button "Reload" at bounding box center [971, 39] width 57 height 19
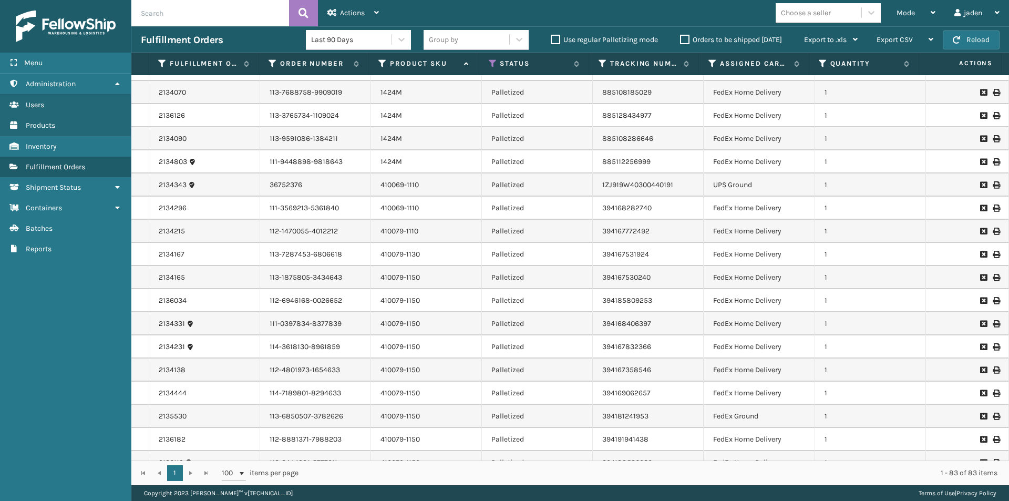
scroll to position [0, 0]
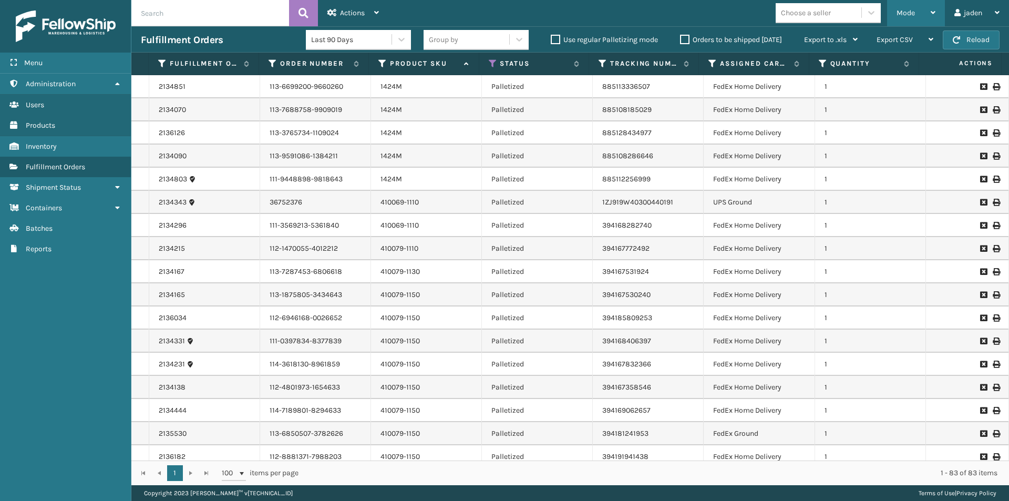
click at [908, 14] on span "Mode" at bounding box center [905, 12] width 18 height 9
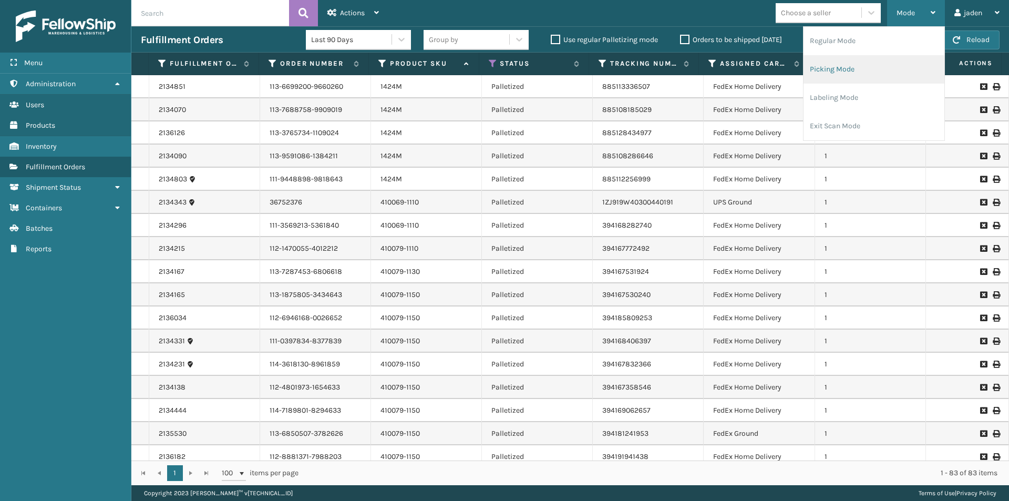
click at [867, 71] on li "Picking Mode" at bounding box center [873, 69] width 141 height 28
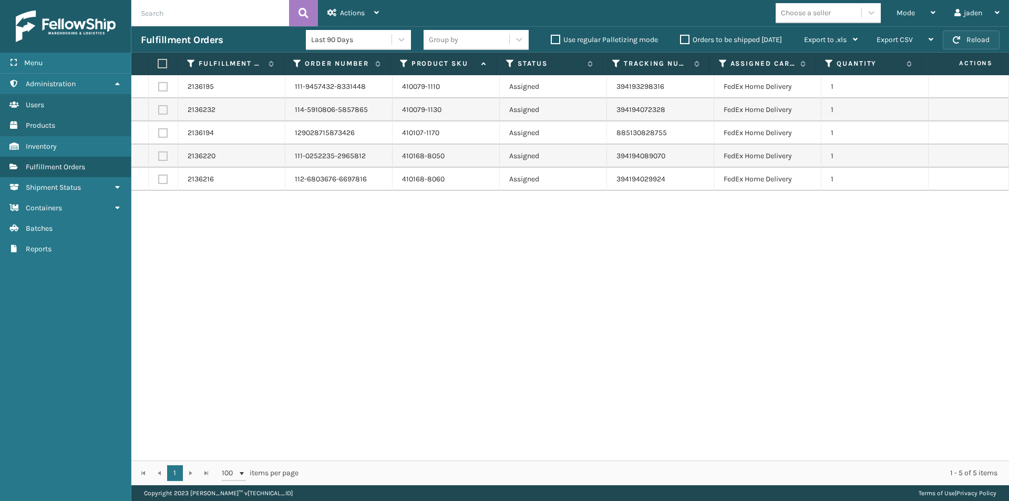
click at [980, 35] on button "Reload" at bounding box center [971, 39] width 57 height 19
click at [961, 39] on button "Reload" at bounding box center [971, 39] width 57 height 19
